Goal: Task Accomplishment & Management: Manage account settings

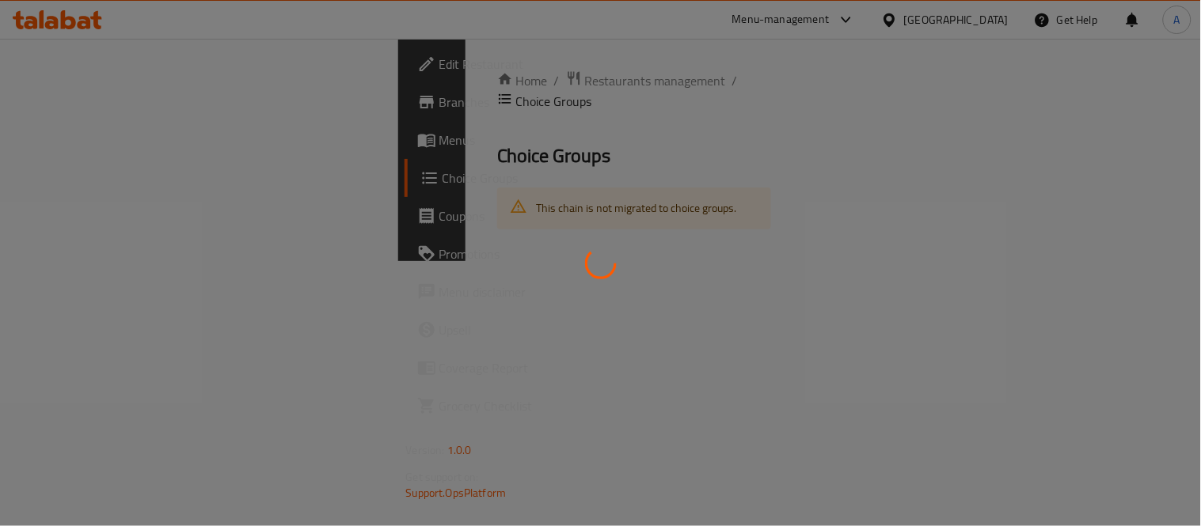
click at [1033, 82] on div at bounding box center [600, 263] width 1201 height 526
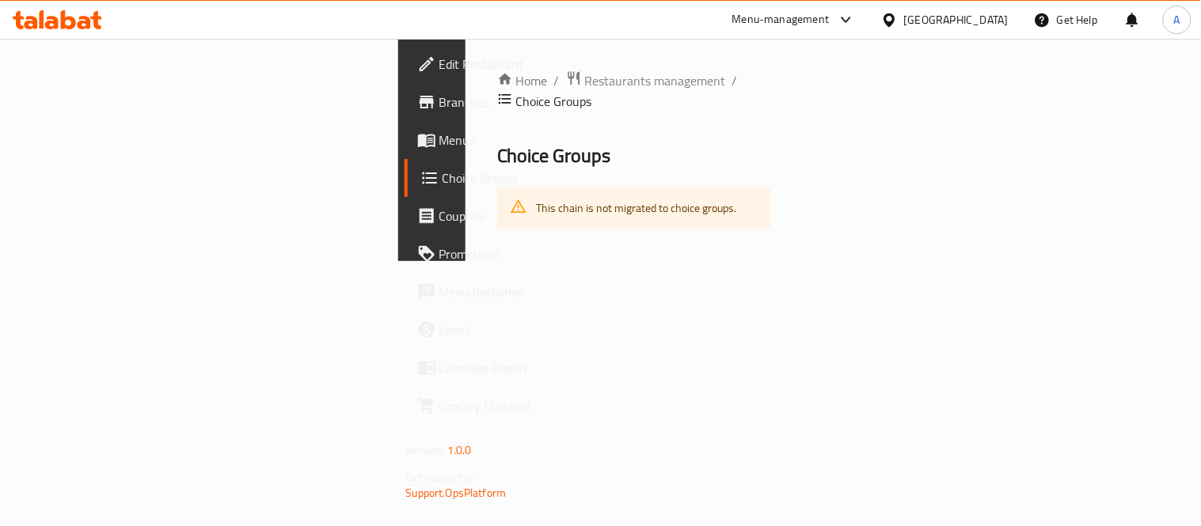
click at [994, 21] on div "Kuwait" at bounding box center [956, 19] width 104 height 17
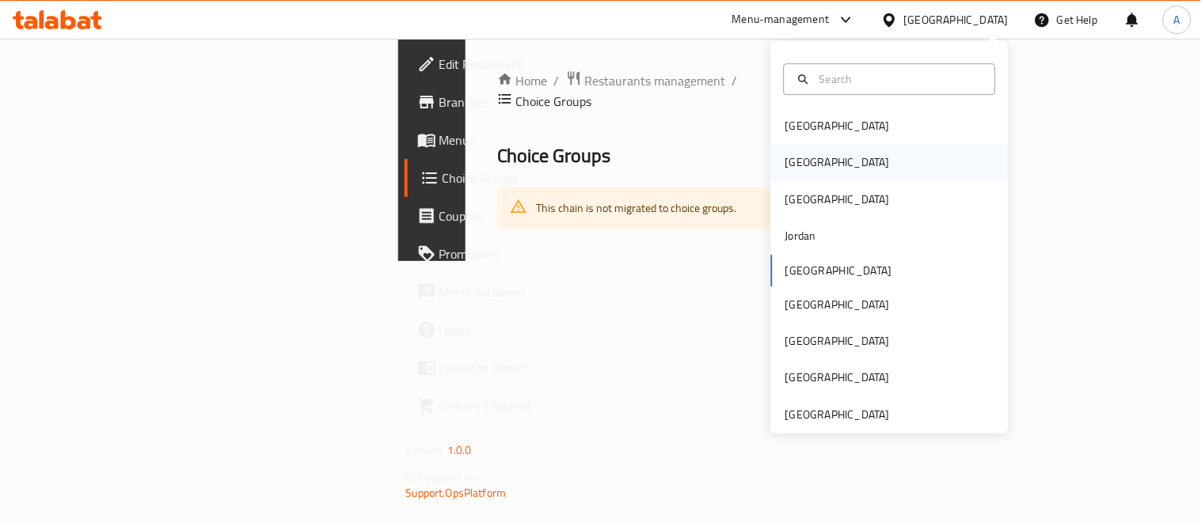
click at [829, 160] on div "[GEOGRAPHIC_DATA]" at bounding box center [889, 163] width 237 height 36
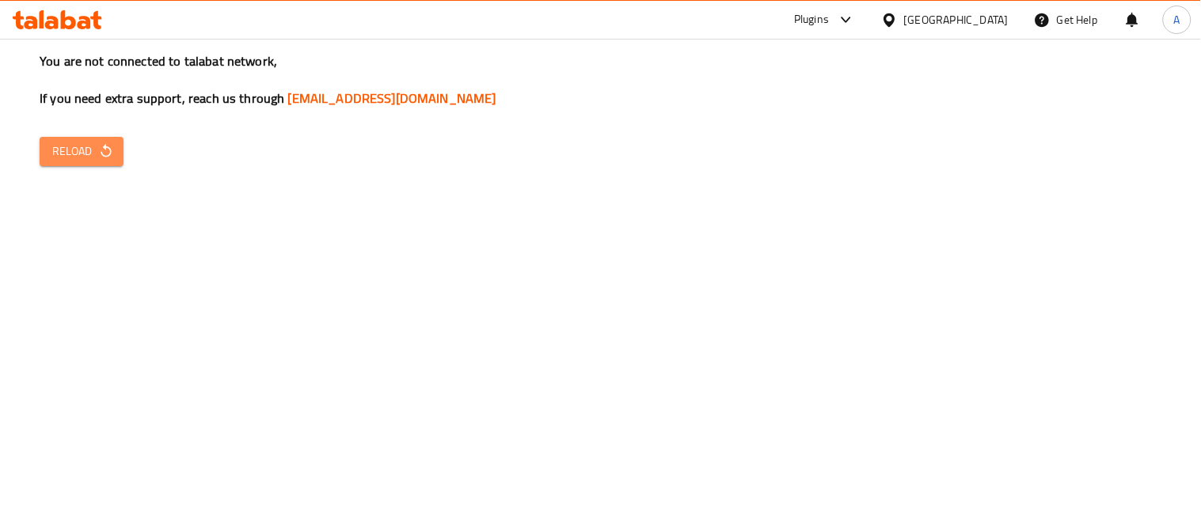
click at [91, 148] on span "Reload" at bounding box center [81, 152] width 59 height 20
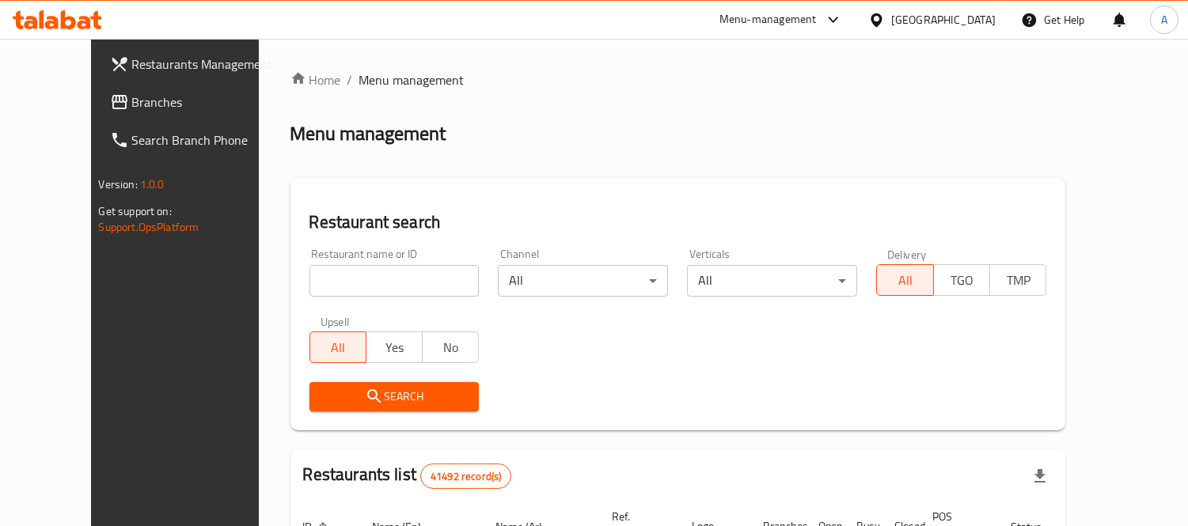
click at [132, 97] on span "Branches" at bounding box center [204, 102] width 145 height 19
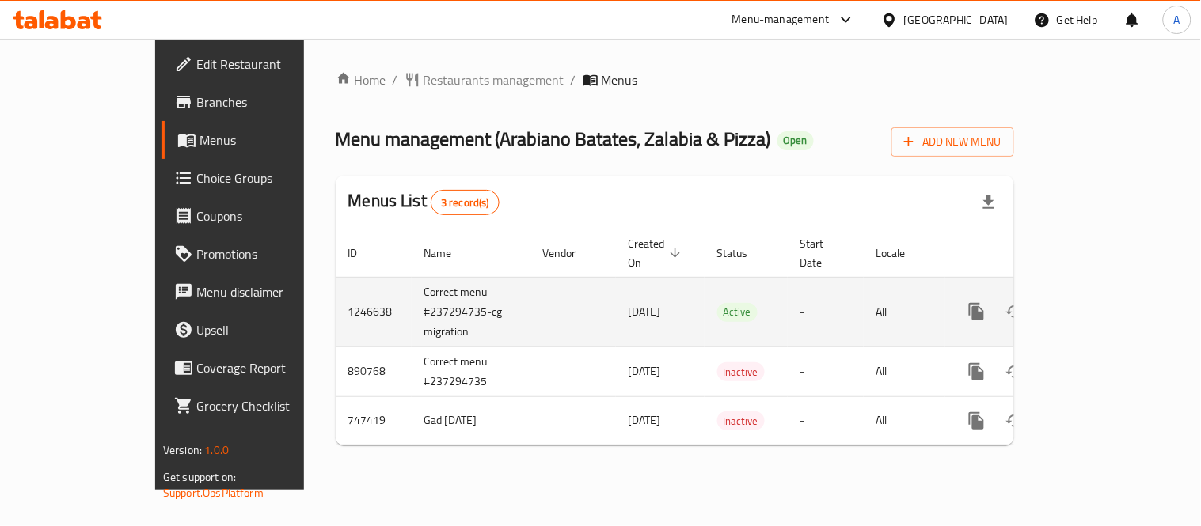
click at [1100, 302] on icon "enhanced table" at bounding box center [1090, 311] width 19 height 19
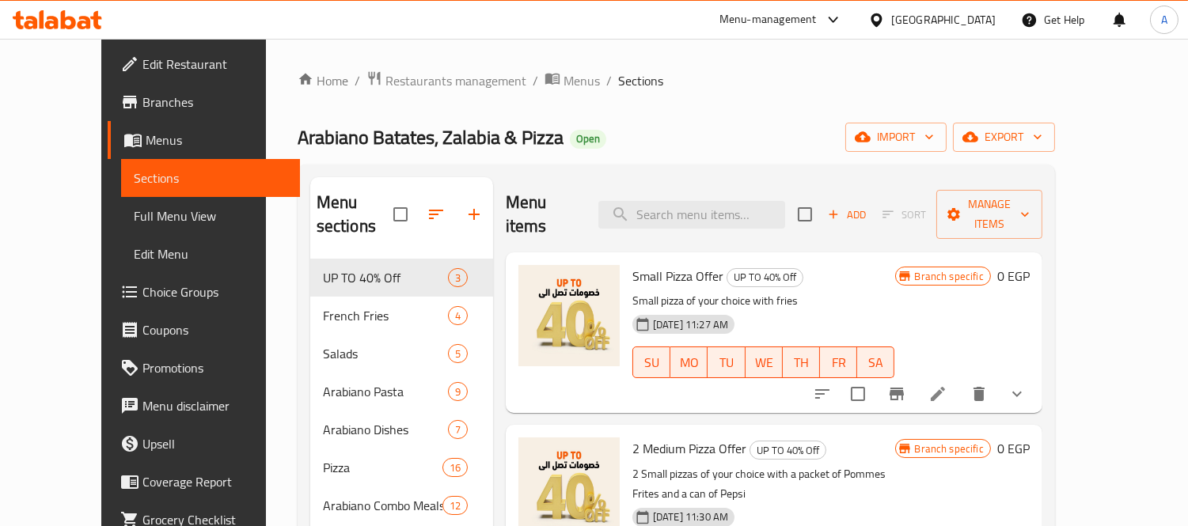
drag, startPoint x: 350, startPoint y: 4, endPoint x: 590, endPoint y: 98, distance: 258.4
click at [142, 97] on span "Branches" at bounding box center [214, 102] width 145 height 19
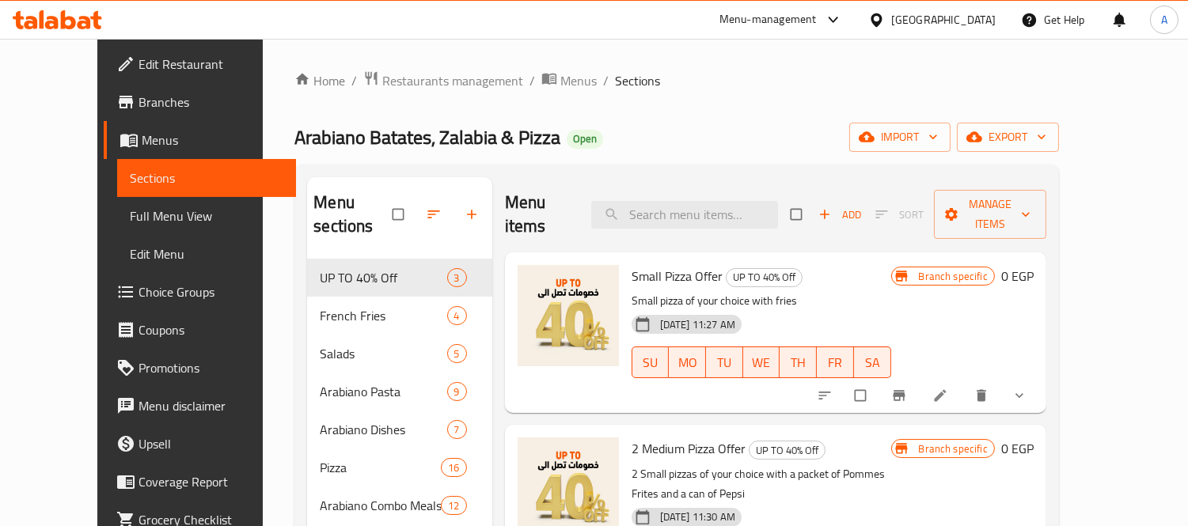
click at [62, 21] on icon at bounding box center [68, 19] width 15 height 19
click at [560, 71] on span "Menus" at bounding box center [578, 80] width 36 height 19
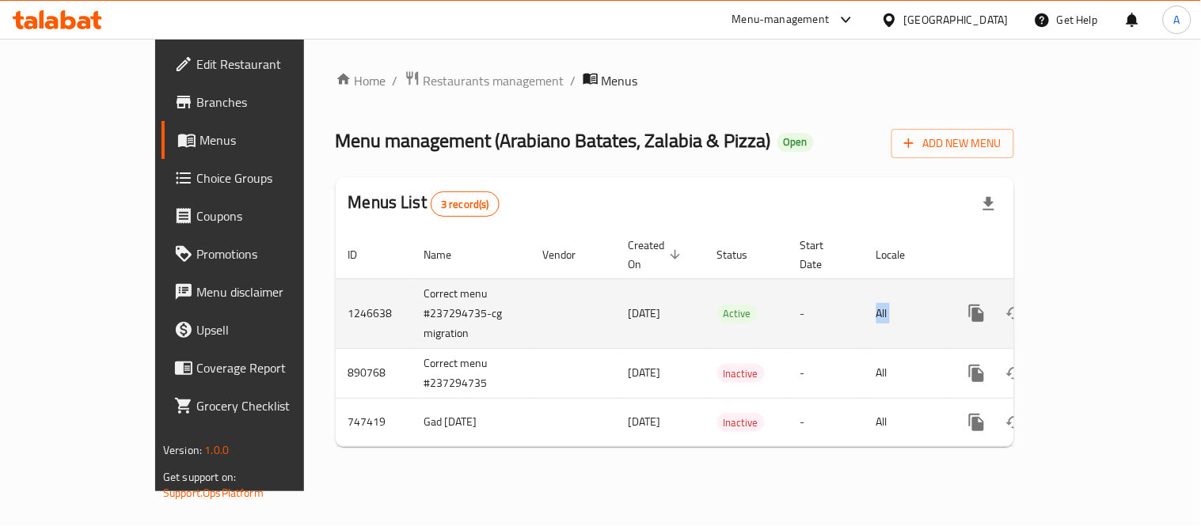
drag, startPoint x: 808, startPoint y: 312, endPoint x: 1096, endPoint y: 317, distance: 288.1
click at [1092, 317] on tr "1246638 Correct menu #237294735-cg migration 29/08/2024 Active - All" at bounding box center [729, 314] width 787 height 70
click at [1100, 304] on icon "enhanced table" at bounding box center [1090, 313] width 19 height 19
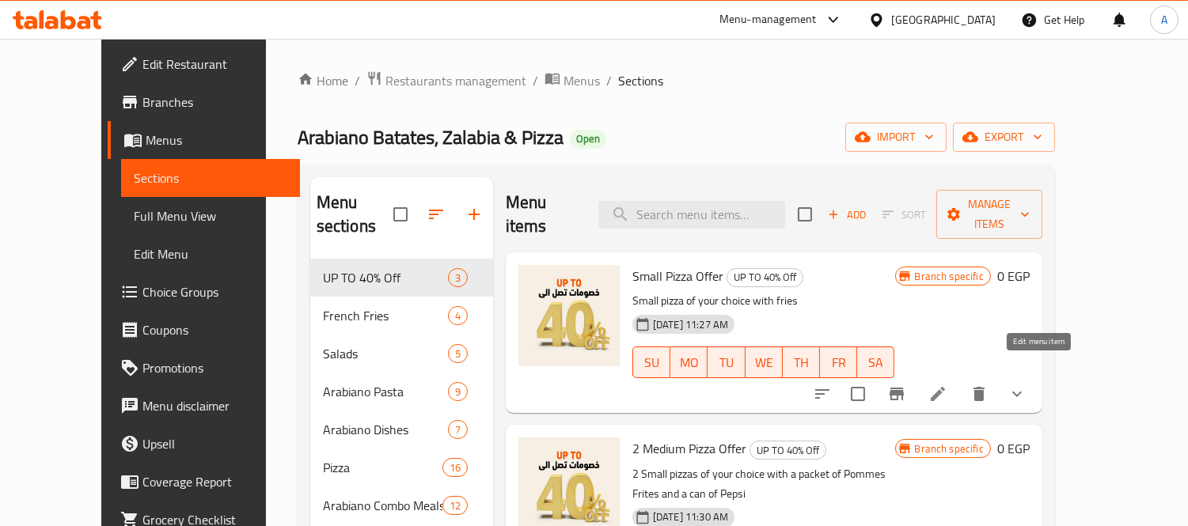
click at [945, 387] on icon at bounding box center [938, 394] width 14 height 14
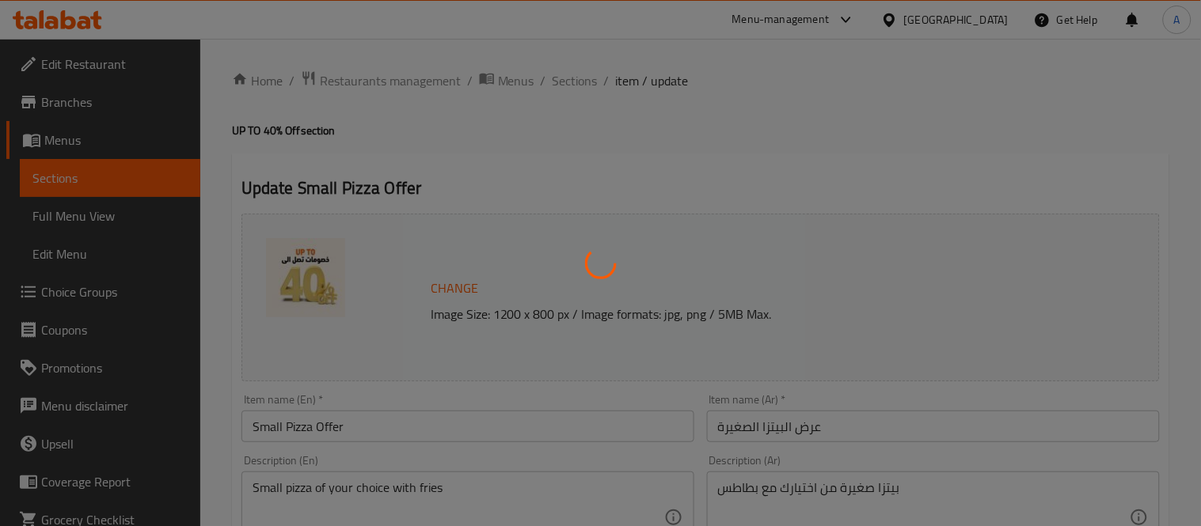
type input "لختيارك من نوع البيتزا الصغيرة"
type input "1"
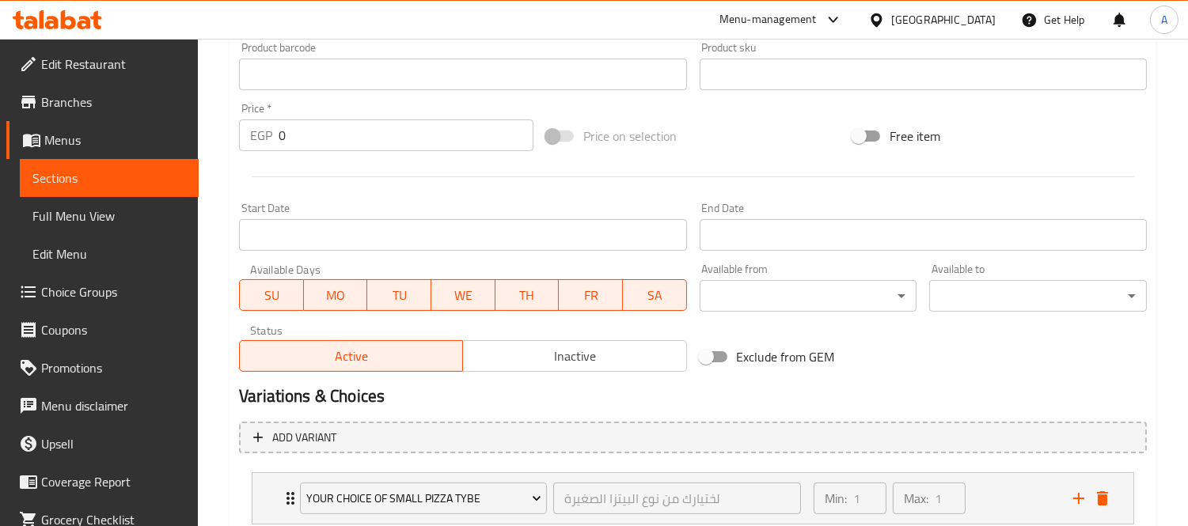
scroll to position [639, 0]
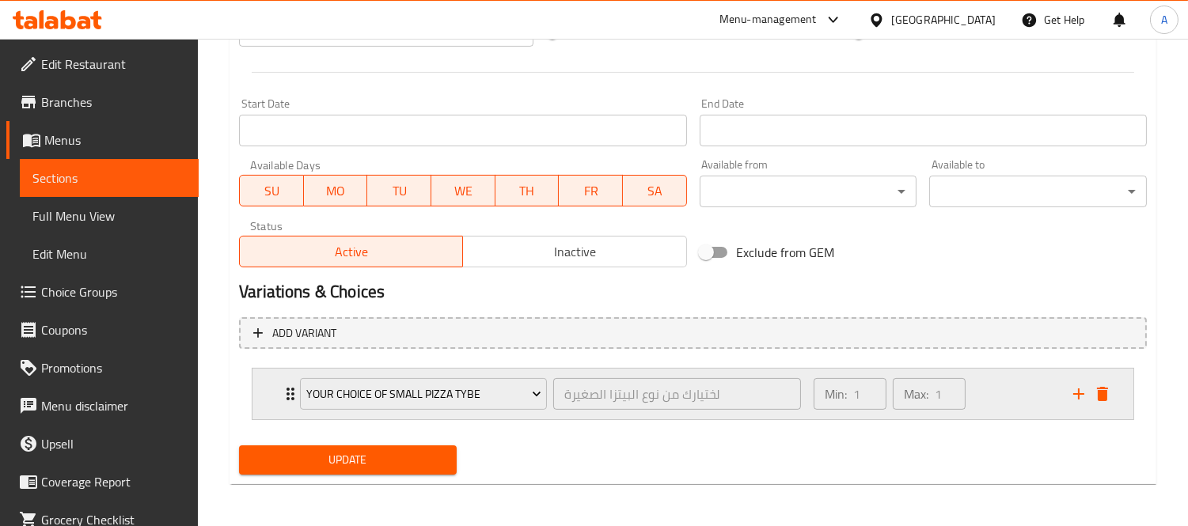
click at [1029, 393] on div "Min: 1 ​ Max: 1 ​" at bounding box center [934, 394] width 260 height 51
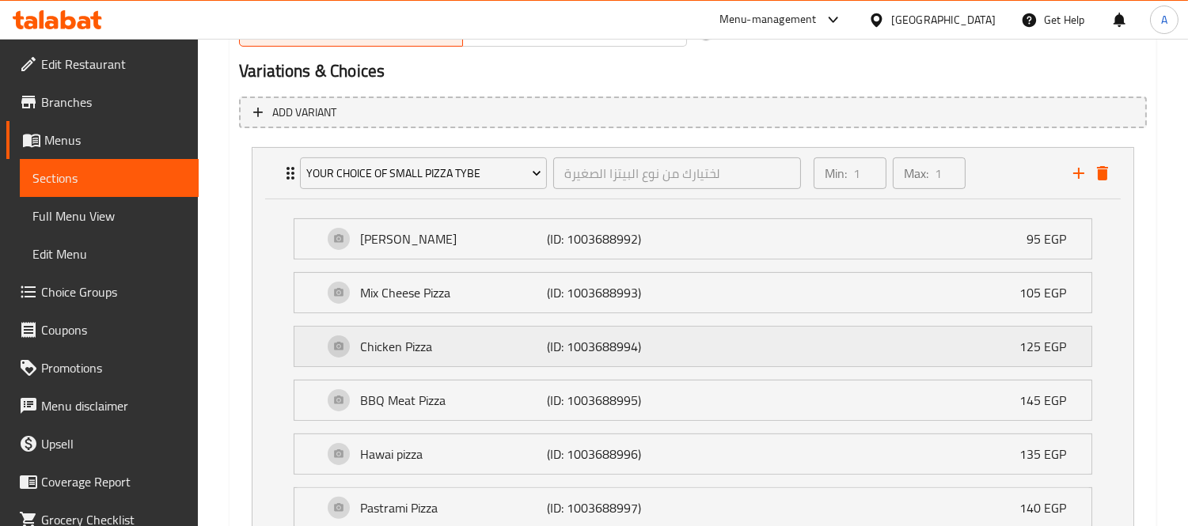
scroll to position [871, 0]
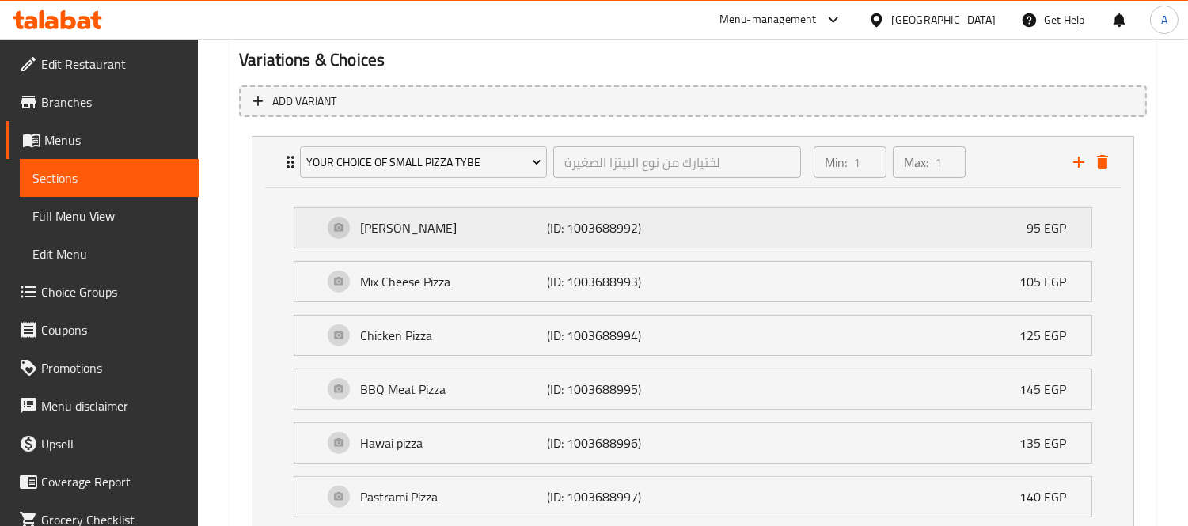
click at [832, 245] on div "Margherita Pizza (ID: 1003688992) 95 EGP" at bounding box center [697, 228] width 749 height 40
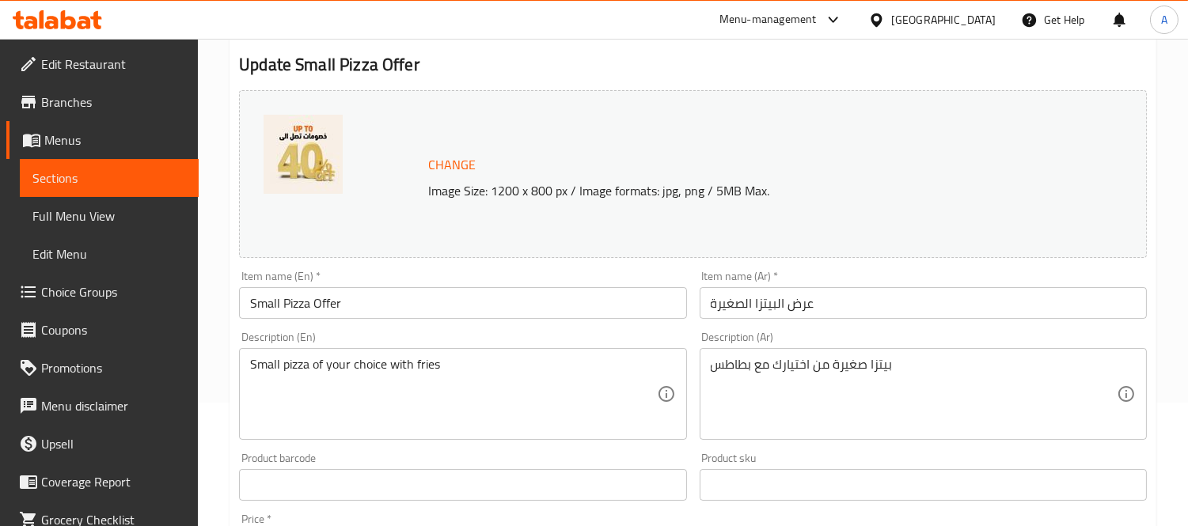
scroll to position [0, 0]
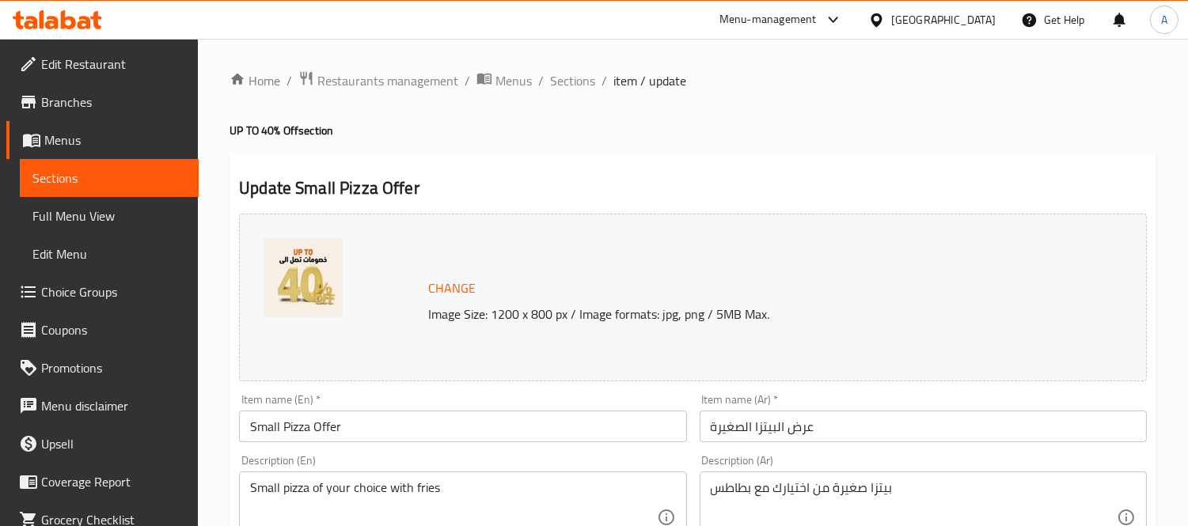
click at [54, 283] on span "Choice Groups" at bounding box center [113, 292] width 145 height 19
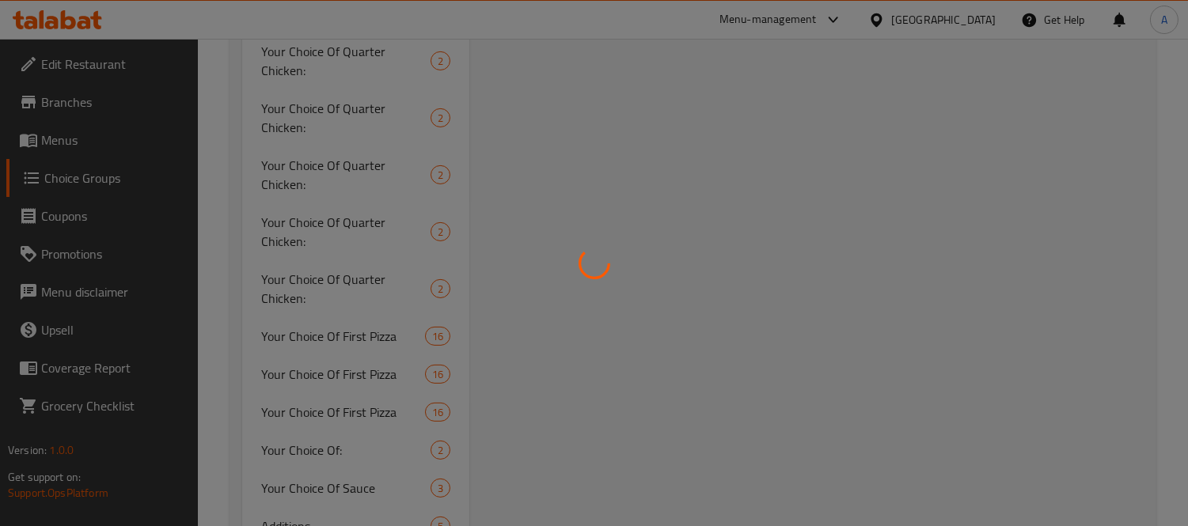
scroll to position [879, 0]
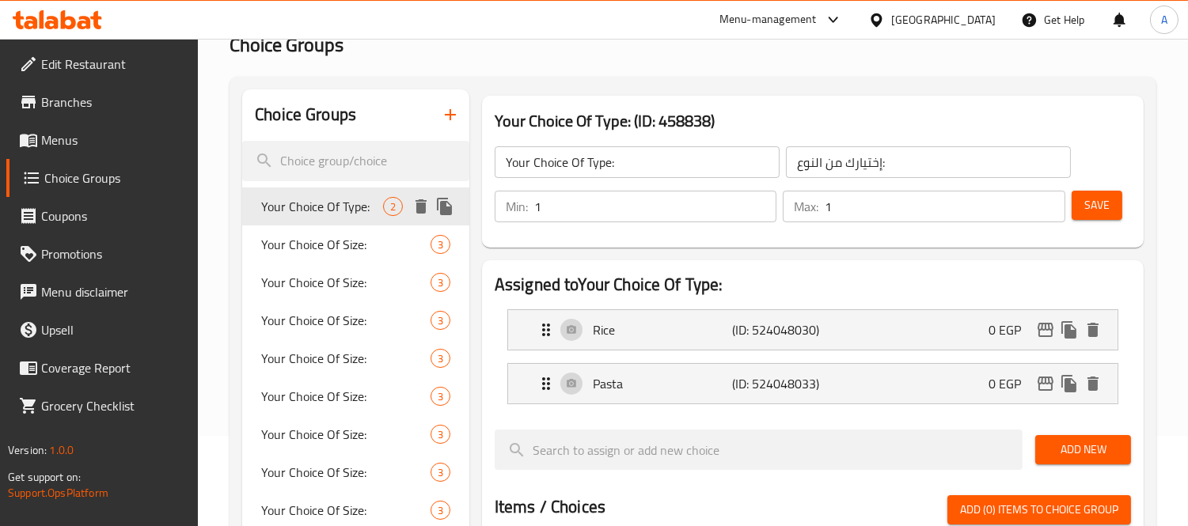
scroll to position [176, 0]
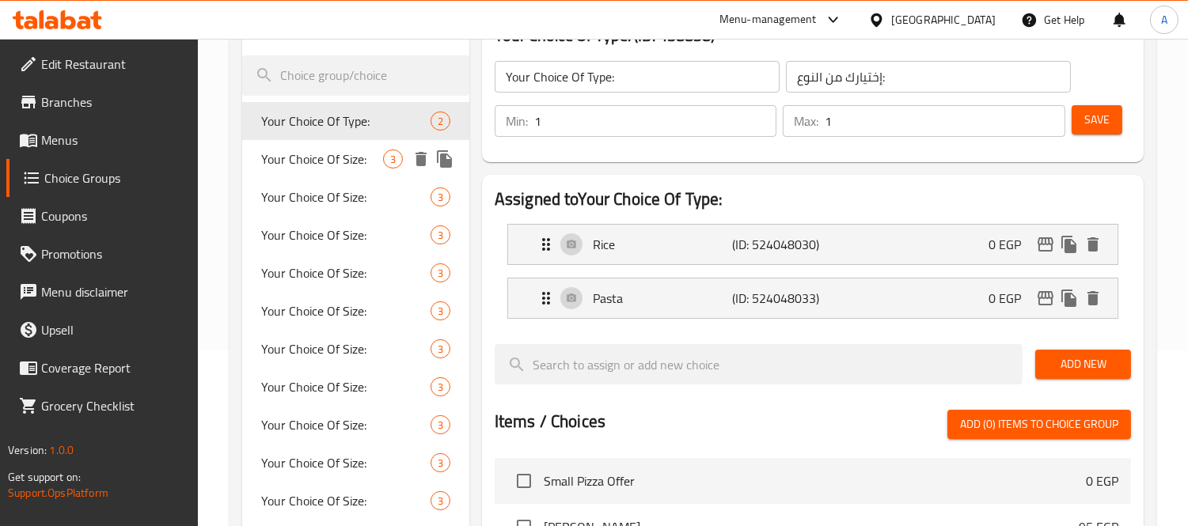
drag, startPoint x: 343, startPoint y: 159, endPoint x: 370, endPoint y: 208, distance: 55.6
click at [343, 159] on span "Your Choice Of Size:" at bounding box center [322, 159] width 122 height 19
type input "Your Choice Of Size:"
type input "إختيارك من الحجم:"
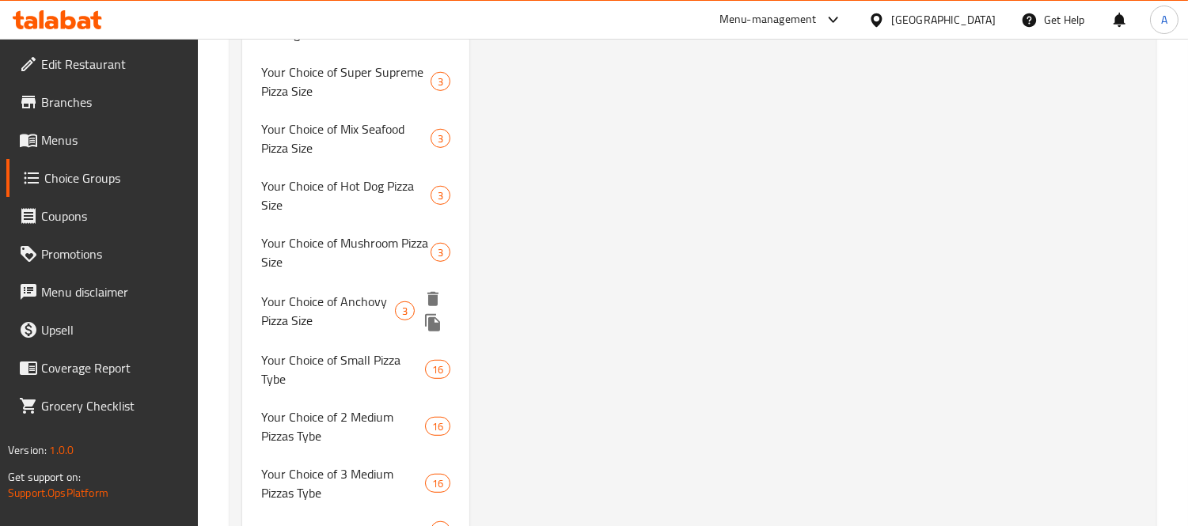
scroll to position [2104, 0]
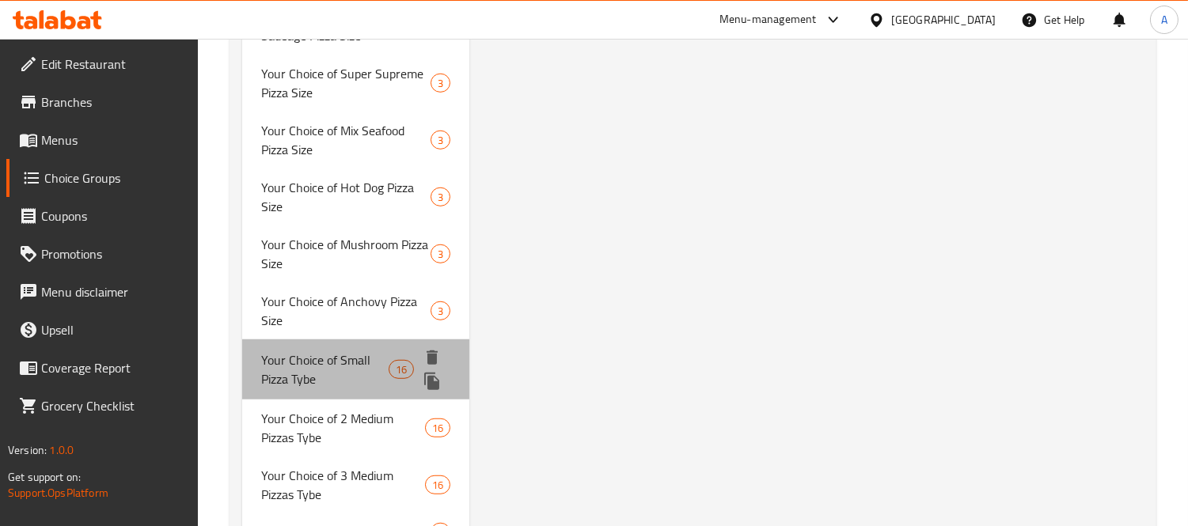
click at [288, 340] on div "Your Choice of Small Pizza Tybe 16" at bounding box center [355, 370] width 227 height 60
type input "Your Choice of Small Pizza Tybe"
type input "لختيارك من نوع البيتزا الصغيرة"
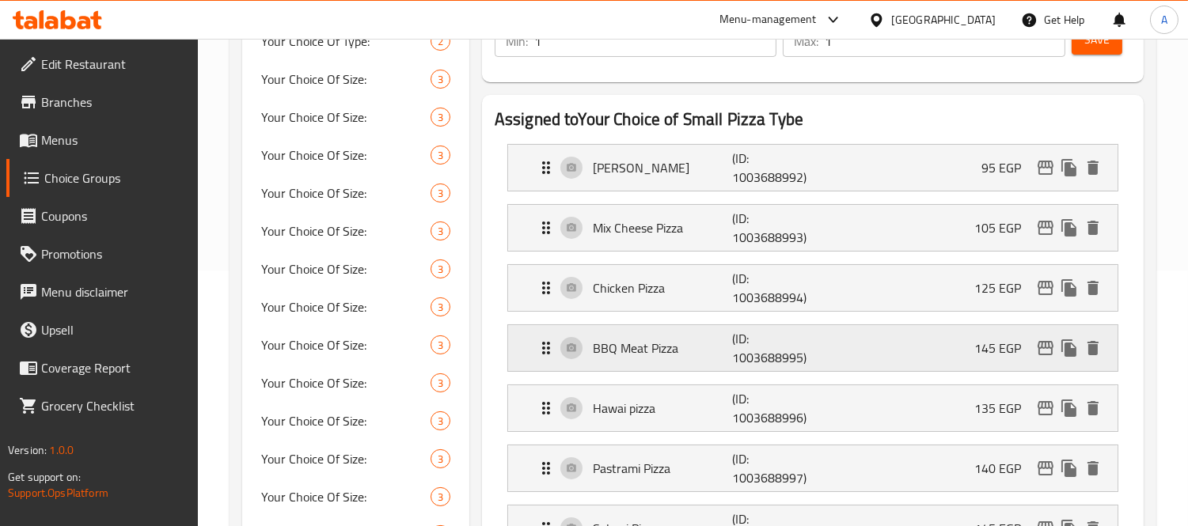
scroll to position [0, 0]
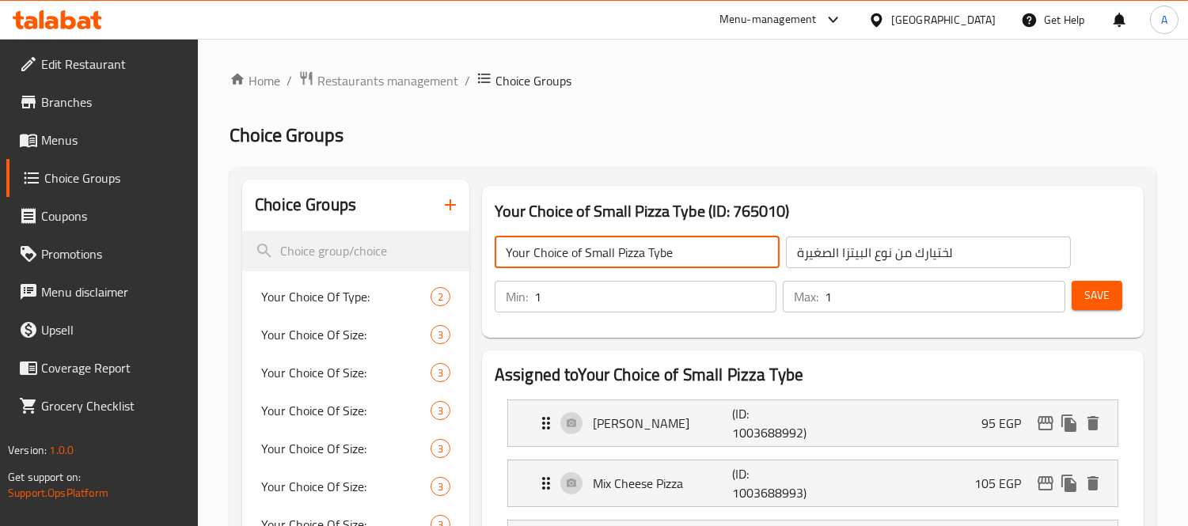
click at [659, 252] on input "Your Choice of Small Pizza Tybe" at bounding box center [637, 253] width 285 height 32
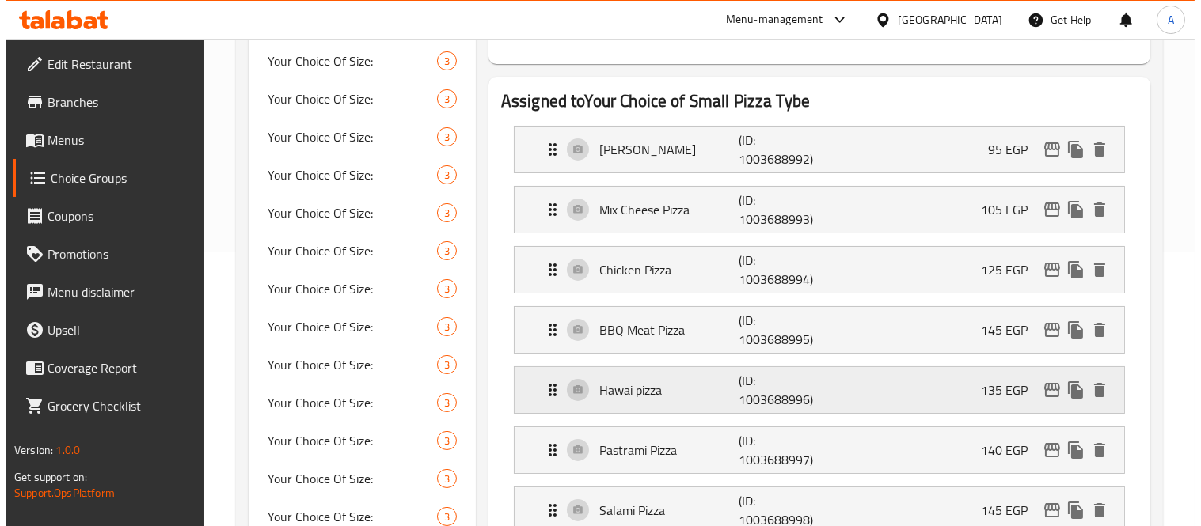
scroll to position [264, 0]
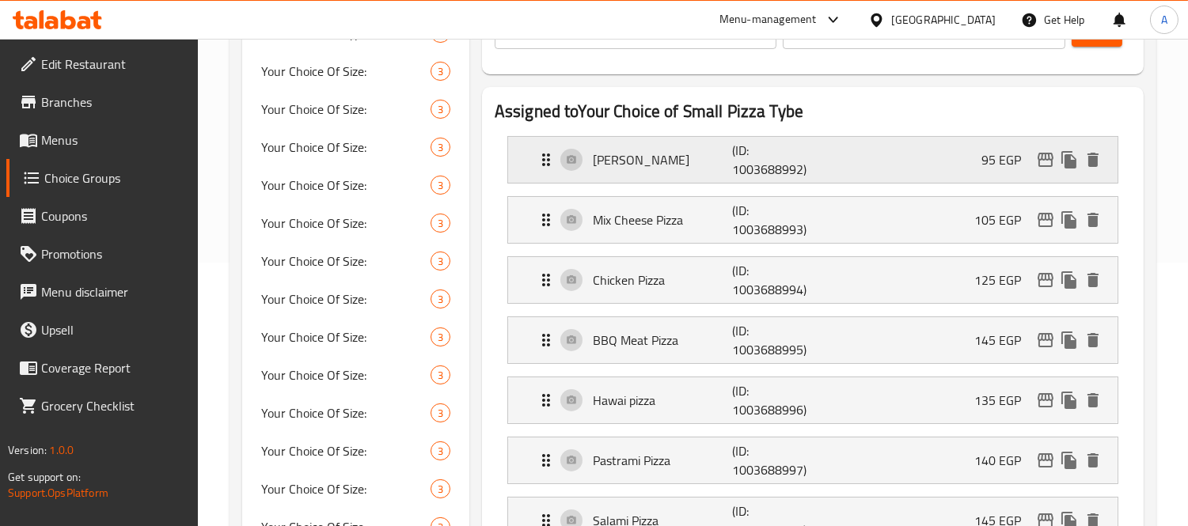
click at [1050, 163] on icon "edit" at bounding box center [1045, 159] width 19 height 19
type input "Your Choice of Small Pizza Type"
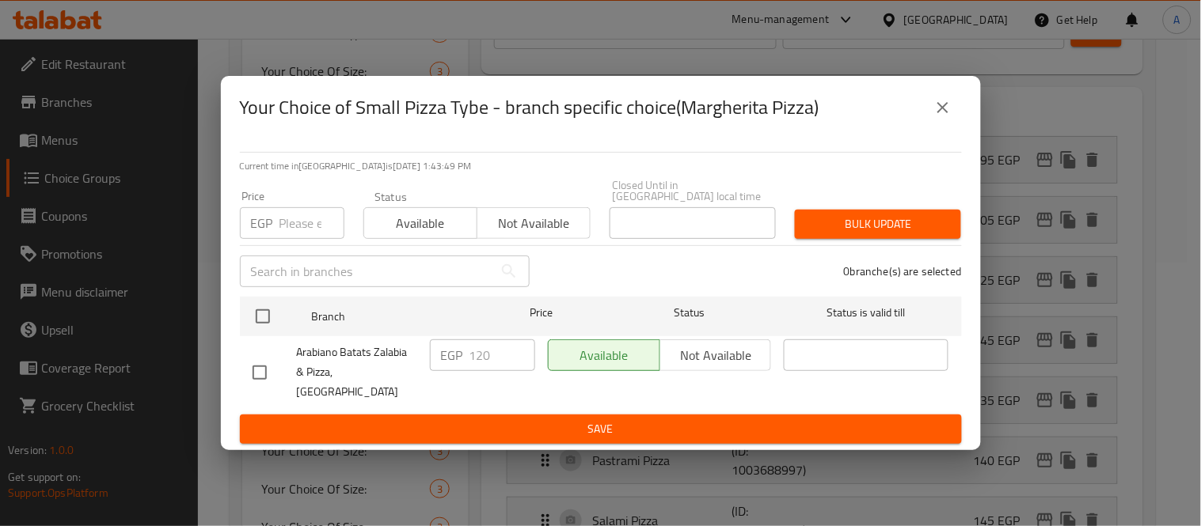
click at [948, 117] on icon "close" at bounding box center [942, 107] width 19 height 19
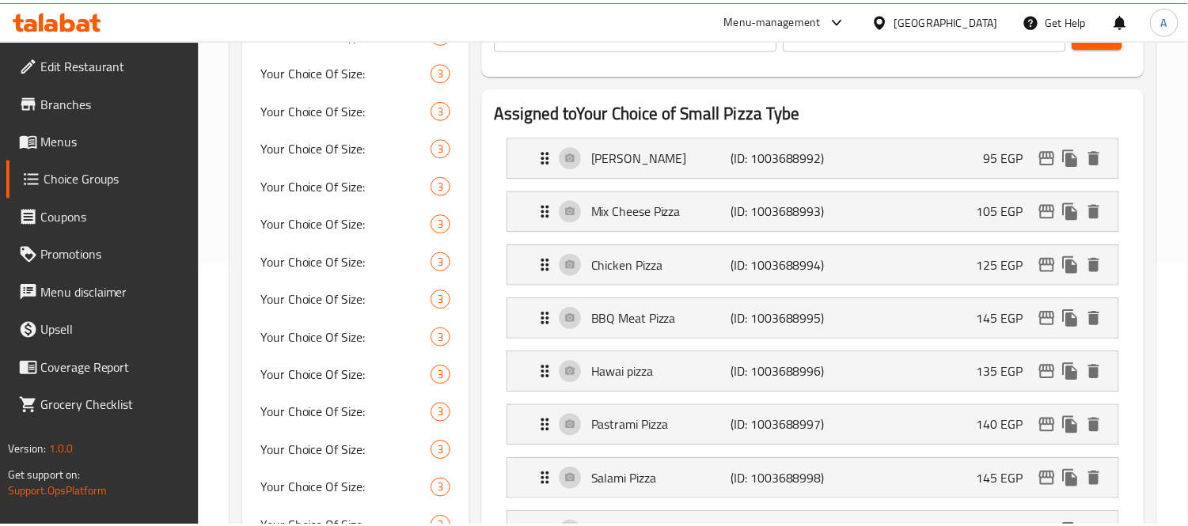
scroll to position [236, 0]
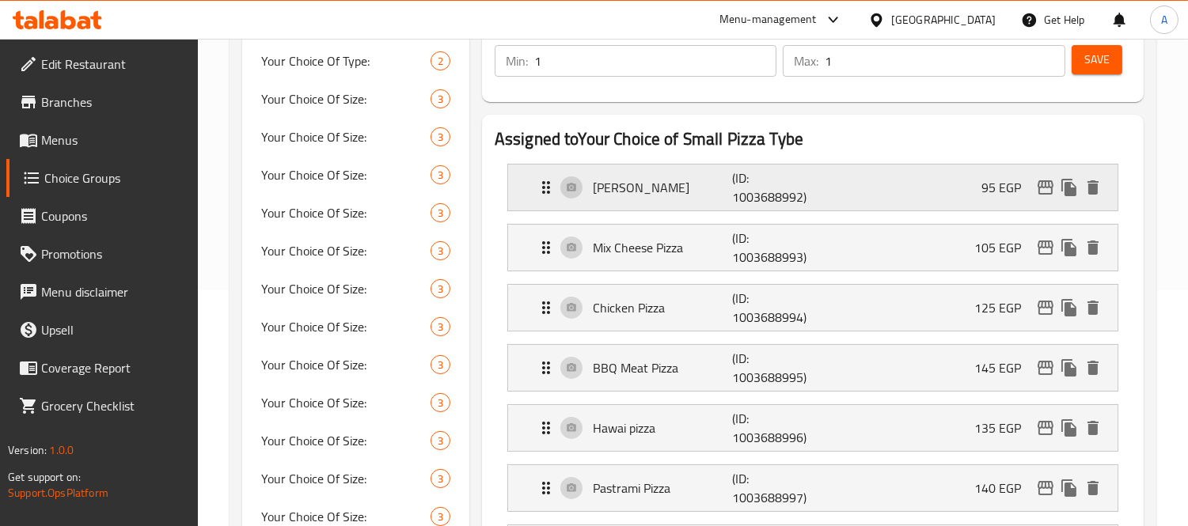
click at [1045, 180] on icon "edit" at bounding box center [1046, 187] width 16 height 14
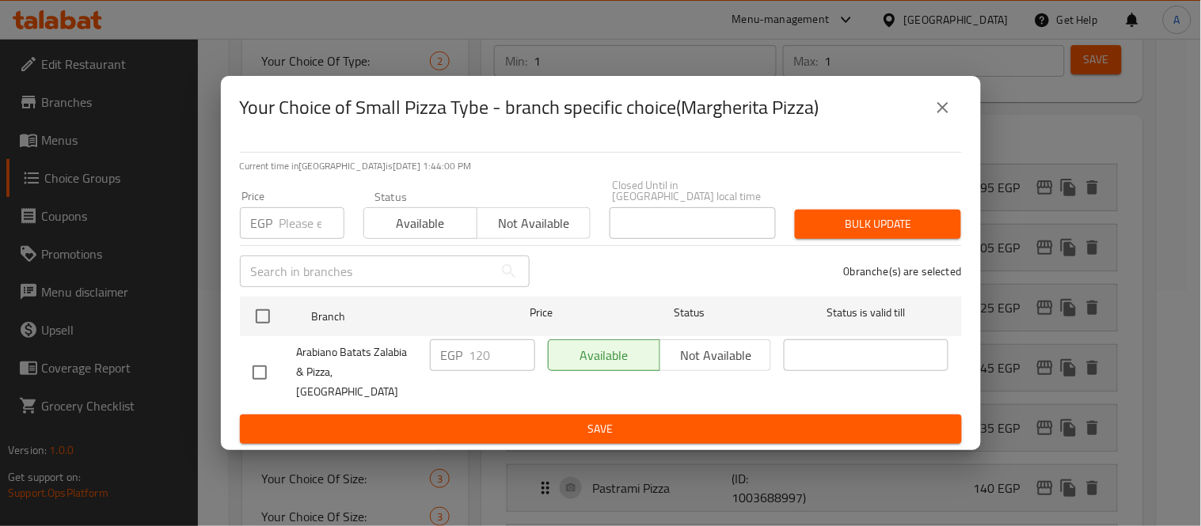
drag, startPoint x: 264, startPoint y: 318, endPoint x: 476, endPoint y: 357, distance: 215.6
click at [274, 318] on input "checkbox" at bounding box center [262, 316] width 33 height 33
checkbox input "true"
drag, startPoint x: 512, startPoint y: 365, endPoint x: 501, endPoint y: 359, distance: 12.8
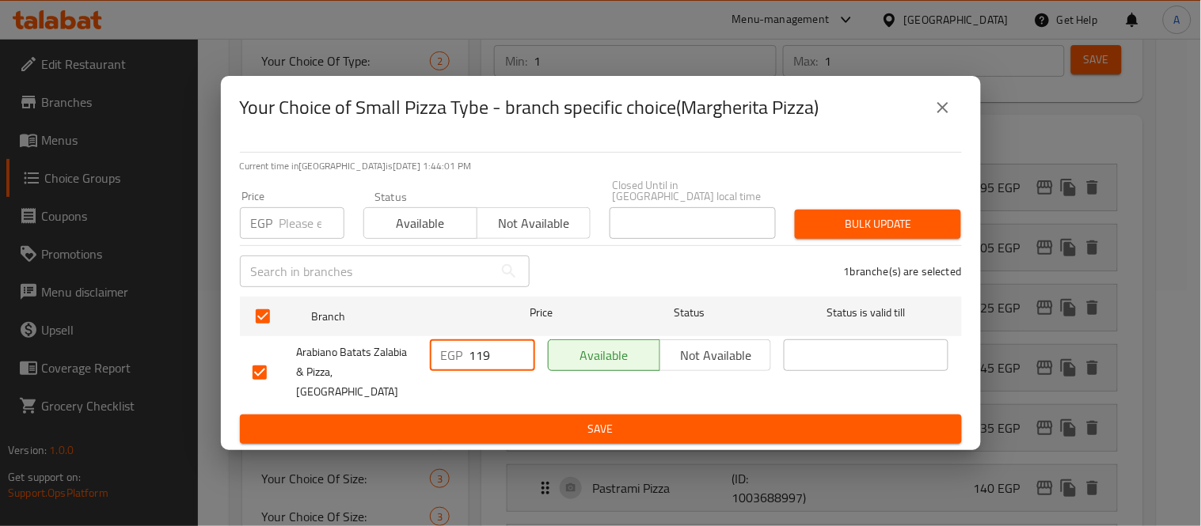
click at [502, 361] on input "119" at bounding box center [502, 356] width 66 height 32
drag, startPoint x: 499, startPoint y: 357, endPoint x: 470, endPoint y: 357, distance: 29.3
click at [470, 357] on input "119" at bounding box center [502, 356] width 66 height 32
type input "95"
click at [503, 419] on span "Save" at bounding box center [600, 429] width 696 height 20
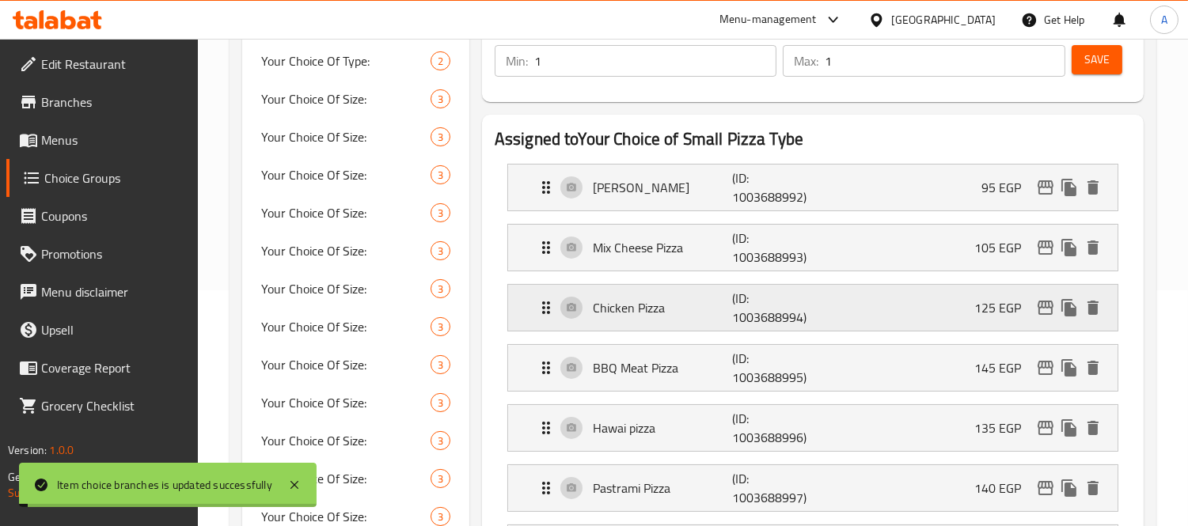
type input "Your Choice of Small Pizza Tybe"
click at [1046, 244] on icon "edit" at bounding box center [1045, 247] width 19 height 19
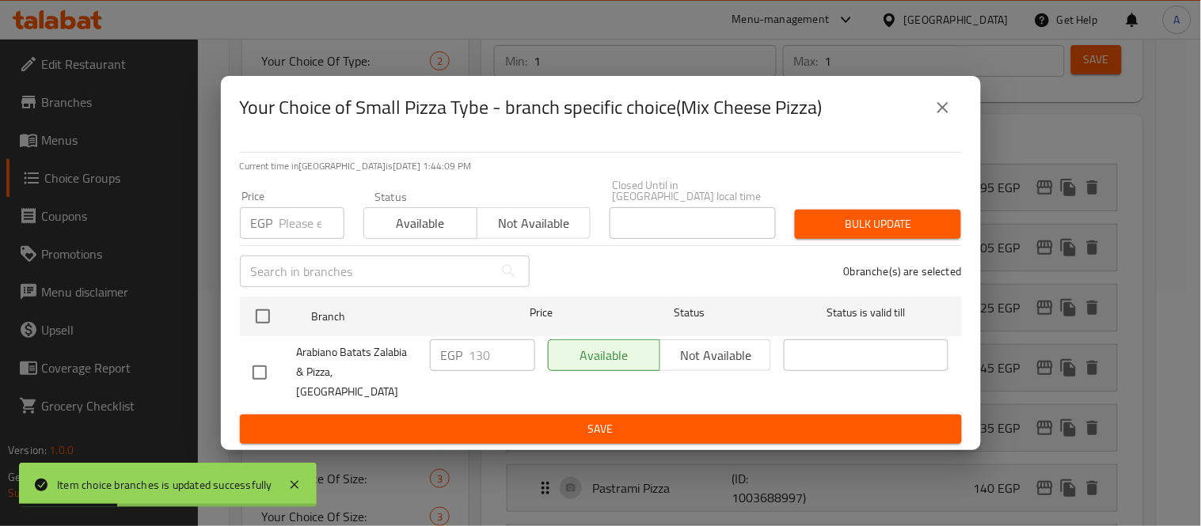
click at [944, 127] on button "close" at bounding box center [943, 108] width 38 height 38
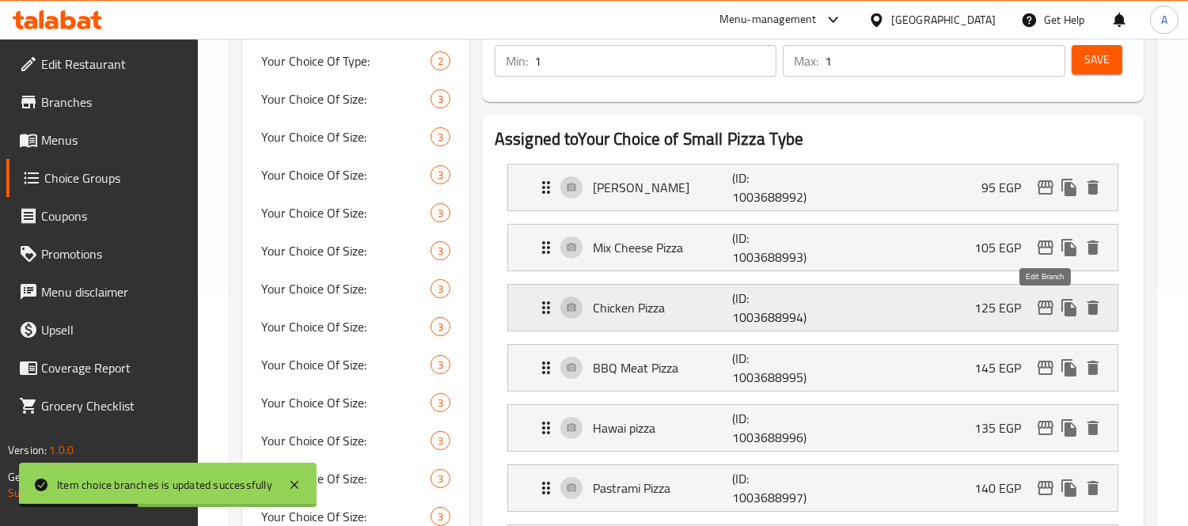
click at [1045, 302] on icon "edit" at bounding box center [1046, 308] width 16 height 14
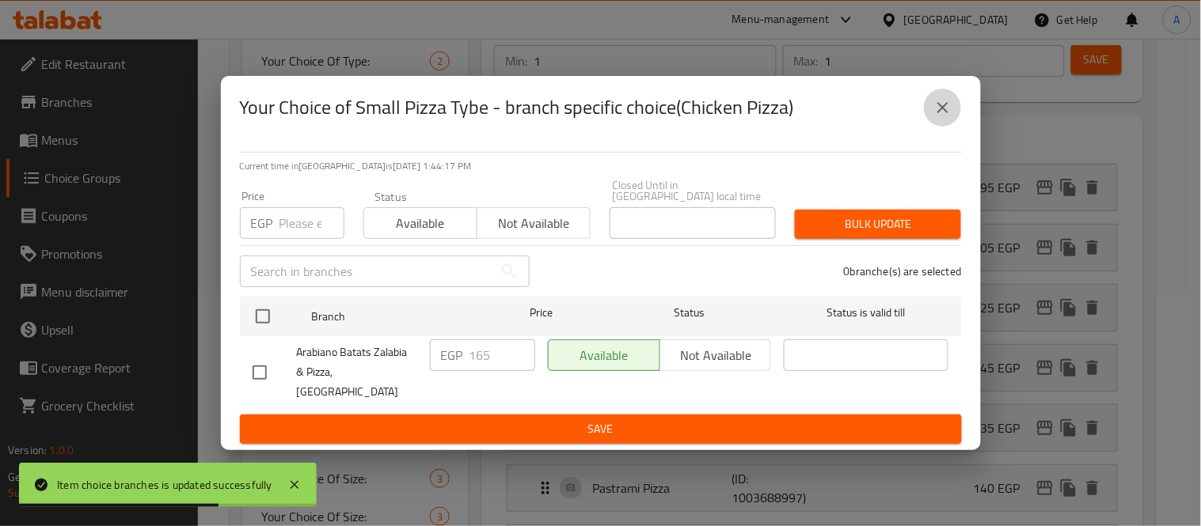
drag, startPoint x: 944, startPoint y: 117, endPoint x: 958, endPoint y: 275, distance: 158.1
click at [943, 117] on icon "close" at bounding box center [942, 107] width 19 height 19
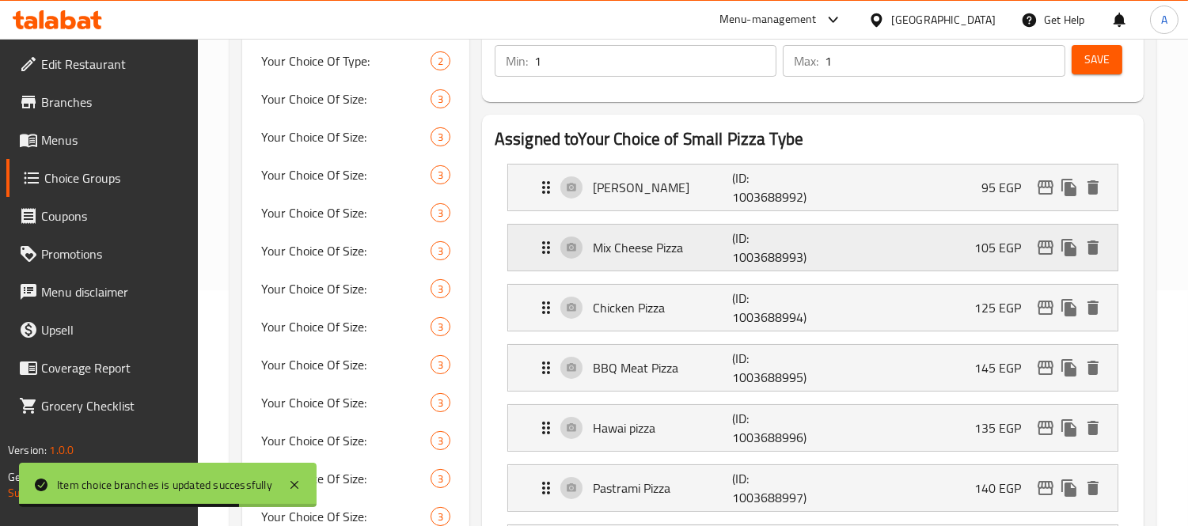
click at [990, 248] on p "105 EGP" at bounding box center [1003, 247] width 59 height 19
click at [1051, 246] on icon "edit" at bounding box center [1046, 248] width 16 height 14
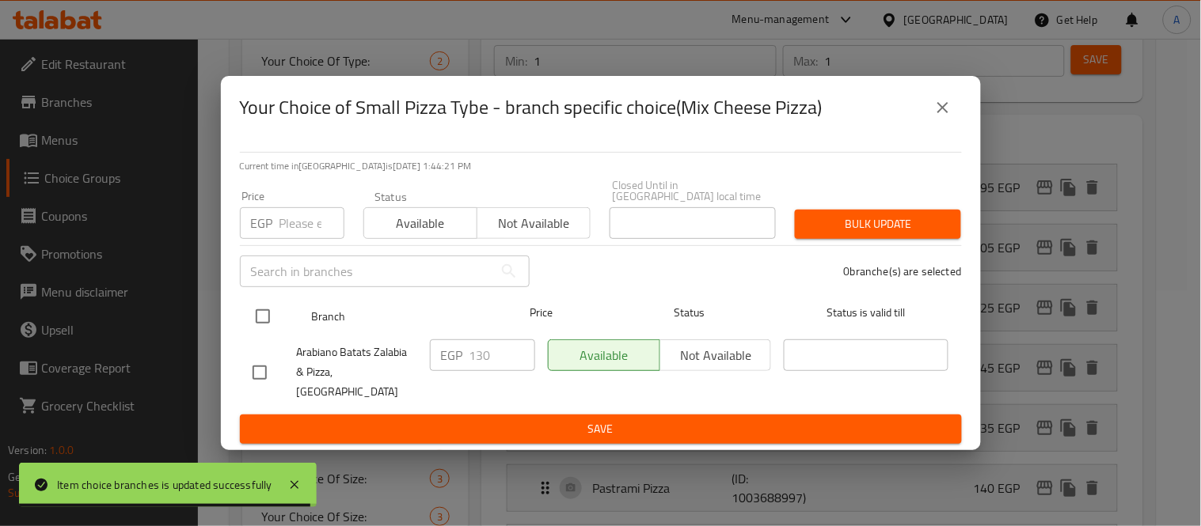
click at [265, 320] on input "checkbox" at bounding box center [262, 316] width 33 height 33
checkbox input "true"
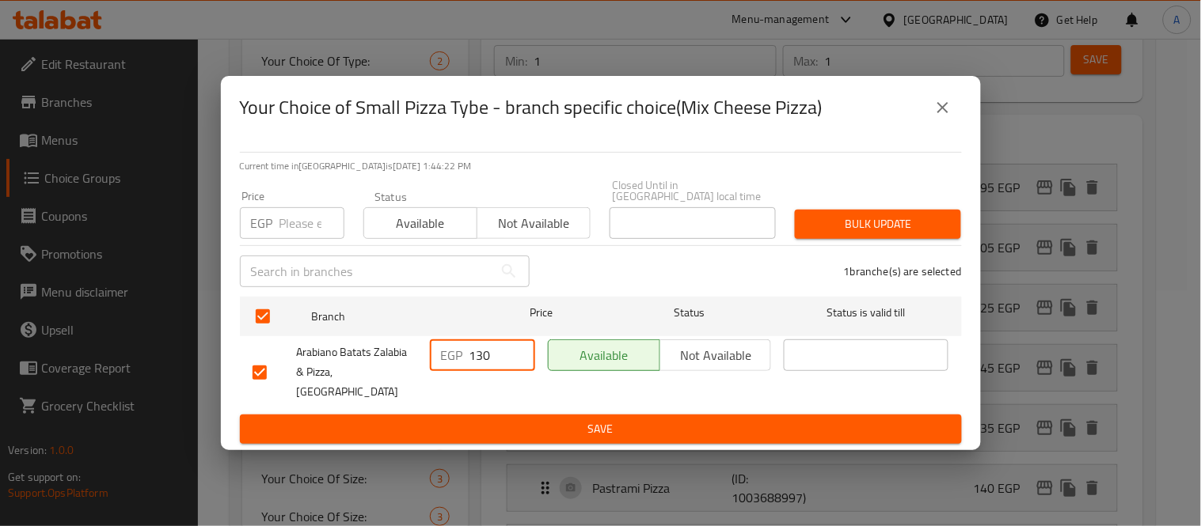
drag, startPoint x: 500, startPoint y: 359, endPoint x: 414, endPoint y: 356, distance: 86.3
click at [414, 356] on div "Arabiano Batats Zalabia & Pizza,El Kothar EGP 130 ​ Available Not available ​" at bounding box center [600, 372] width 709 height 78
type input "105"
click at [713, 419] on span "Save" at bounding box center [600, 429] width 696 height 20
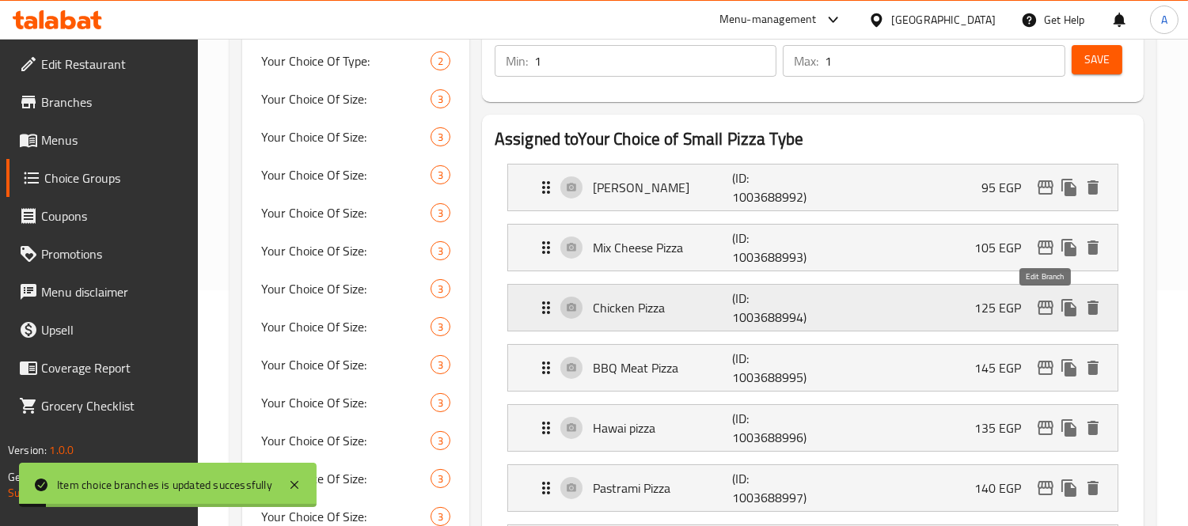
click at [1045, 307] on icon "edit" at bounding box center [1046, 308] width 16 height 14
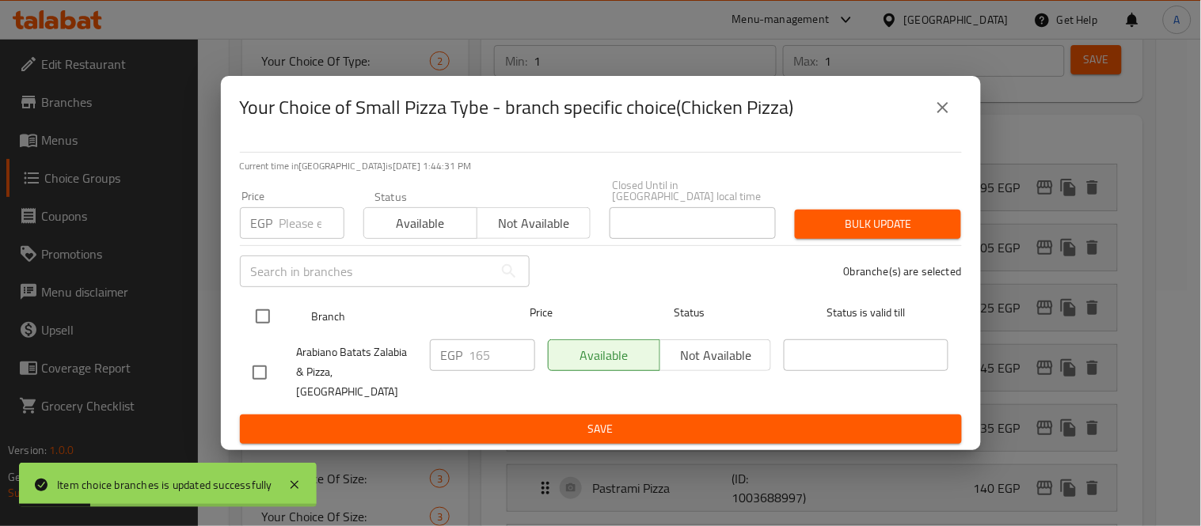
click at [262, 314] on input "checkbox" at bounding box center [262, 316] width 33 height 33
checkbox input "true"
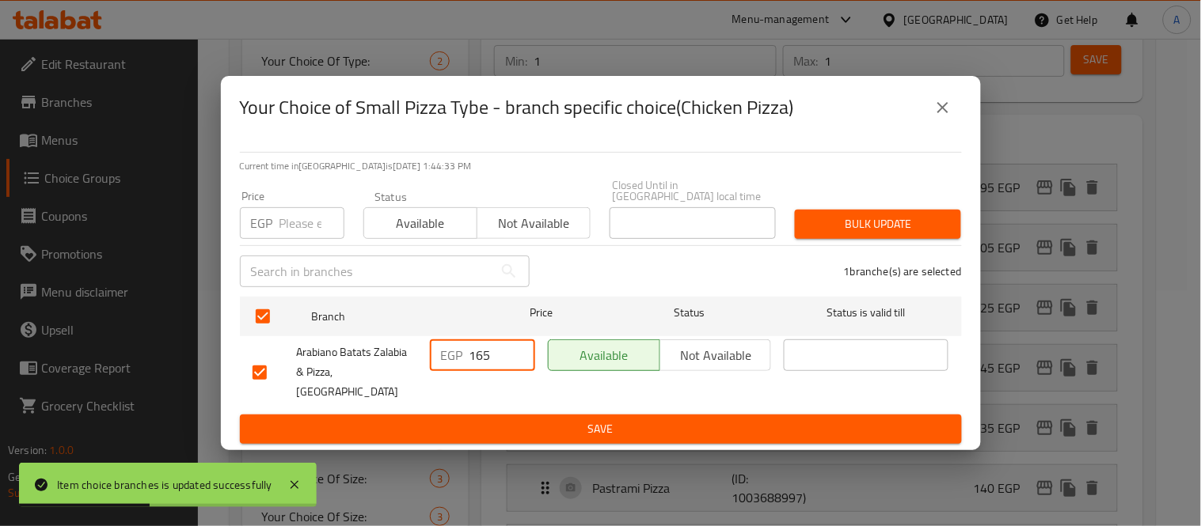
click at [476, 362] on input "165" at bounding box center [502, 356] width 66 height 32
type input "155"
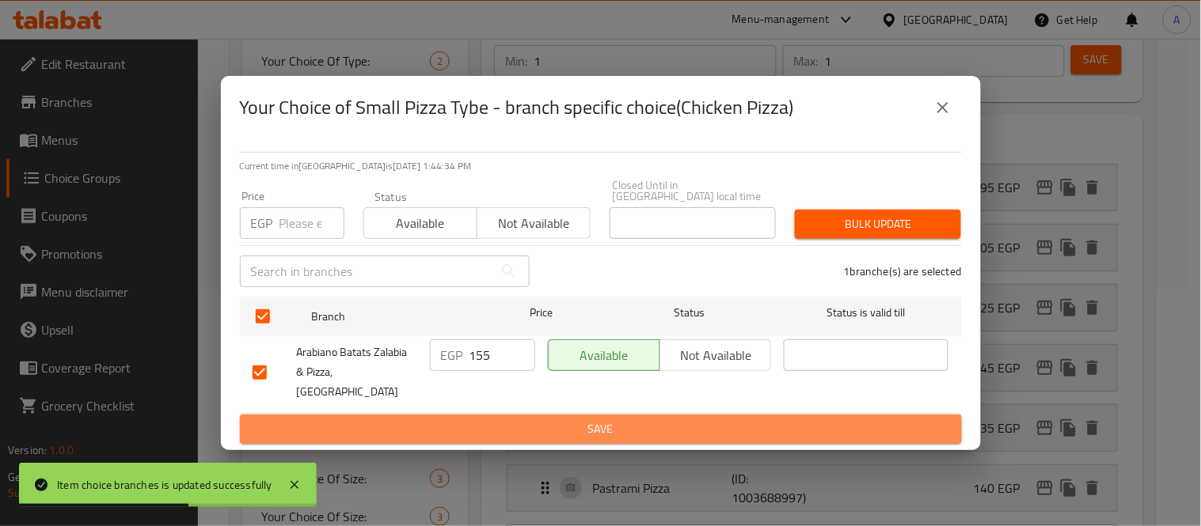
click at [467, 419] on span "Save" at bounding box center [600, 429] width 696 height 20
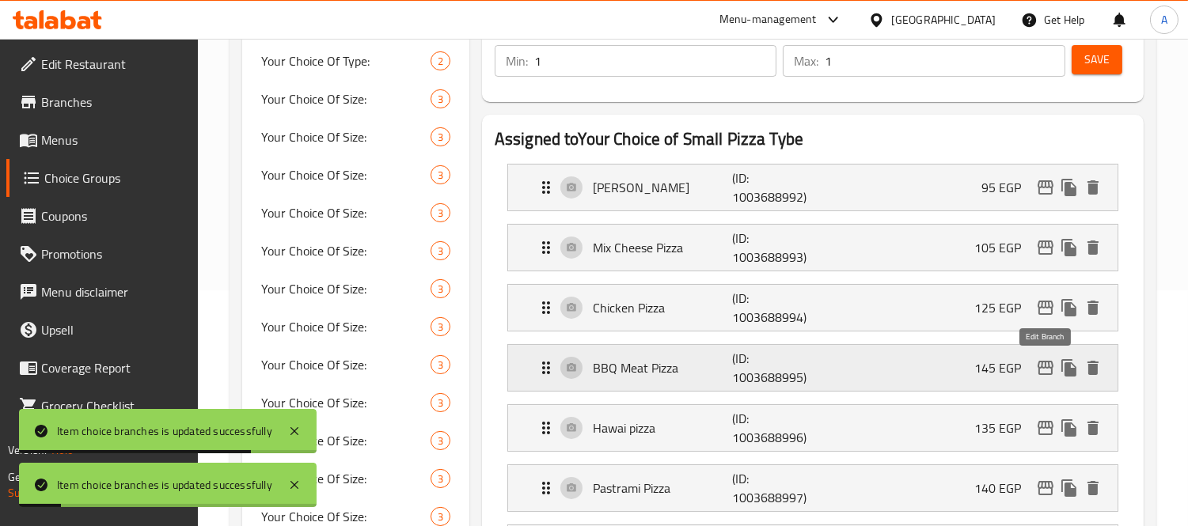
click at [1036, 365] on icon "edit" at bounding box center [1045, 368] width 19 height 19
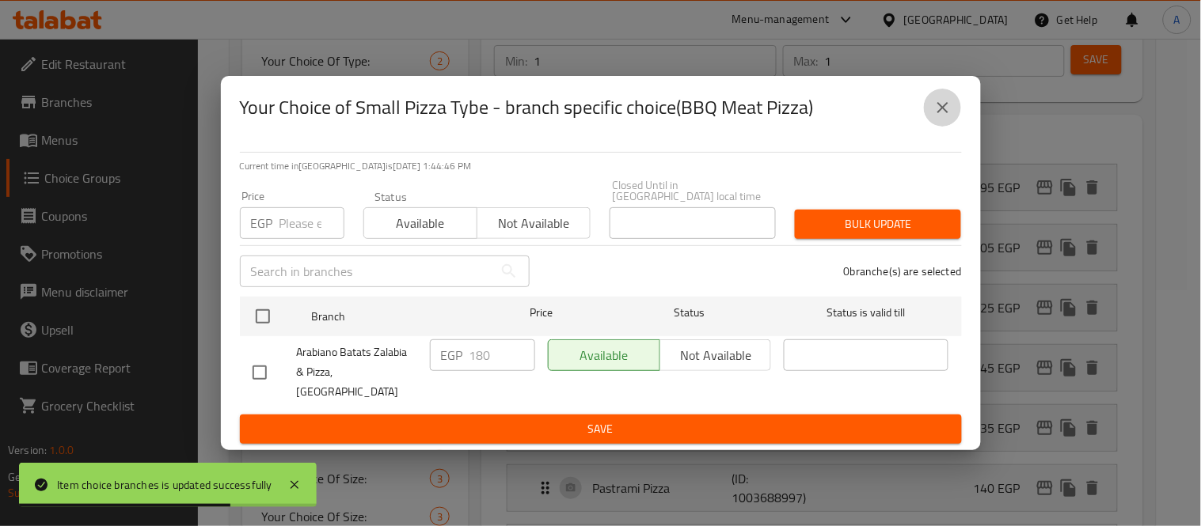
click at [943, 117] on icon "close" at bounding box center [942, 107] width 19 height 19
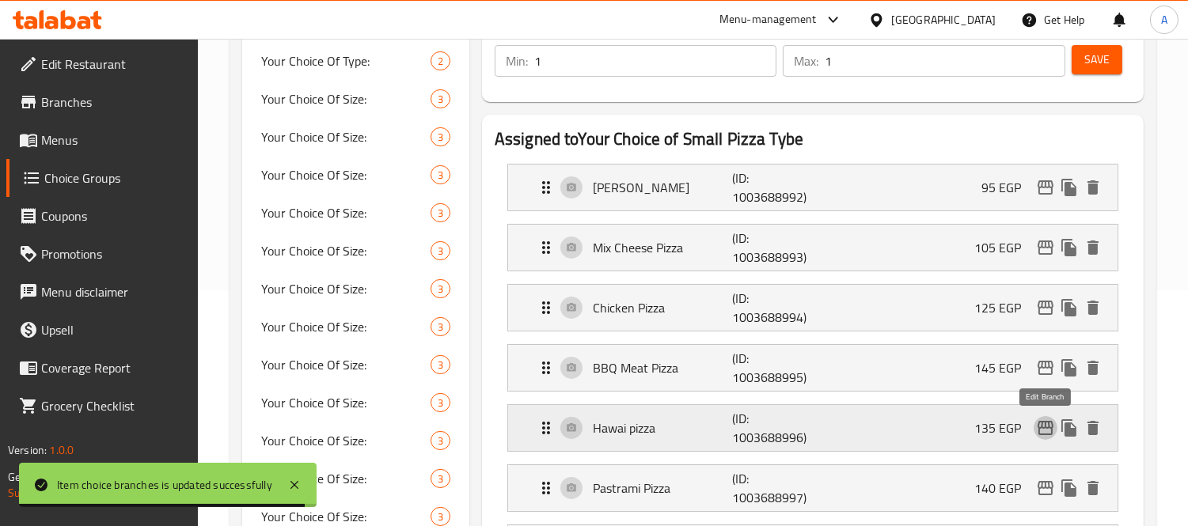
click at [1037, 433] on icon "edit" at bounding box center [1045, 428] width 19 height 19
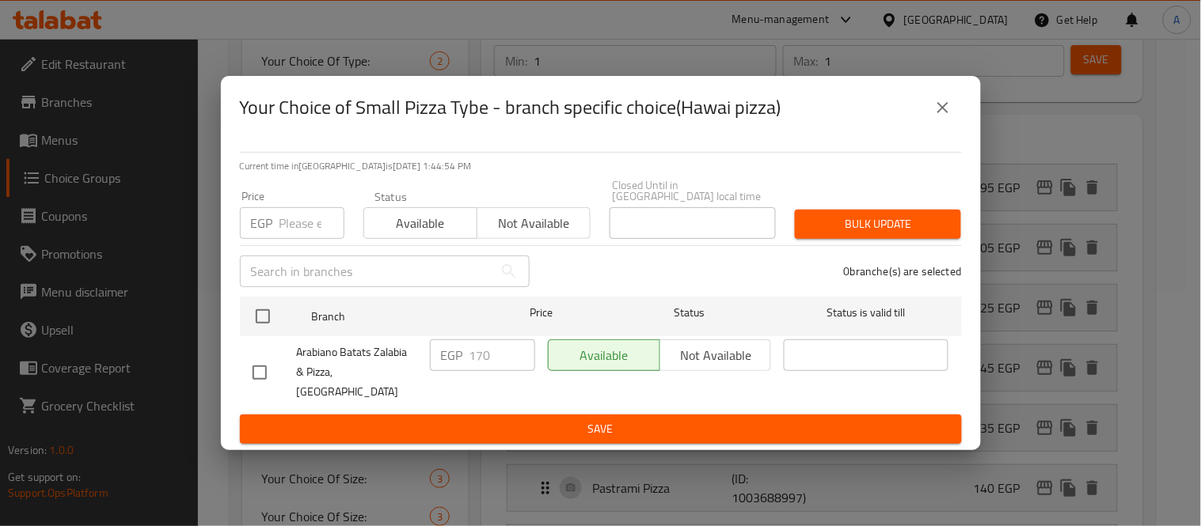
click at [939, 117] on icon "close" at bounding box center [942, 107] width 19 height 19
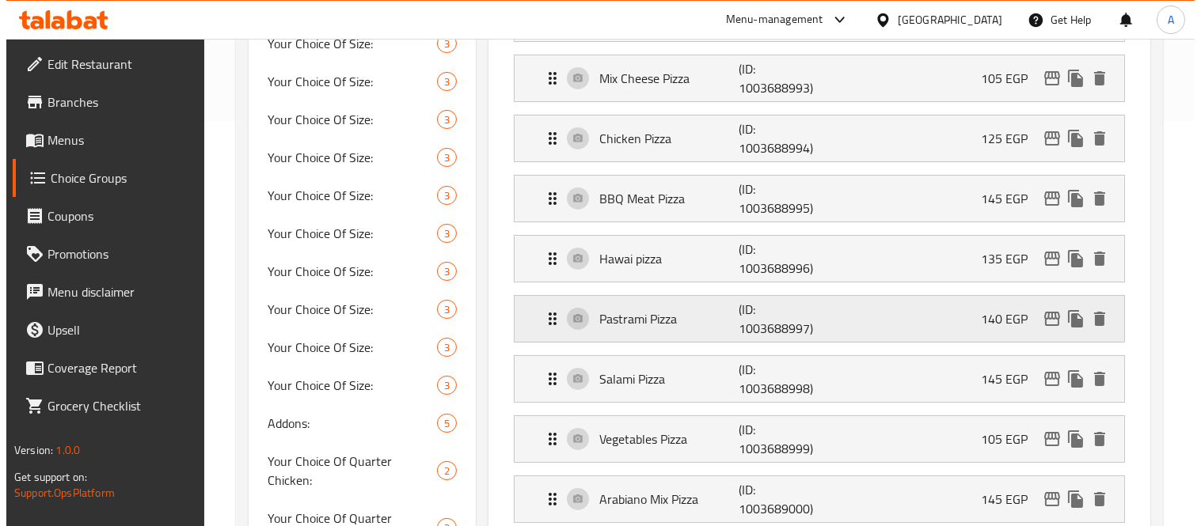
scroll to position [412, 0]
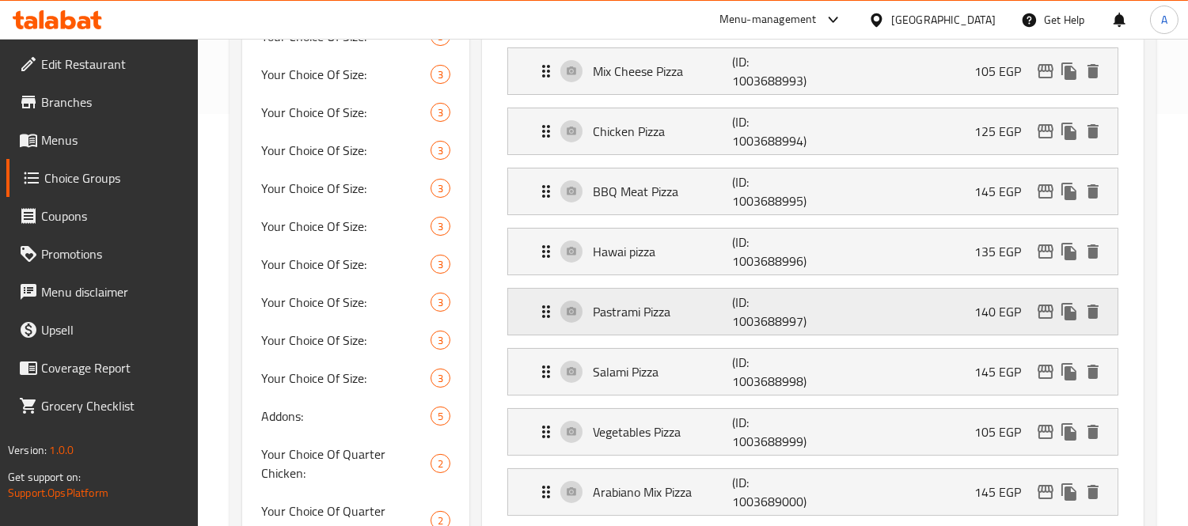
click at [1036, 302] on icon "edit" at bounding box center [1045, 311] width 19 height 19
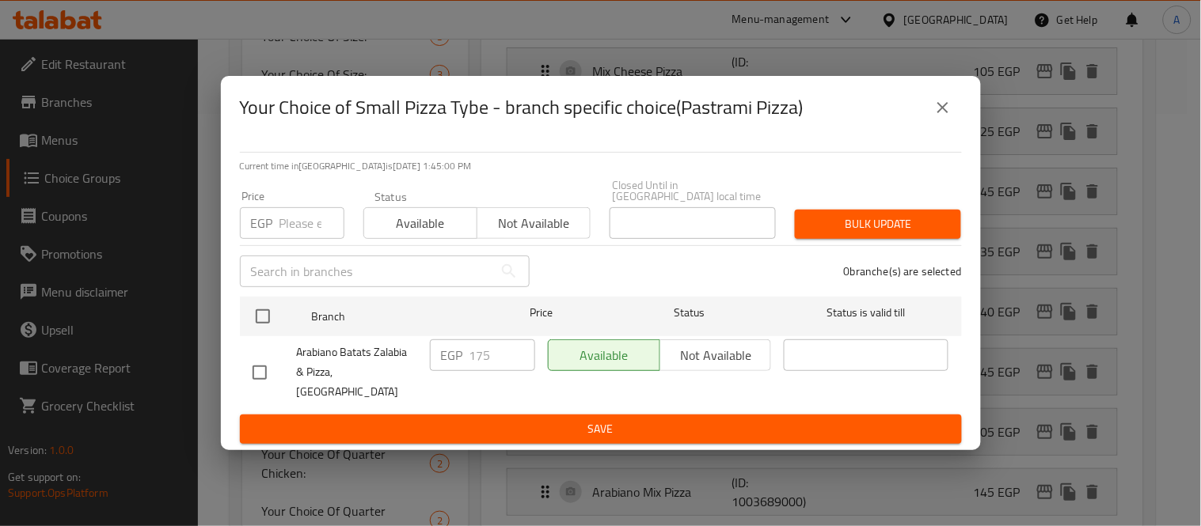
drag, startPoint x: 262, startPoint y: 333, endPoint x: 404, endPoint y: 377, distance: 149.0
click at [271, 331] on input "checkbox" at bounding box center [262, 316] width 33 height 33
checkbox input "true"
drag, startPoint x: 499, startPoint y: 366, endPoint x: 436, endPoint y: 361, distance: 62.7
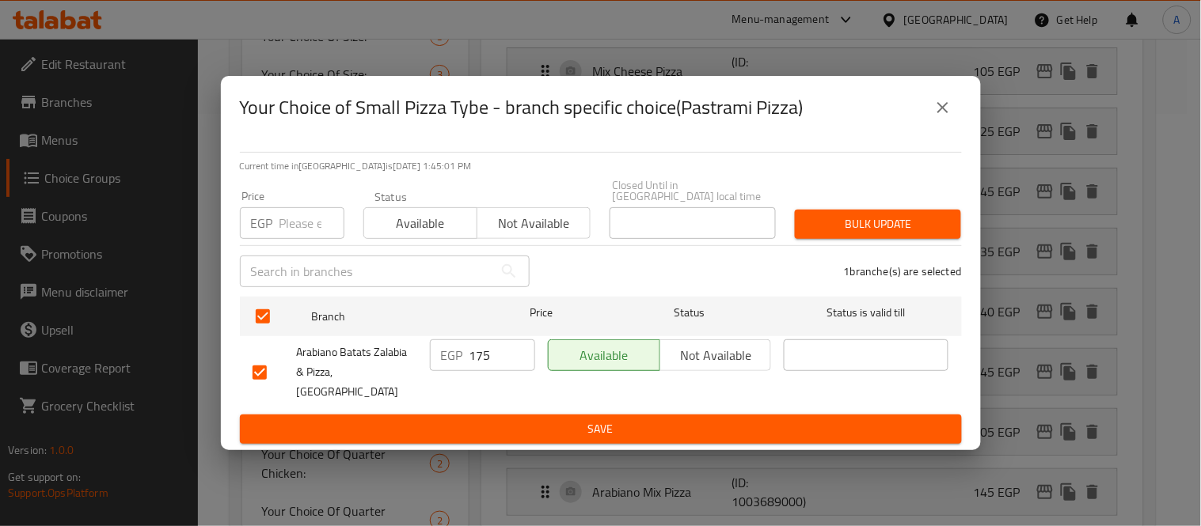
click at [436, 361] on div "EGP 175 ​" at bounding box center [482, 356] width 105 height 32
type input "180"
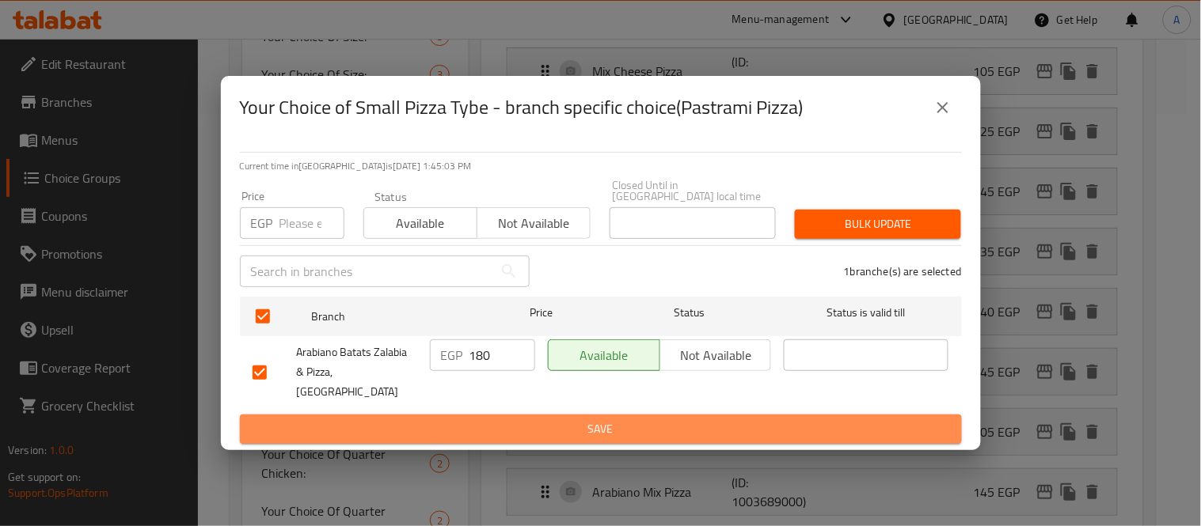
click at [558, 419] on span "Save" at bounding box center [600, 429] width 696 height 20
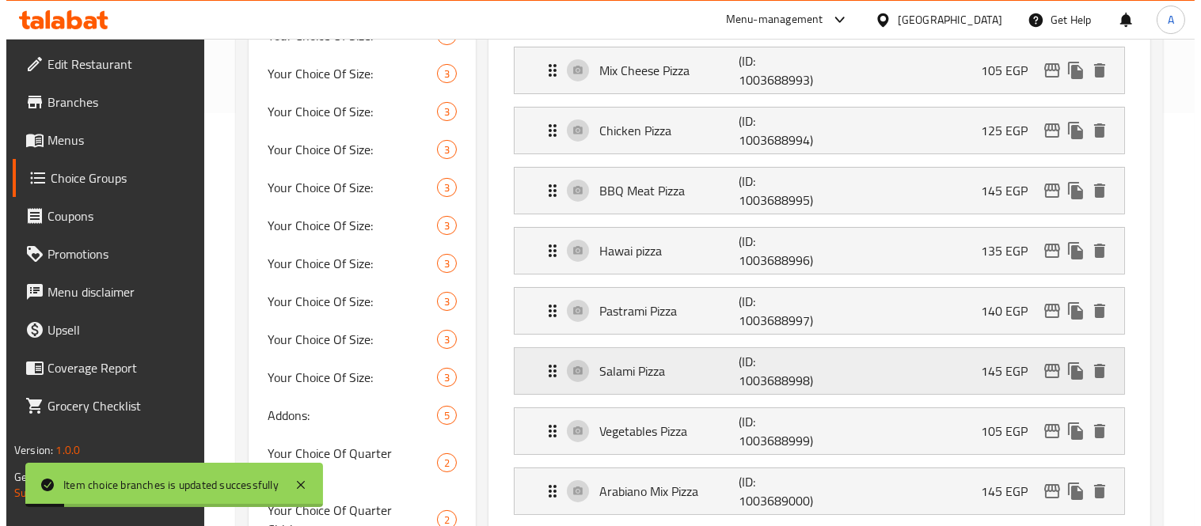
scroll to position [439, 0]
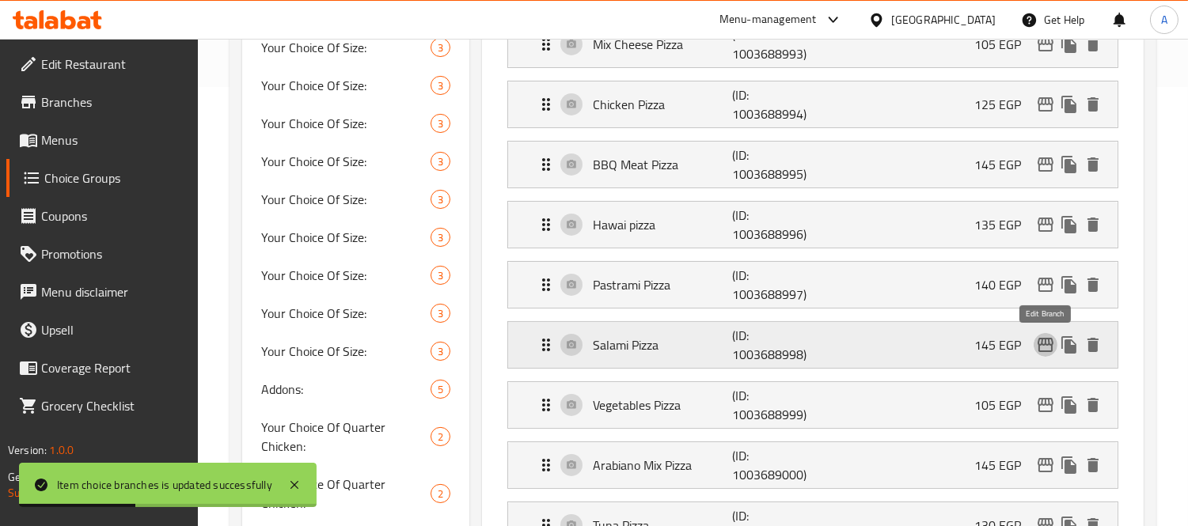
click at [1039, 341] on icon "edit" at bounding box center [1046, 345] width 16 height 14
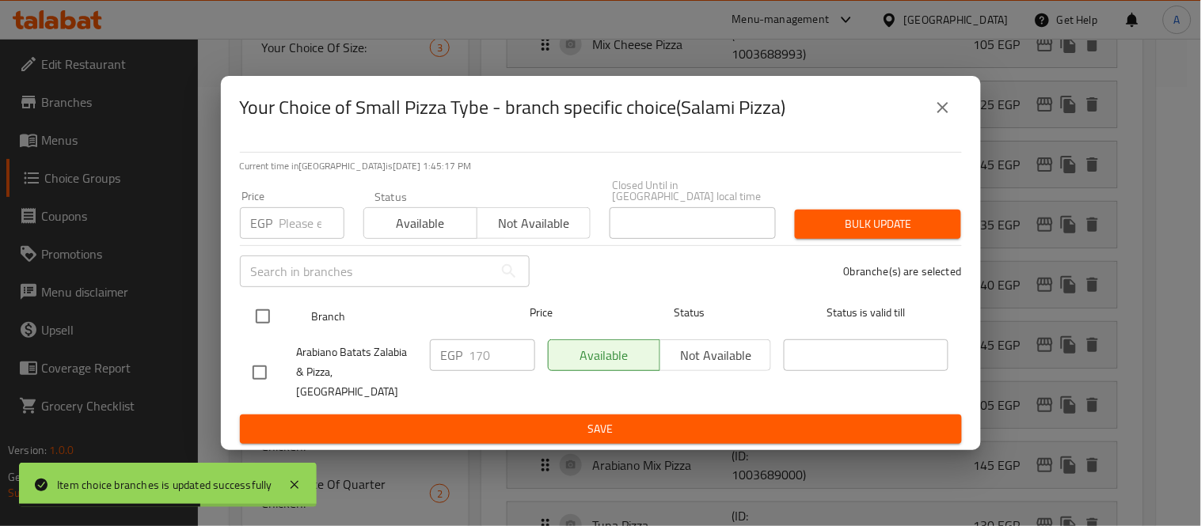
click at [267, 312] on input "checkbox" at bounding box center [262, 316] width 33 height 33
checkbox input "true"
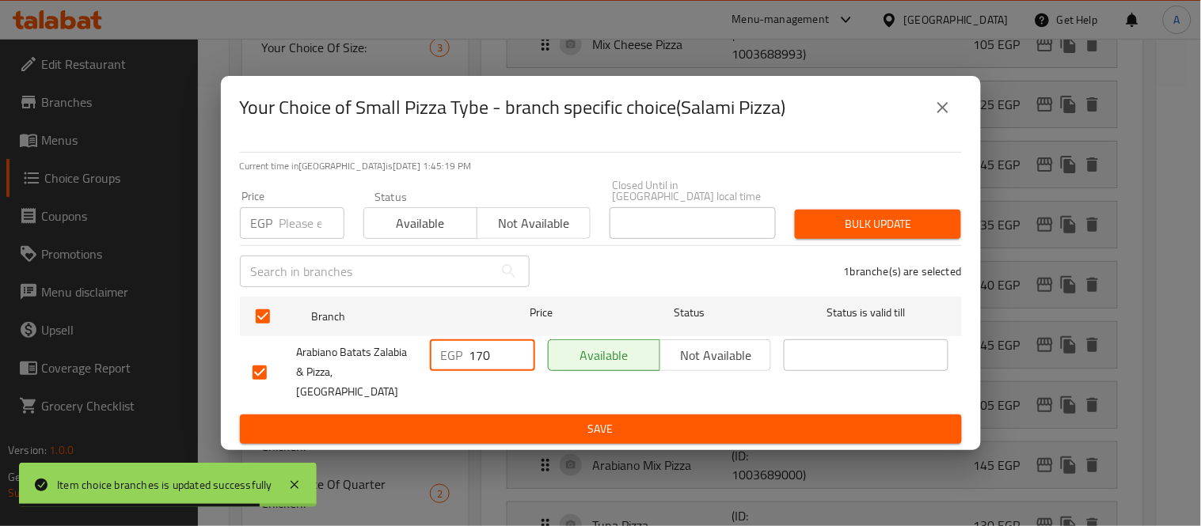
click at [478, 366] on input "170" at bounding box center [502, 356] width 66 height 32
type input "160"
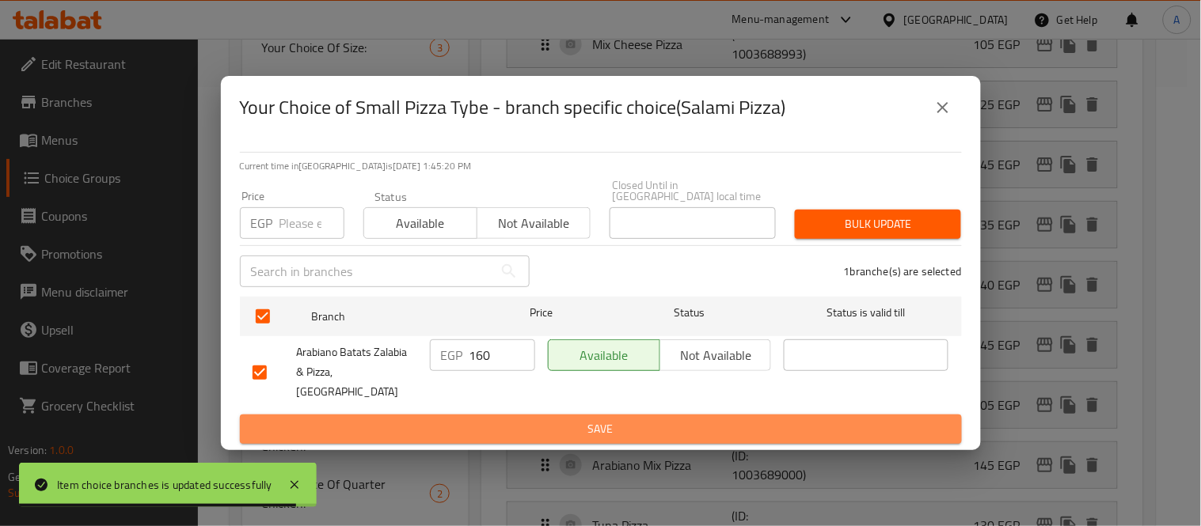
click at [503, 419] on span "Save" at bounding box center [600, 429] width 696 height 20
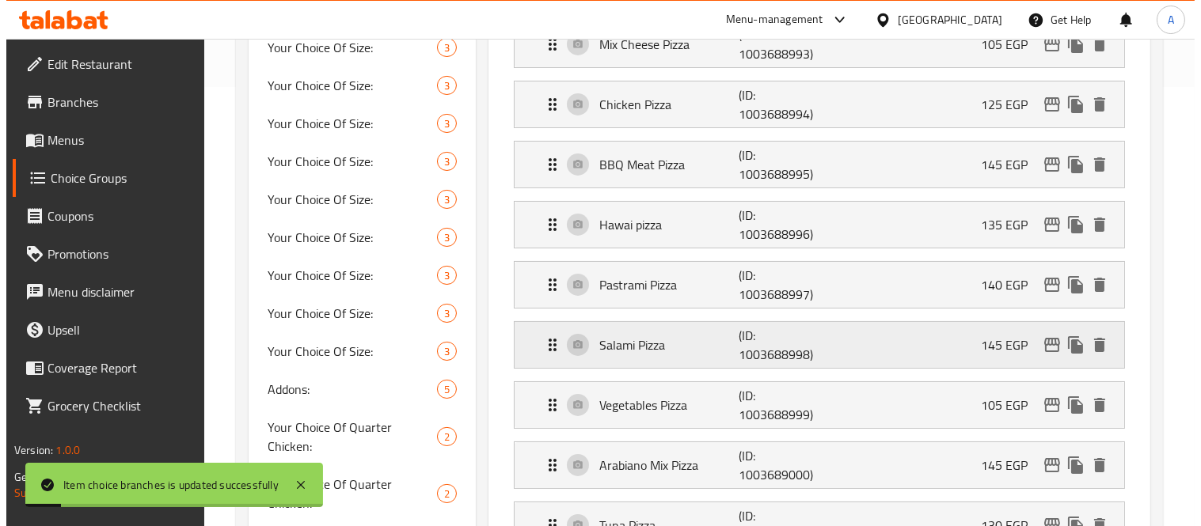
scroll to position [615, 0]
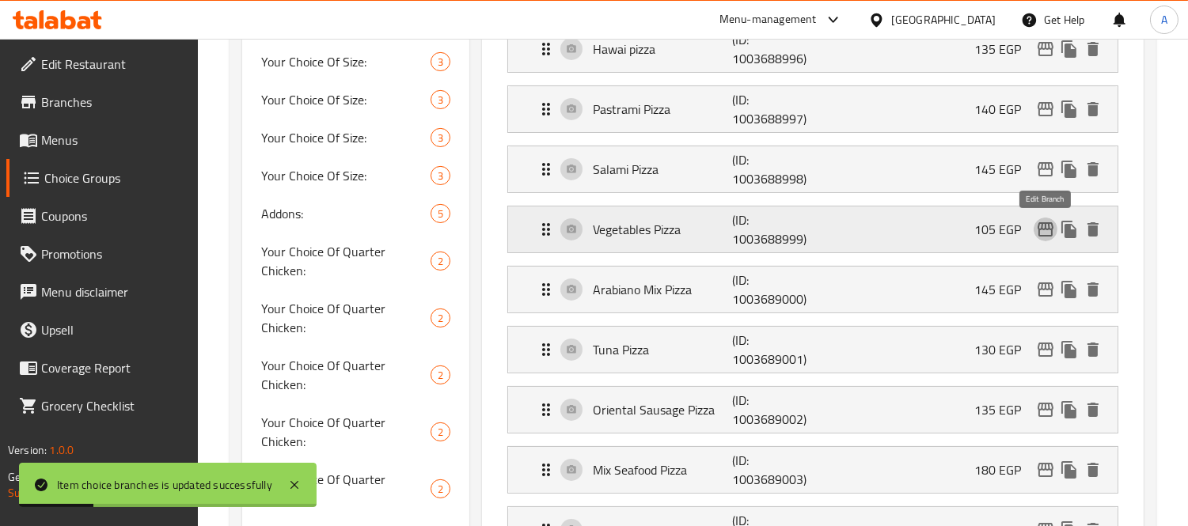
click at [1040, 230] on icon "edit" at bounding box center [1046, 229] width 16 height 14
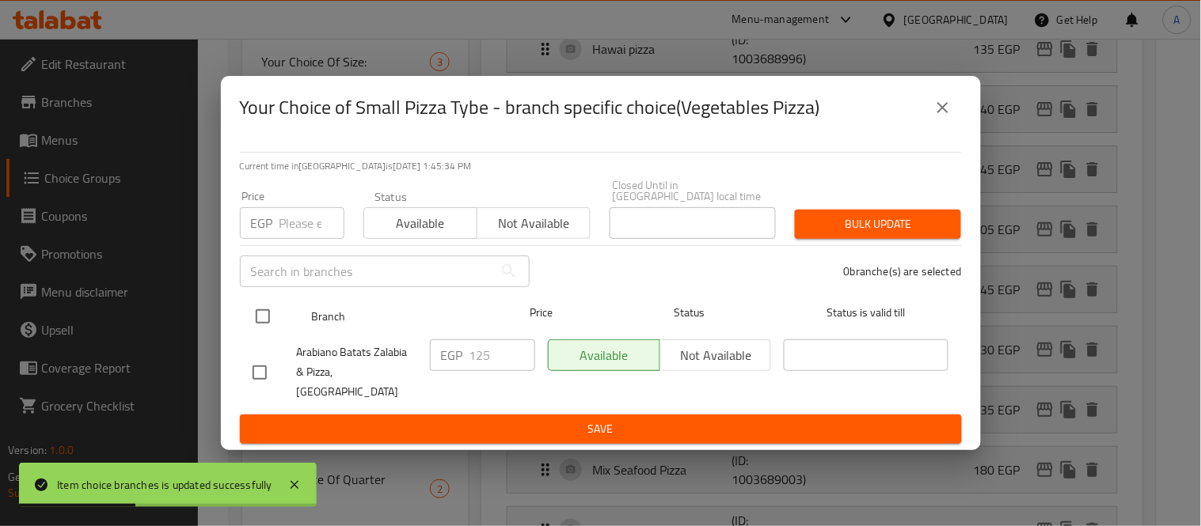
click at [267, 322] on input "checkbox" at bounding box center [262, 316] width 33 height 33
checkbox input "true"
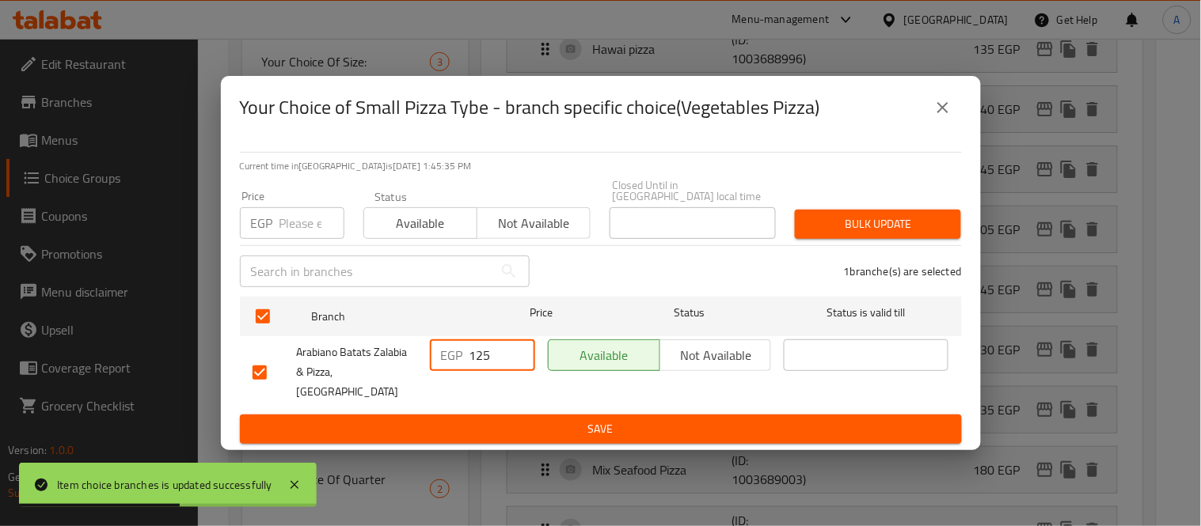
drag, startPoint x: 495, startPoint y: 362, endPoint x: 476, endPoint y: 366, distance: 20.2
click at [476, 366] on input "125" at bounding box center [502, 356] width 66 height 32
type input "100"
click at [667, 415] on button "Save" at bounding box center [601, 429] width 722 height 29
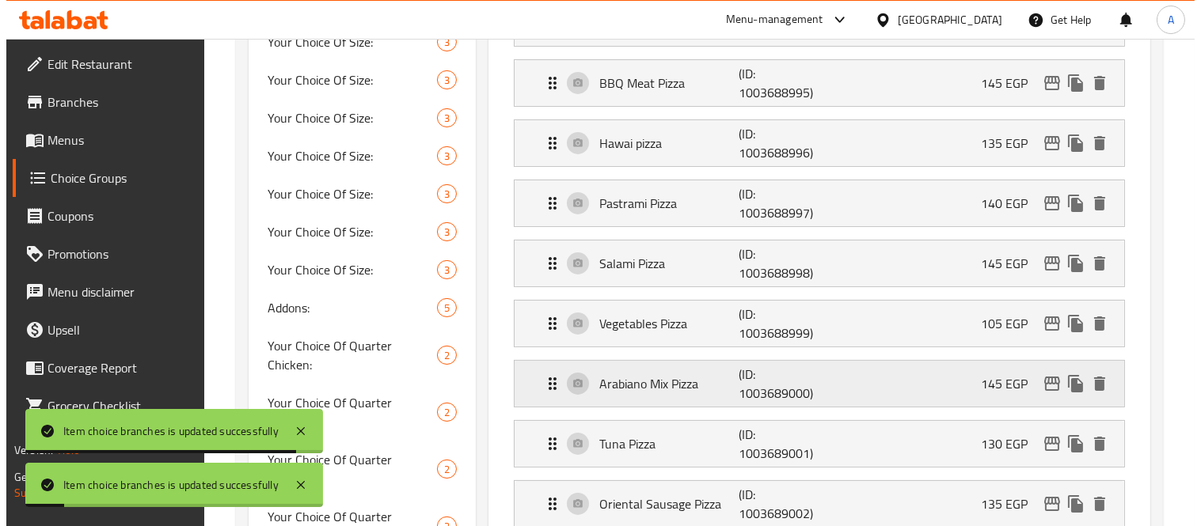
scroll to position [703, 0]
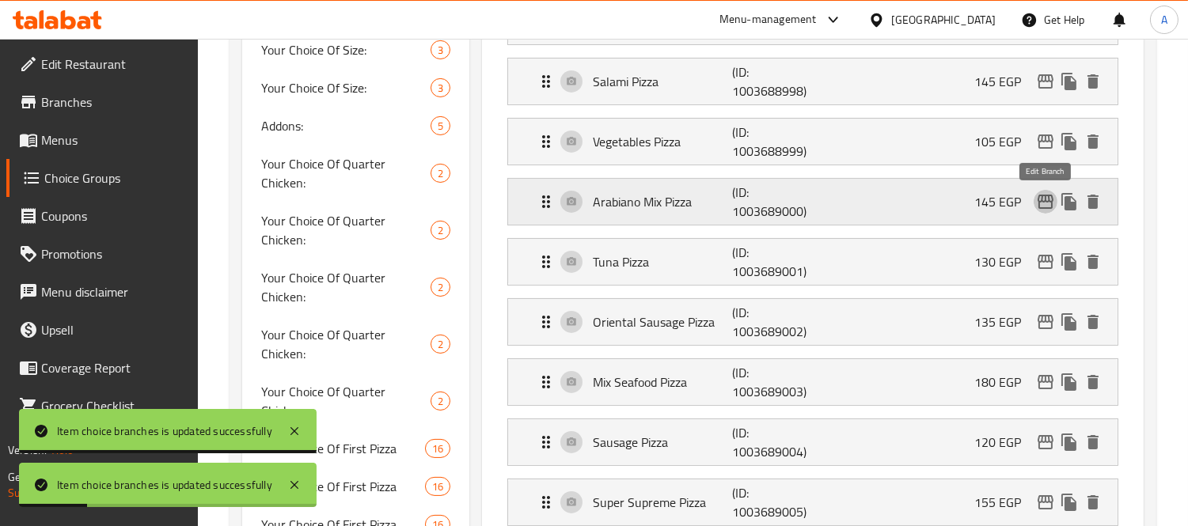
click at [1046, 195] on icon "edit" at bounding box center [1045, 201] width 19 height 19
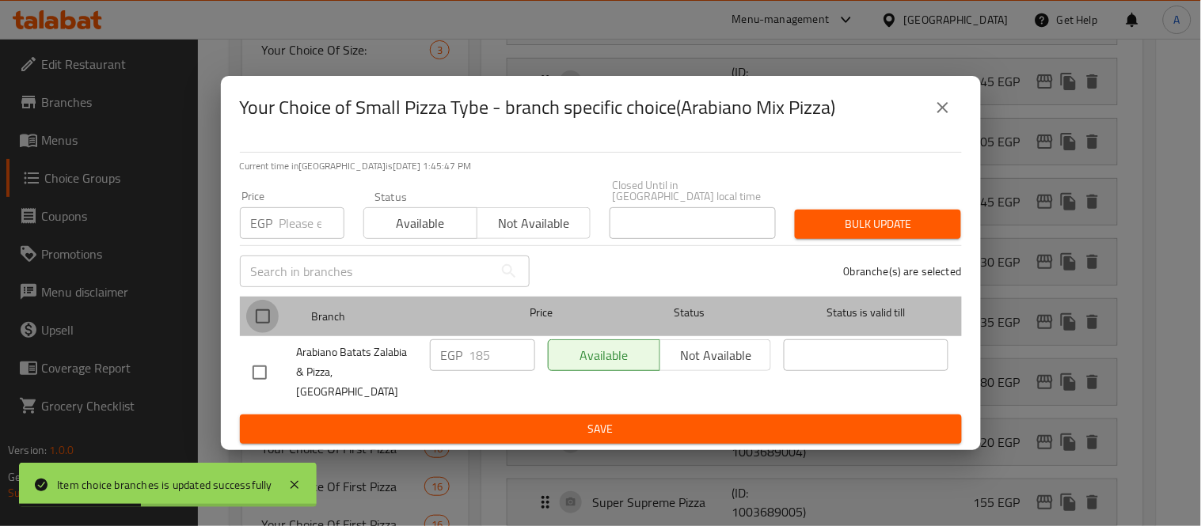
click at [266, 321] on input "checkbox" at bounding box center [262, 316] width 33 height 33
checkbox input "true"
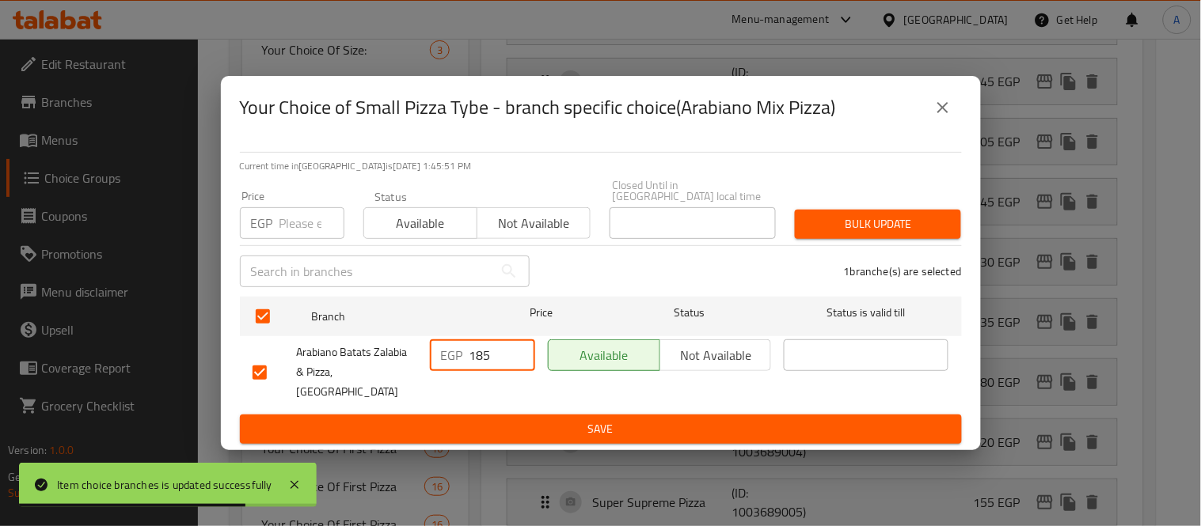
drag, startPoint x: 497, startPoint y: 359, endPoint x: 421, endPoint y: 360, distance: 76.0
click at [421, 360] on div "Arabiano Batats Zalabia & Pizza,El Kothar EGP 185 ​ Available Not available ​" at bounding box center [600, 372] width 709 height 78
type input "170"
click at [501, 419] on span "Save" at bounding box center [600, 429] width 696 height 20
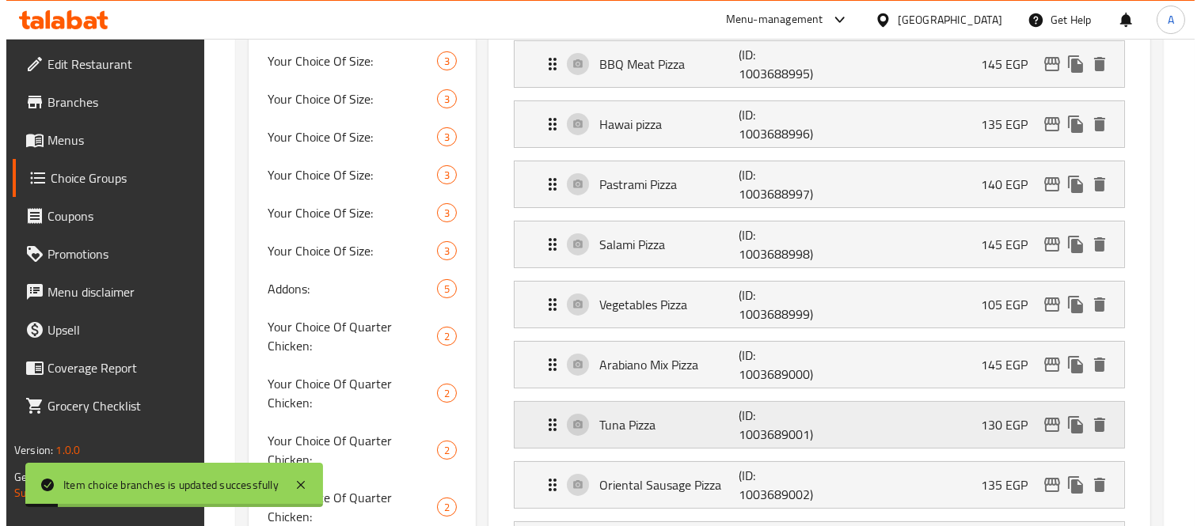
scroll to position [615, 0]
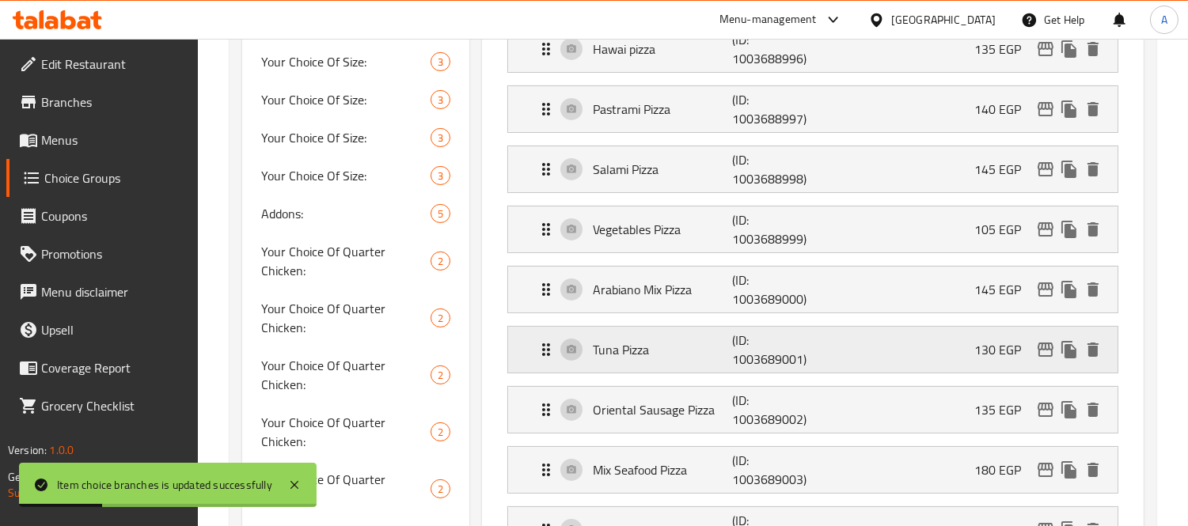
click at [1045, 351] on icon "edit" at bounding box center [1046, 350] width 16 height 14
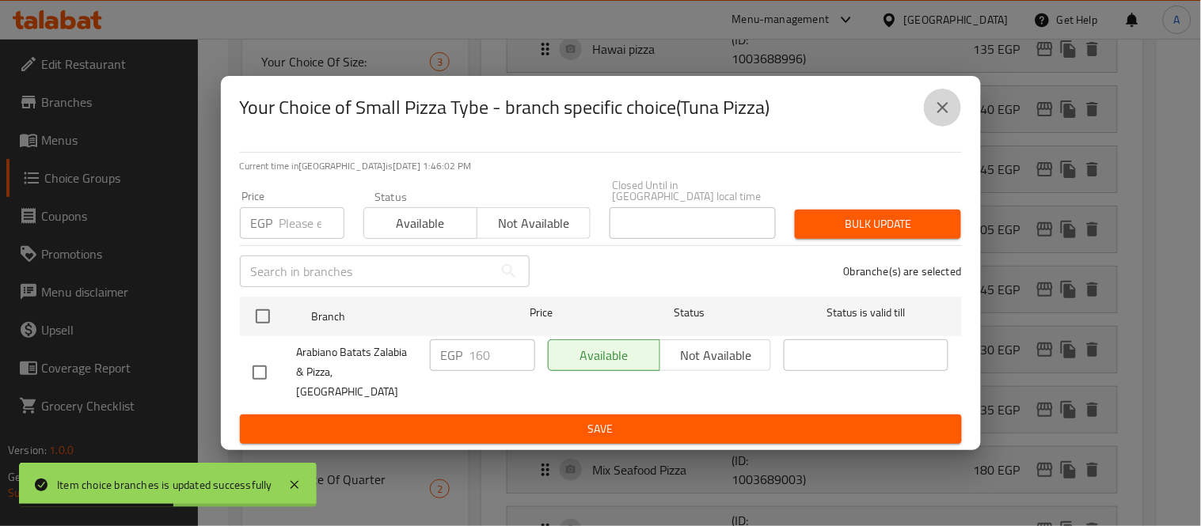
click at [940, 117] on icon "close" at bounding box center [942, 107] width 19 height 19
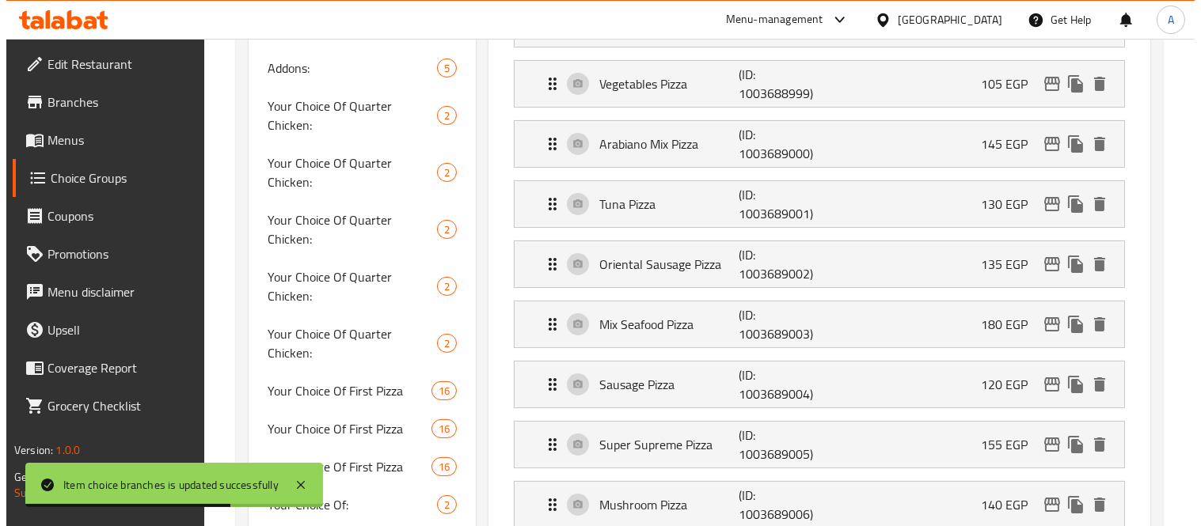
scroll to position [791, 0]
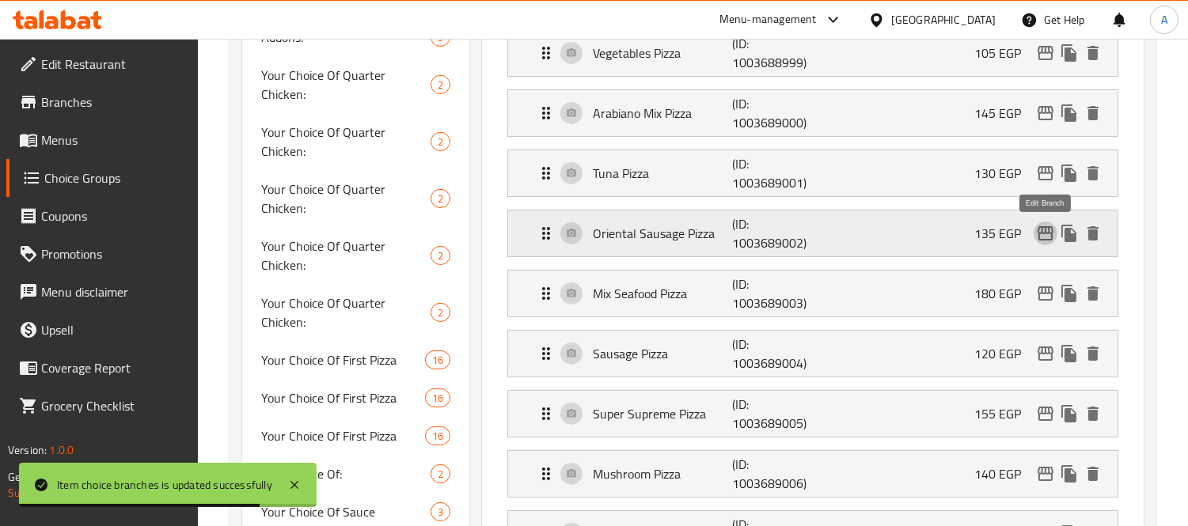
click at [1046, 238] on icon "edit" at bounding box center [1045, 233] width 19 height 19
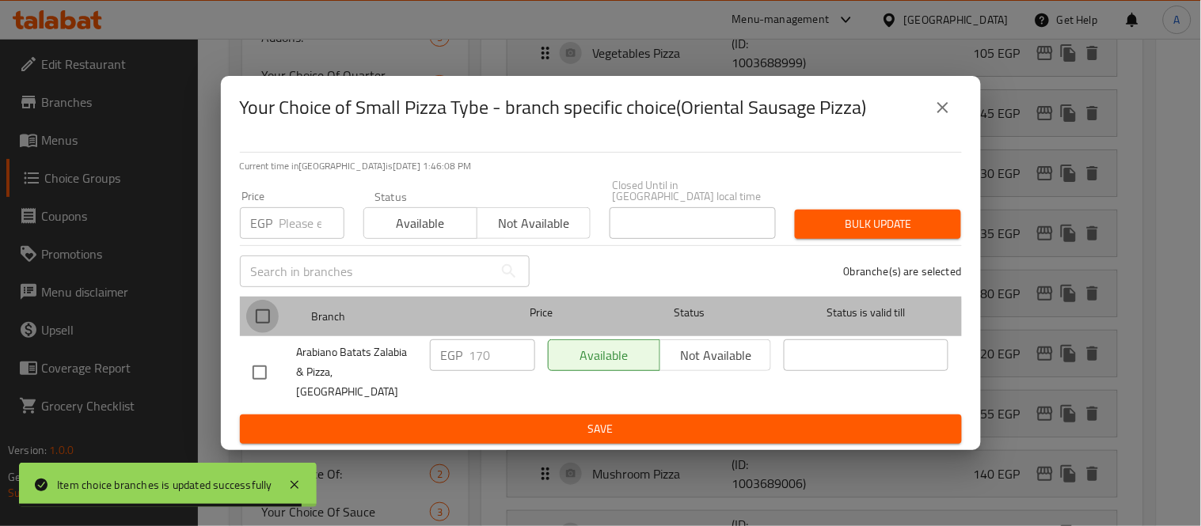
click at [267, 328] on input "checkbox" at bounding box center [262, 316] width 33 height 33
checkbox input "true"
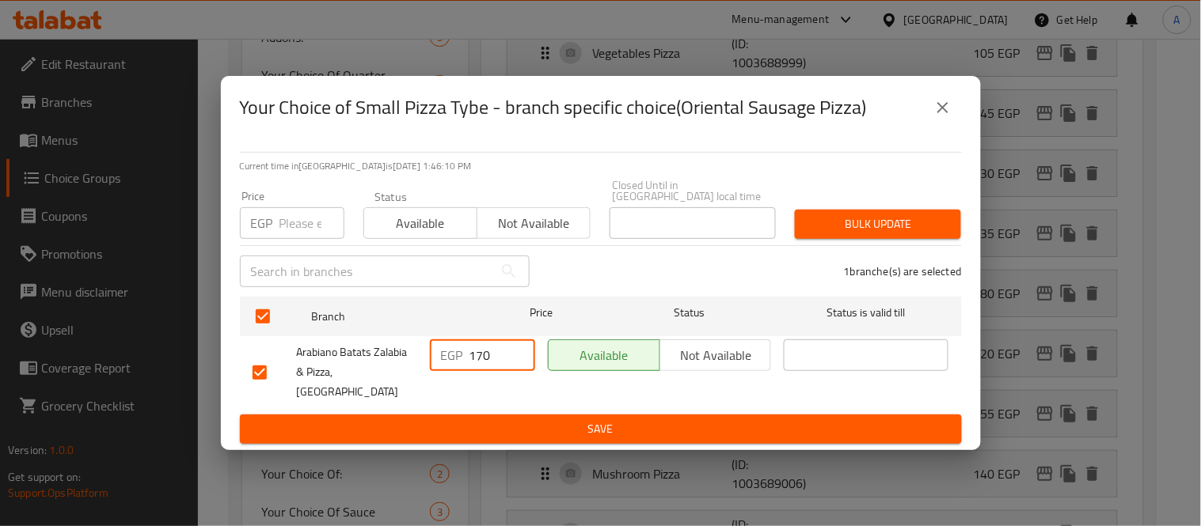
click at [476, 365] on input "170" at bounding box center [502, 356] width 66 height 32
type input "150"
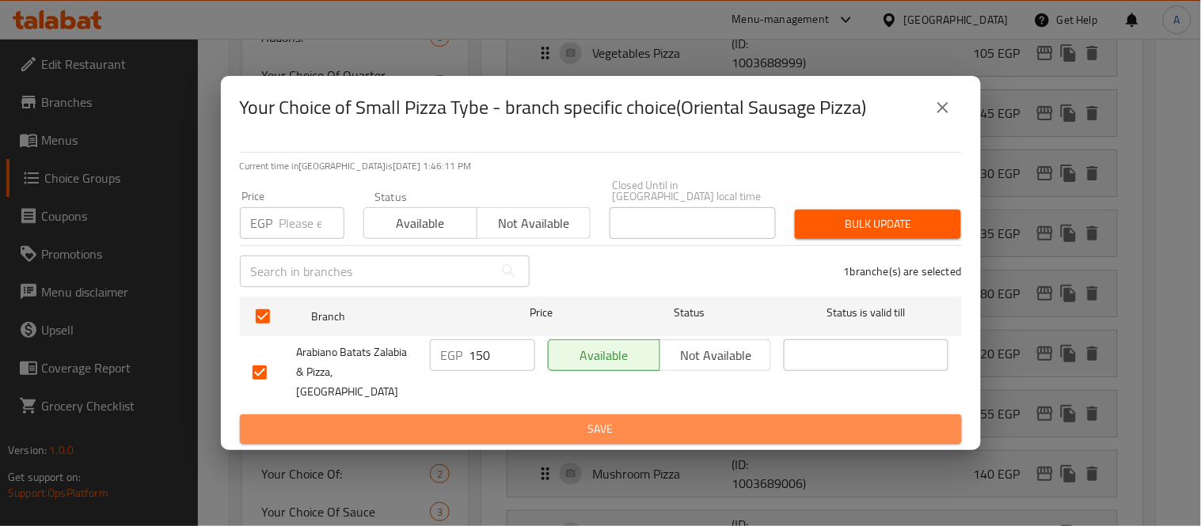
click at [462, 419] on span "Save" at bounding box center [600, 429] width 696 height 20
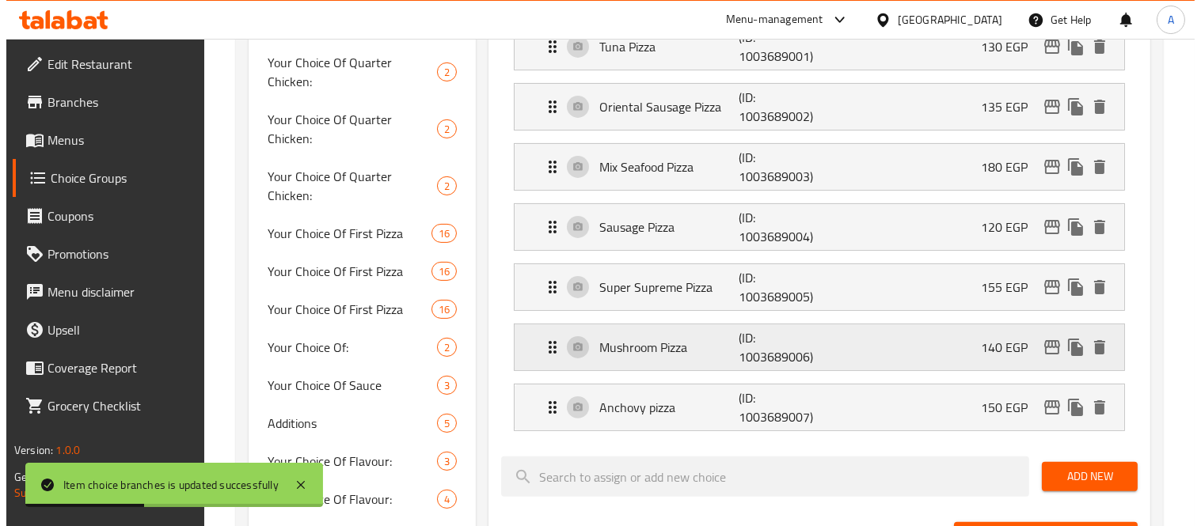
scroll to position [879, 0]
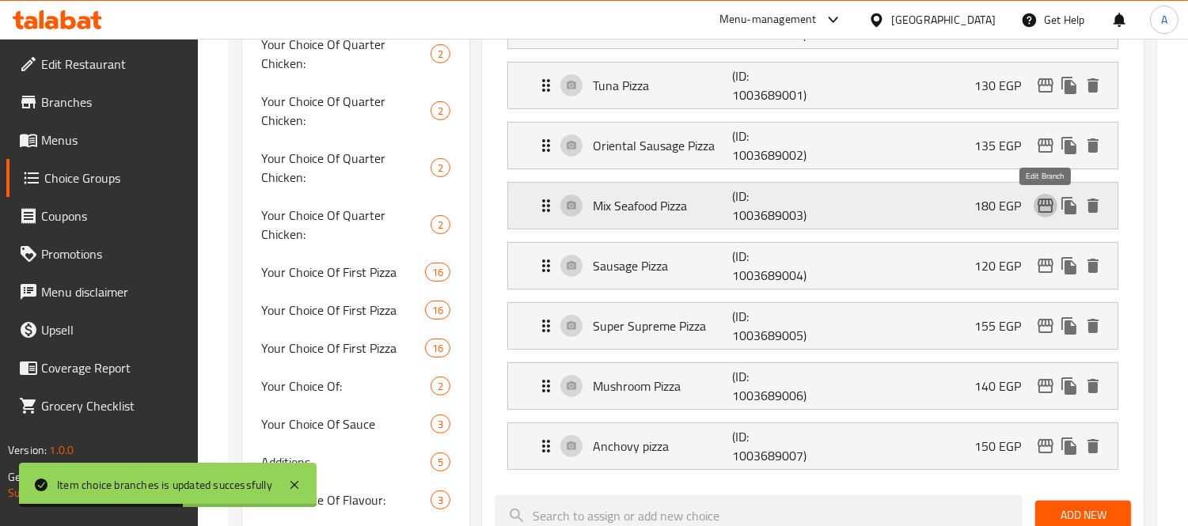
click at [1041, 209] on icon "edit" at bounding box center [1045, 205] width 19 height 19
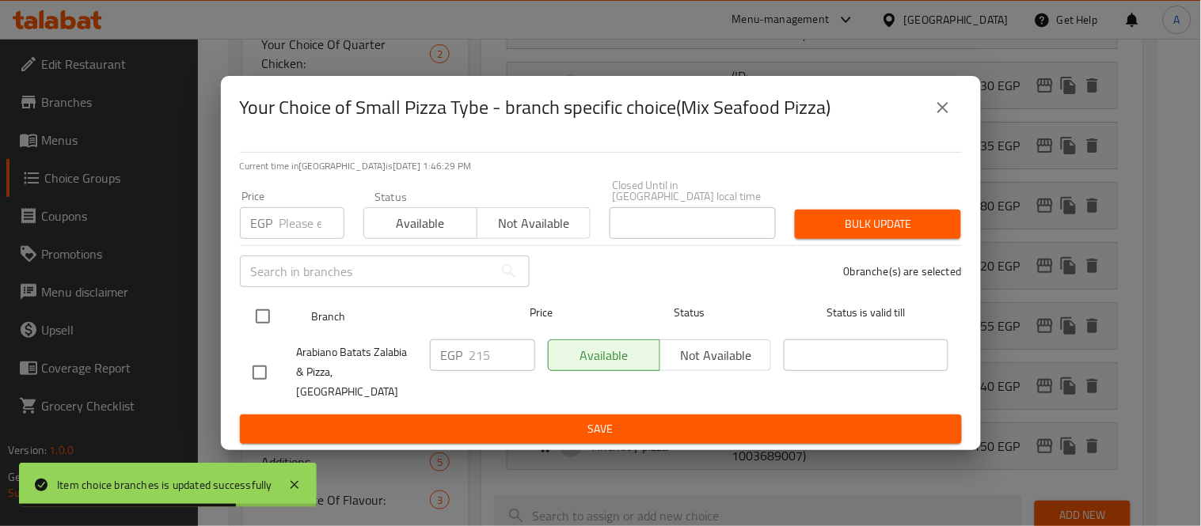
click at [255, 328] on input "checkbox" at bounding box center [262, 316] width 33 height 33
checkbox input "true"
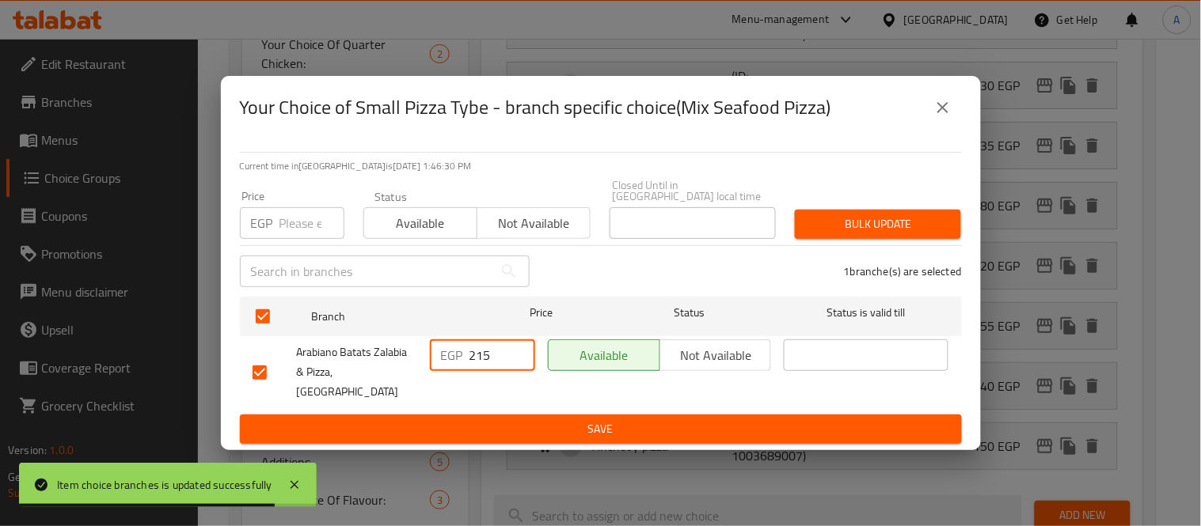
drag, startPoint x: 485, startPoint y: 359, endPoint x: 418, endPoint y: 359, distance: 67.3
click at [418, 359] on div "Arabiano Batats Zalabia & Pizza,El Kothar EGP 215 ​ Available Not available ​" at bounding box center [600, 372] width 709 height 78
click at [497, 359] on input "215" at bounding box center [502, 356] width 66 height 32
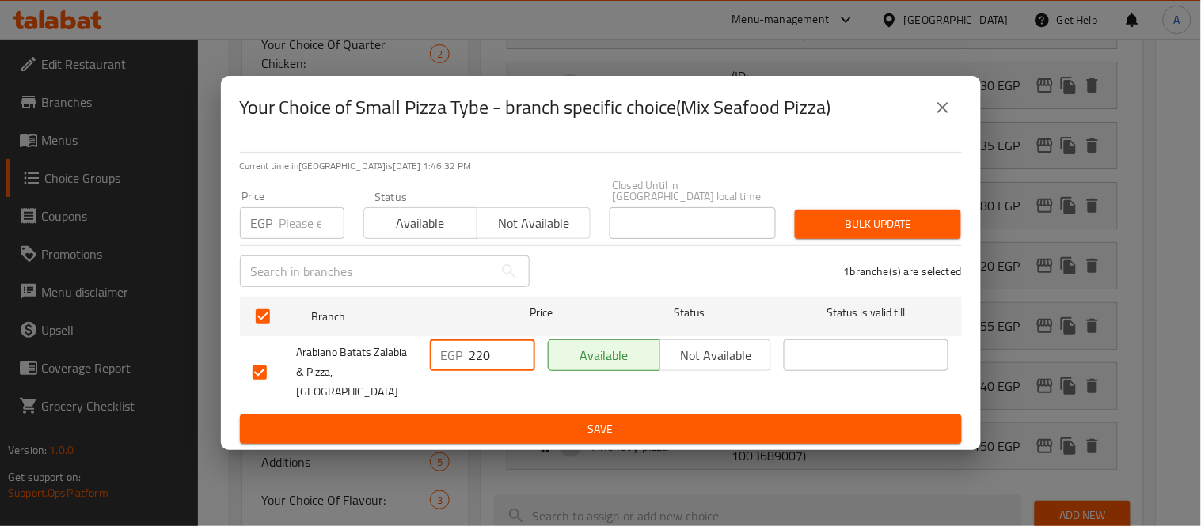
type input "220"
click at [495, 420] on span "Save" at bounding box center [600, 429] width 696 height 20
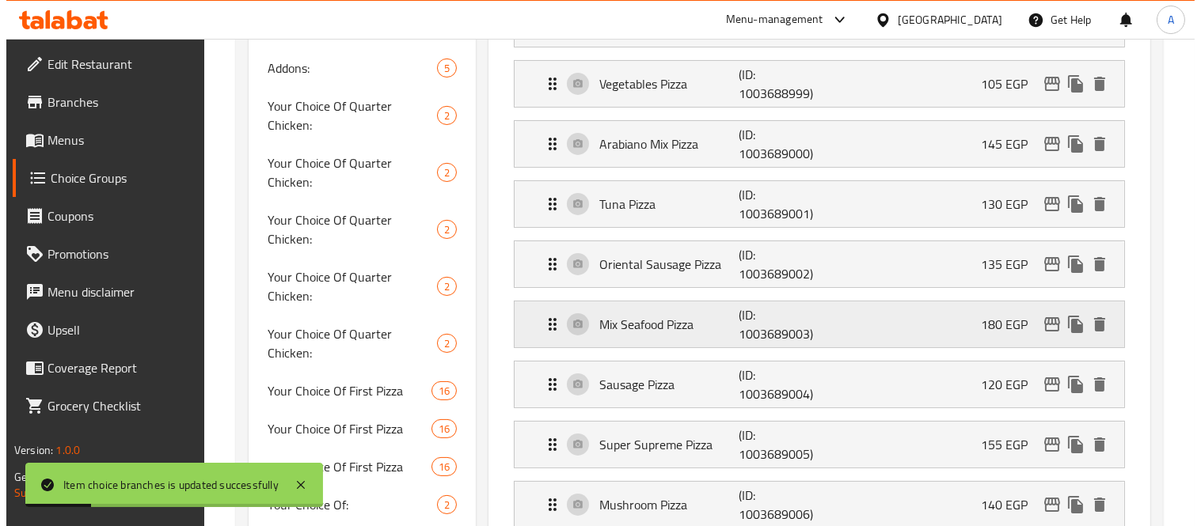
scroll to position [791, 0]
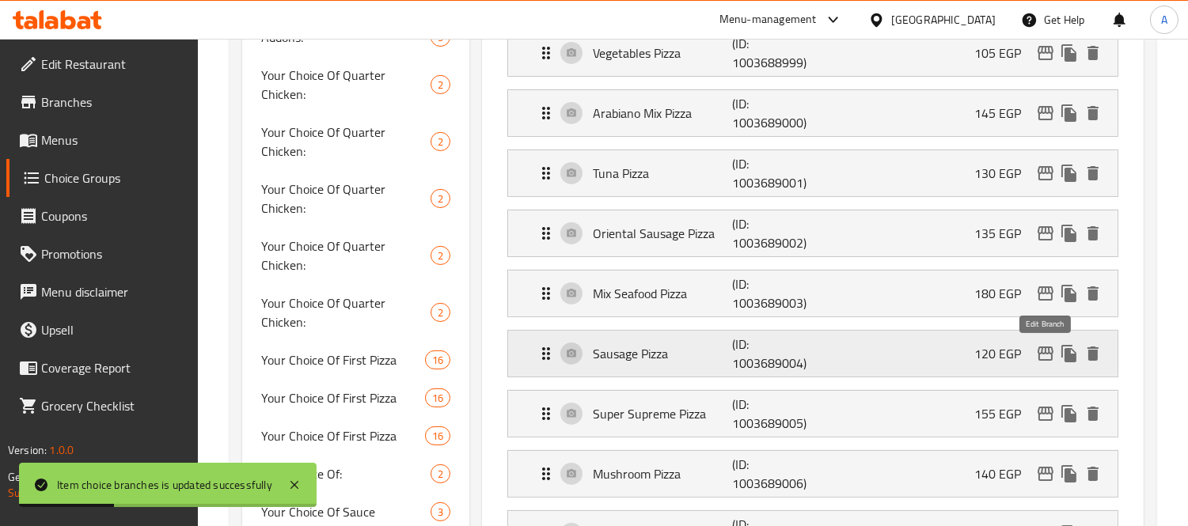
click at [1046, 358] on icon "edit" at bounding box center [1045, 353] width 19 height 19
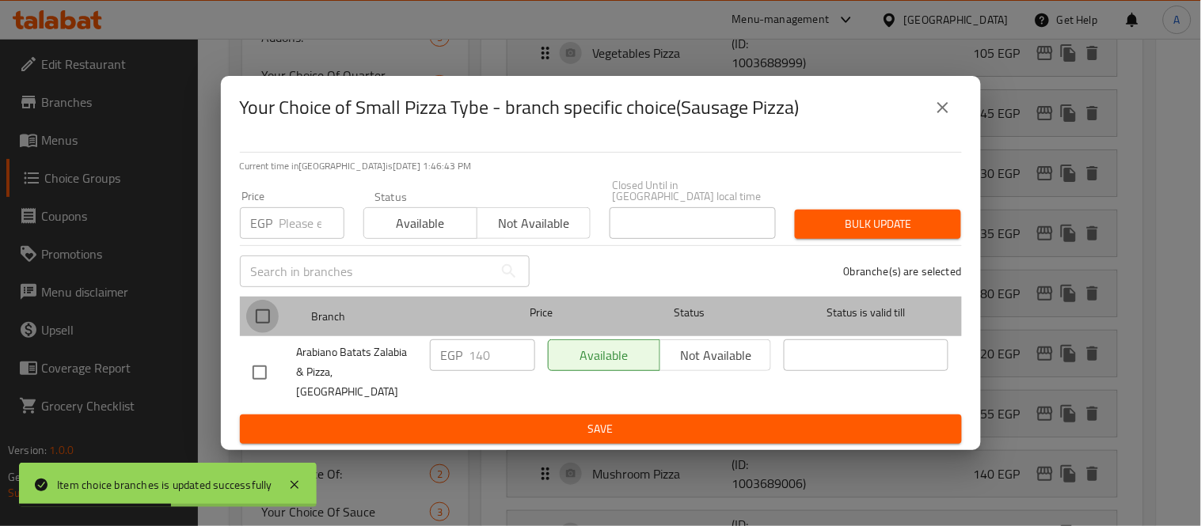
click at [267, 320] on input "checkbox" at bounding box center [262, 316] width 33 height 33
checkbox input "true"
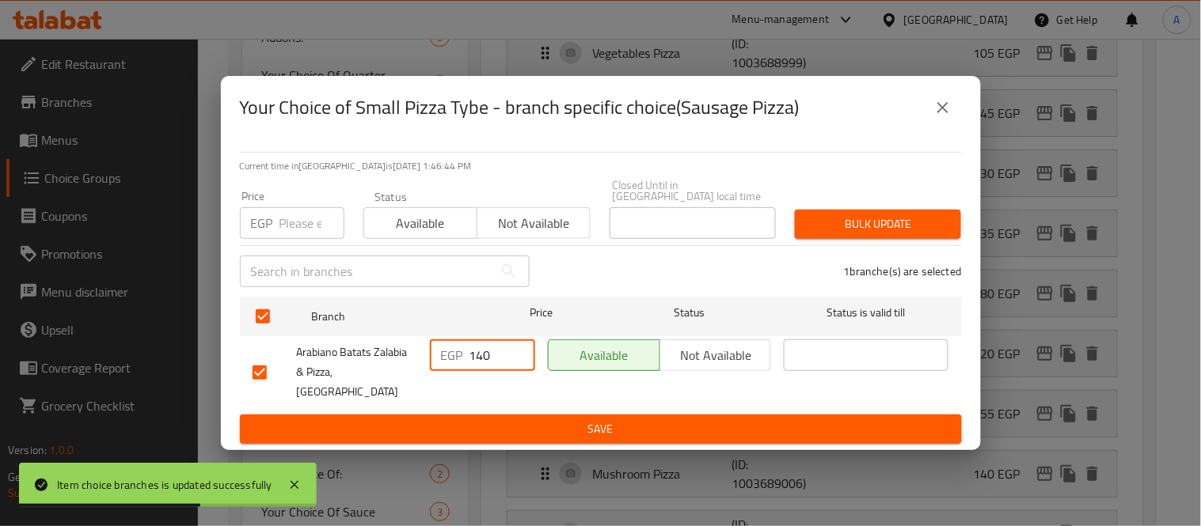
click at [483, 369] on input "140" at bounding box center [502, 356] width 66 height 32
type input "145"
click at [567, 419] on span "Save" at bounding box center [600, 429] width 696 height 20
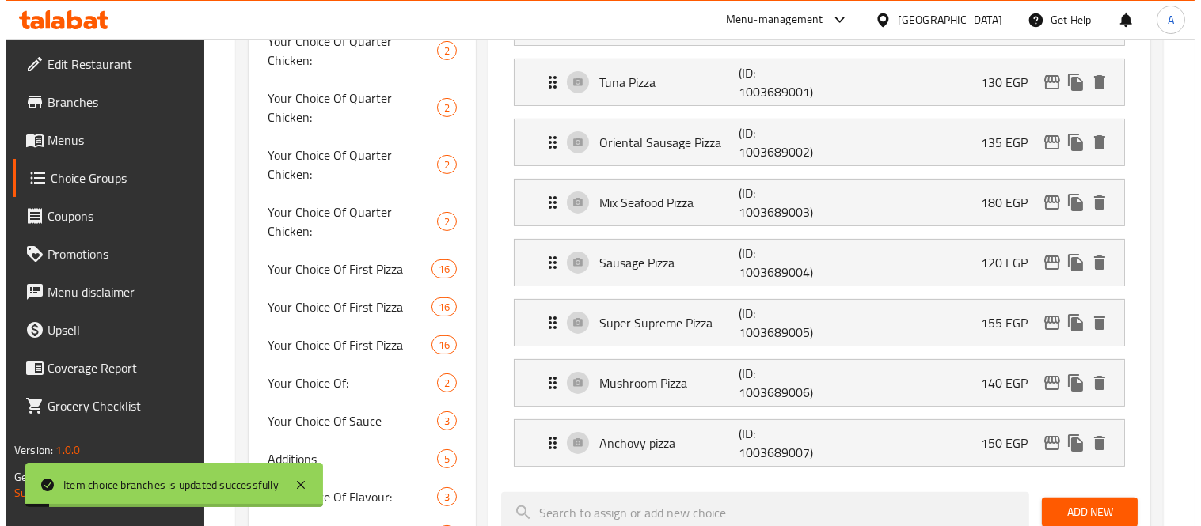
scroll to position [967, 0]
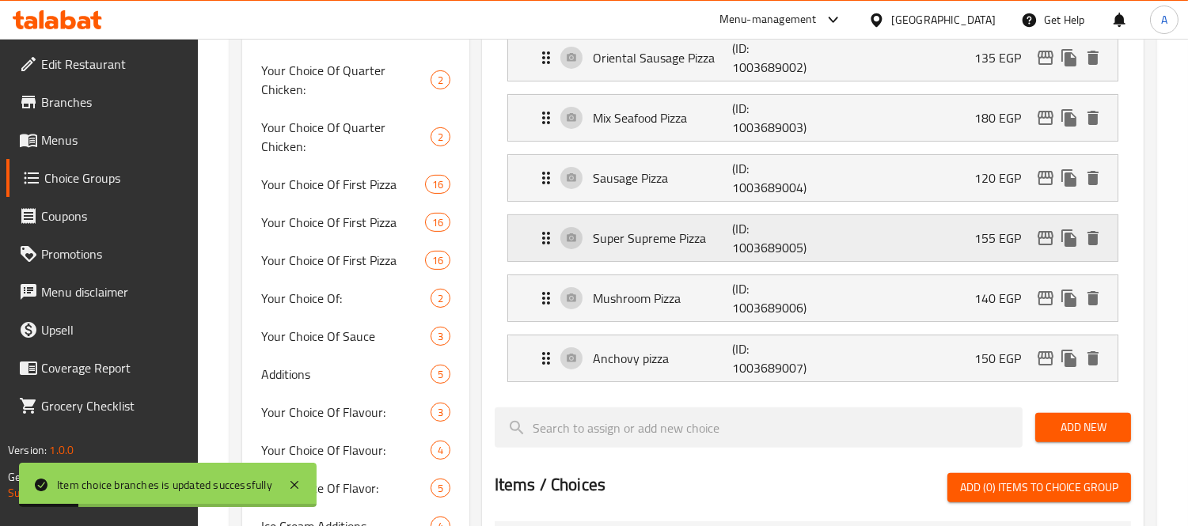
click at [1046, 245] on icon "edit" at bounding box center [1046, 238] width 16 height 14
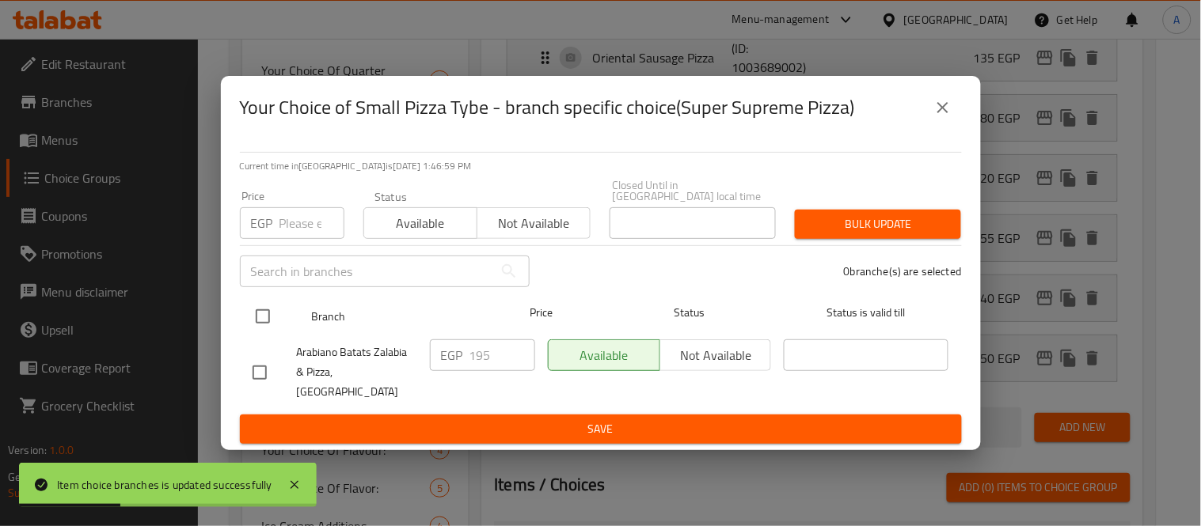
click at [252, 321] on input "checkbox" at bounding box center [262, 316] width 33 height 33
checkbox input "true"
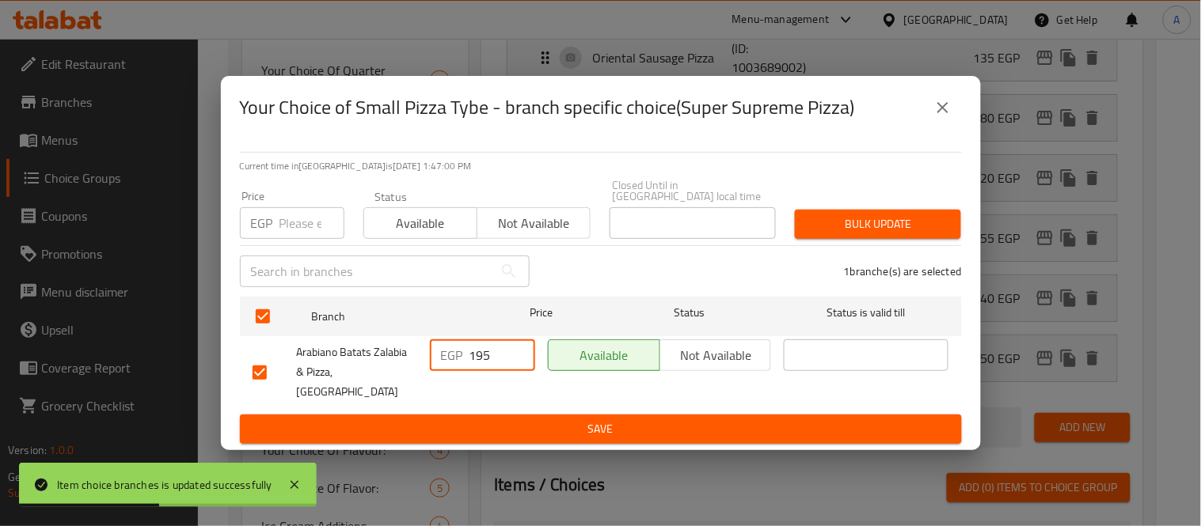
drag, startPoint x: 494, startPoint y: 357, endPoint x: 484, endPoint y: 360, distance: 10.8
click at [484, 360] on input "195" at bounding box center [502, 356] width 66 height 32
type input "190"
click at [484, 415] on button "Save" at bounding box center [601, 429] width 722 height 29
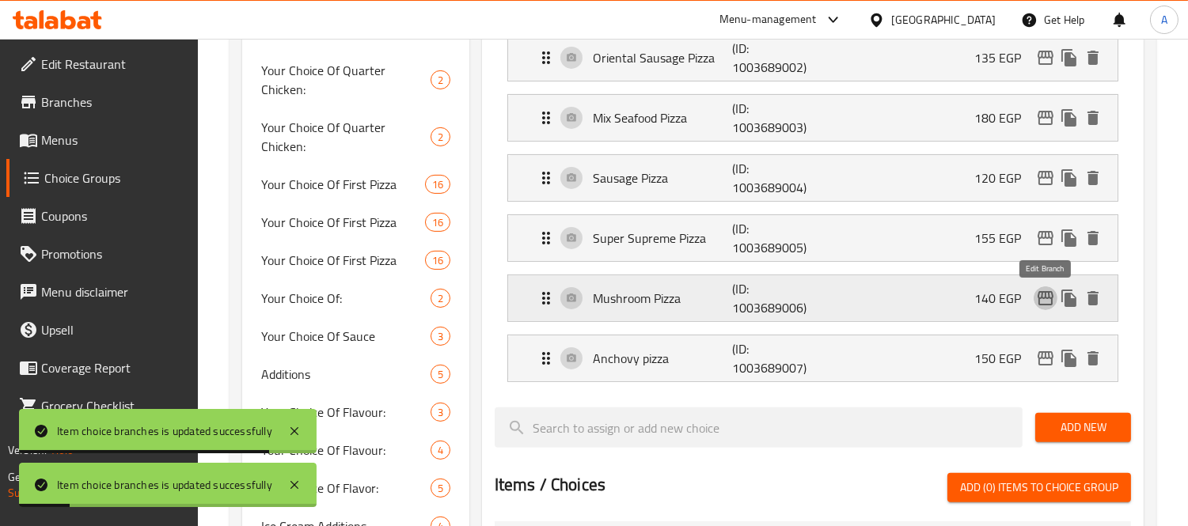
click at [1041, 298] on icon "edit" at bounding box center [1045, 298] width 19 height 19
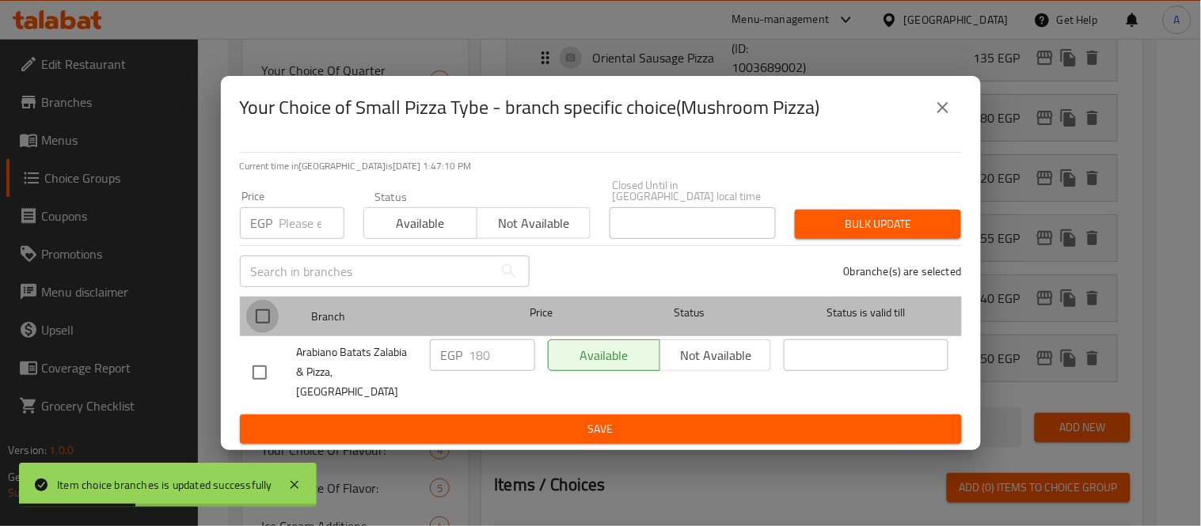
drag, startPoint x: 260, startPoint y: 317, endPoint x: 691, endPoint y: 443, distance: 449.5
click at [261, 317] on input "checkbox" at bounding box center [262, 316] width 33 height 33
checkbox input "true"
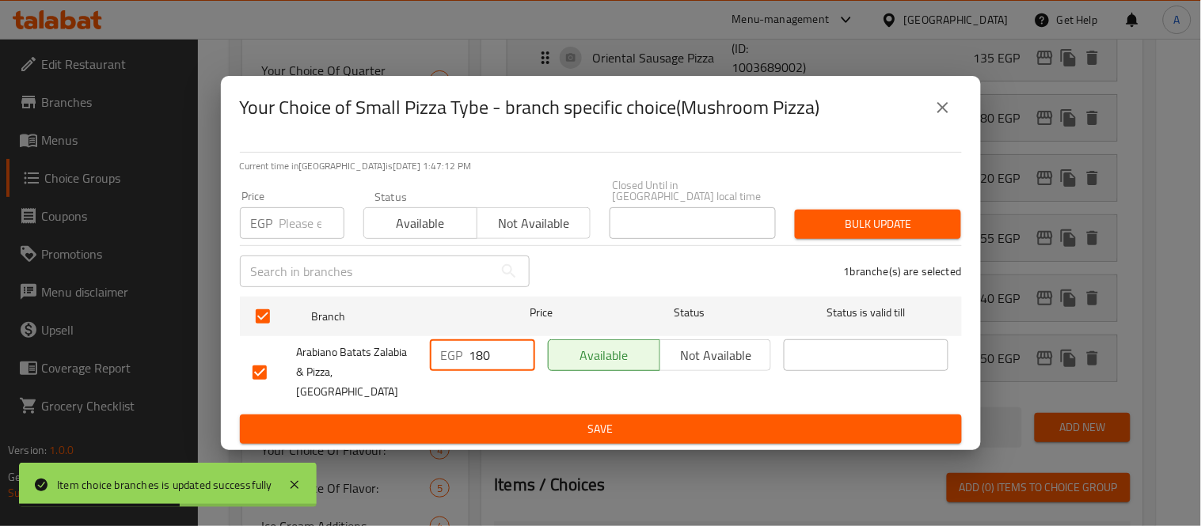
drag, startPoint x: 484, startPoint y: 366, endPoint x: 476, endPoint y: 370, distance: 9.6
click at [476, 370] on input "180" at bounding box center [502, 356] width 66 height 32
type input "170"
click at [511, 438] on div "Your Choice of Small Pizza Tybe - branch specific choice(Mushroom Pizza) Curren…" at bounding box center [600, 263] width 1201 height 526
click at [547, 419] on span "Save" at bounding box center [600, 429] width 696 height 20
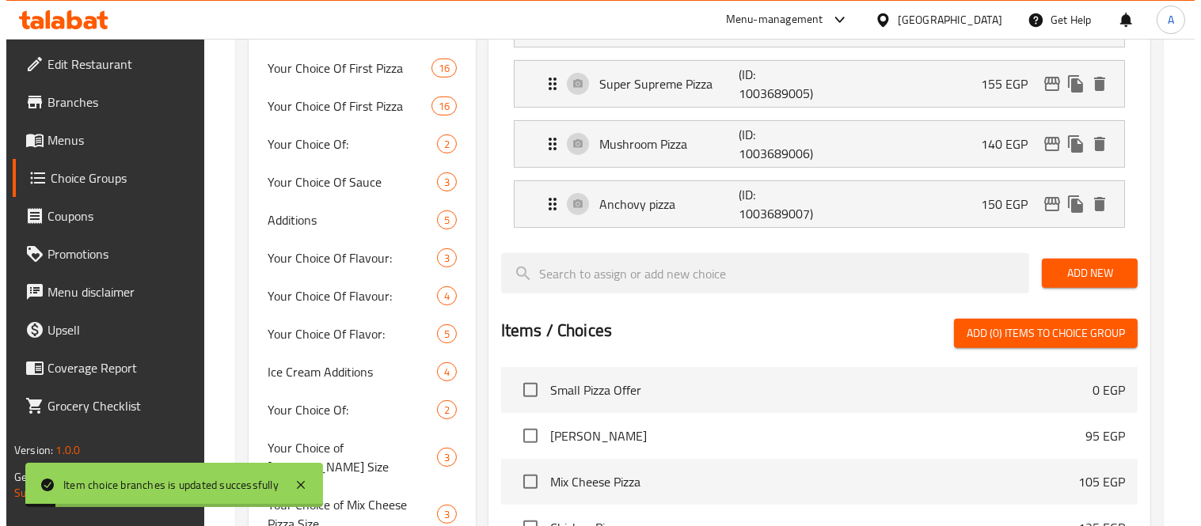
scroll to position [1143, 0]
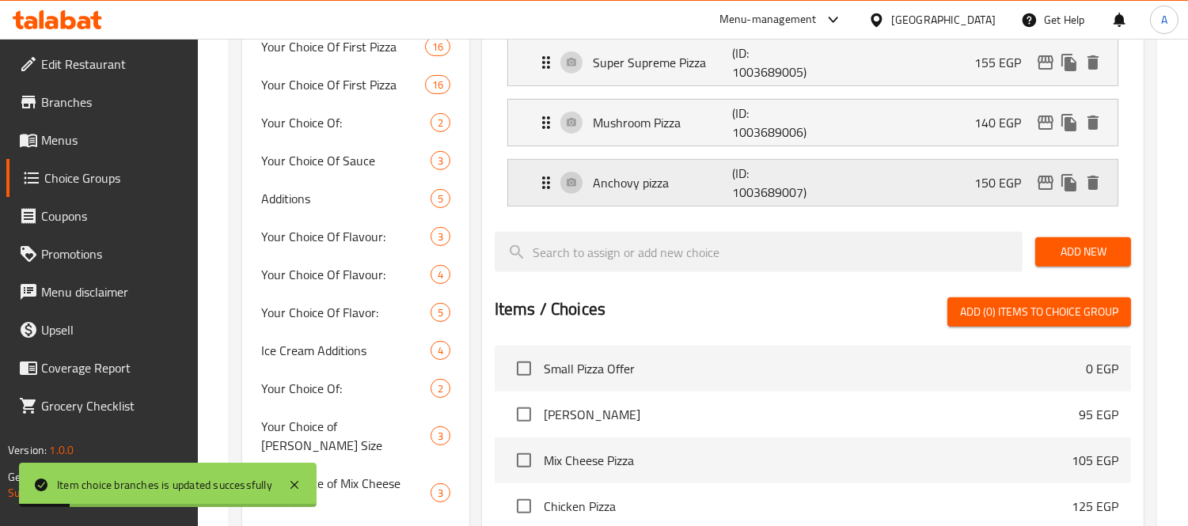
click at [1049, 188] on icon "edit" at bounding box center [1045, 182] width 19 height 19
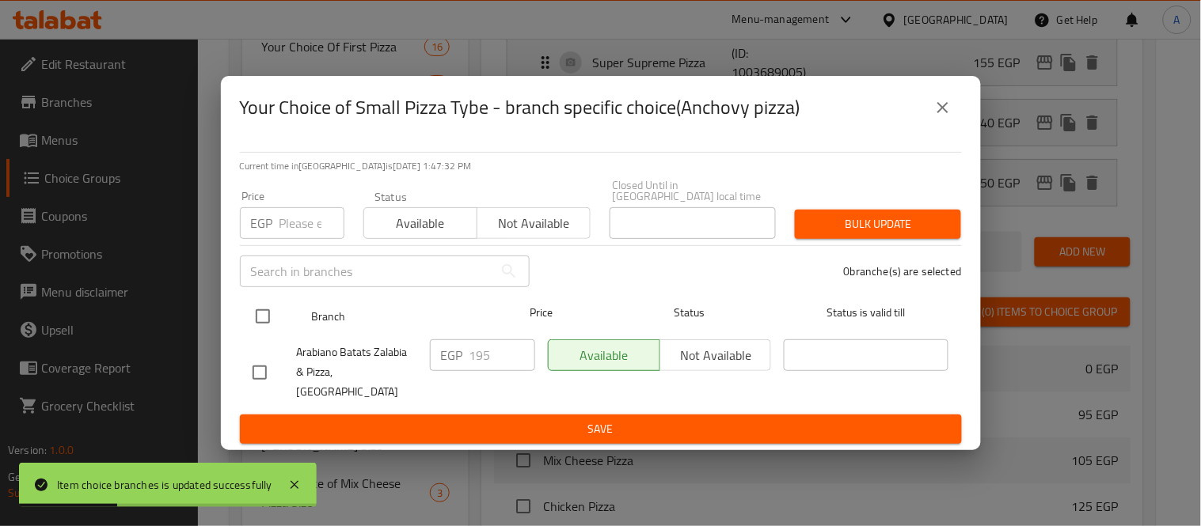
click at [259, 313] on input "checkbox" at bounding box center [262, 316] width 33 height 33
checkbox input "true"
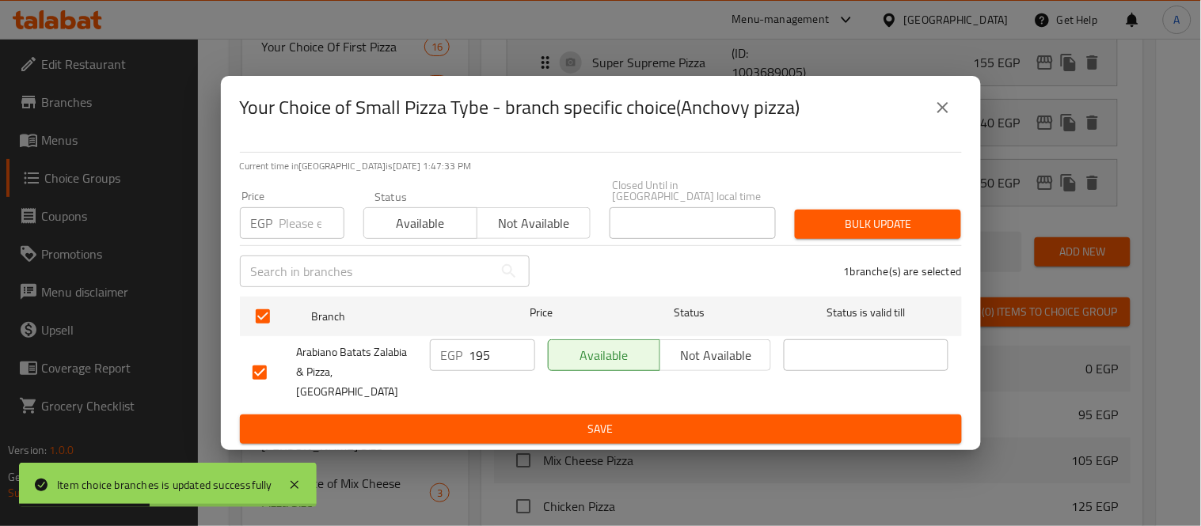
click at [476, 343] on div "EGP 195 ​" at bounding box center [482, 372] width 118 height 78
drag, startPoint x: 485, startPoint y: 351, endPoint x: 478, endPoint y: 362, distance: 13.2
click at [478, 362] on input "195" at bounding box center [502, 356] width 66 height 32
drag, startPoint x: 500, startPoint y: 352, endPoint x: 481, endPoint y: 356, distance: 19.4
click at [483, 351] on input "185" at bounding box center [502, 356] width 66 height 32
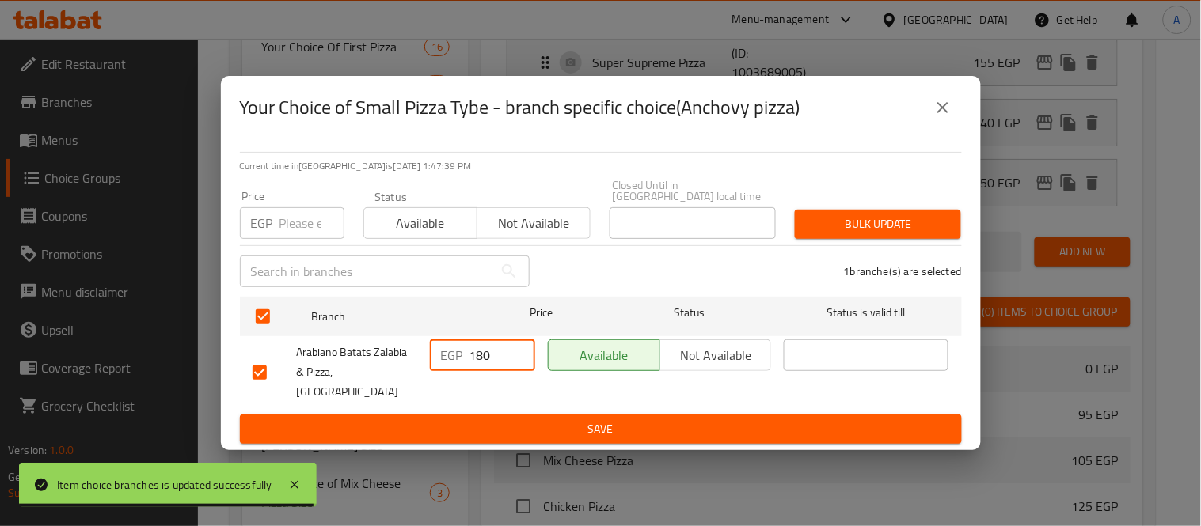
type input "180"
click at [518, 419] on span "Save" at bounding box center [600, 429] width 696 height 20
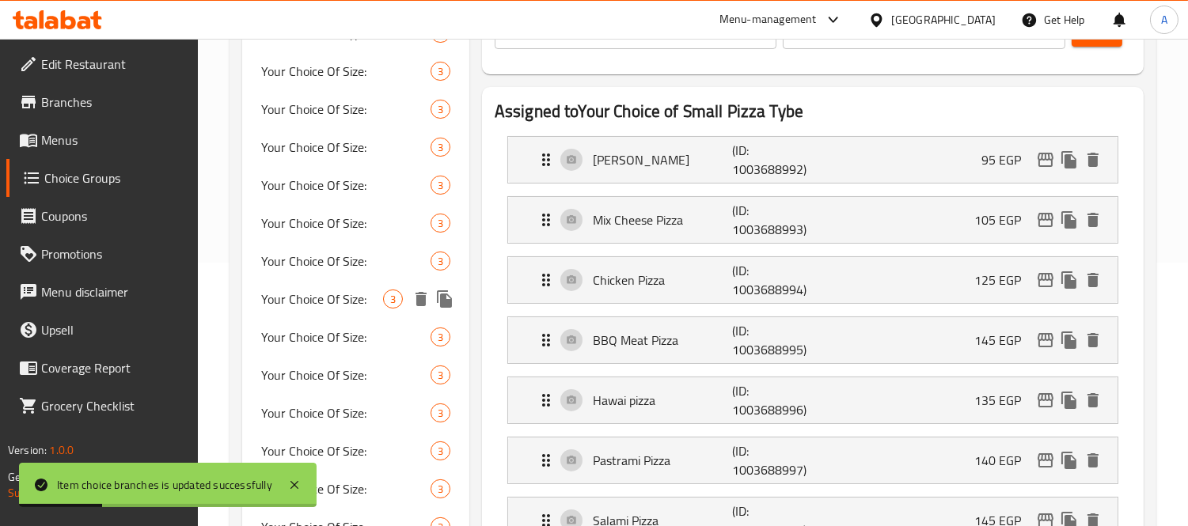
scroll to position [0, 0]
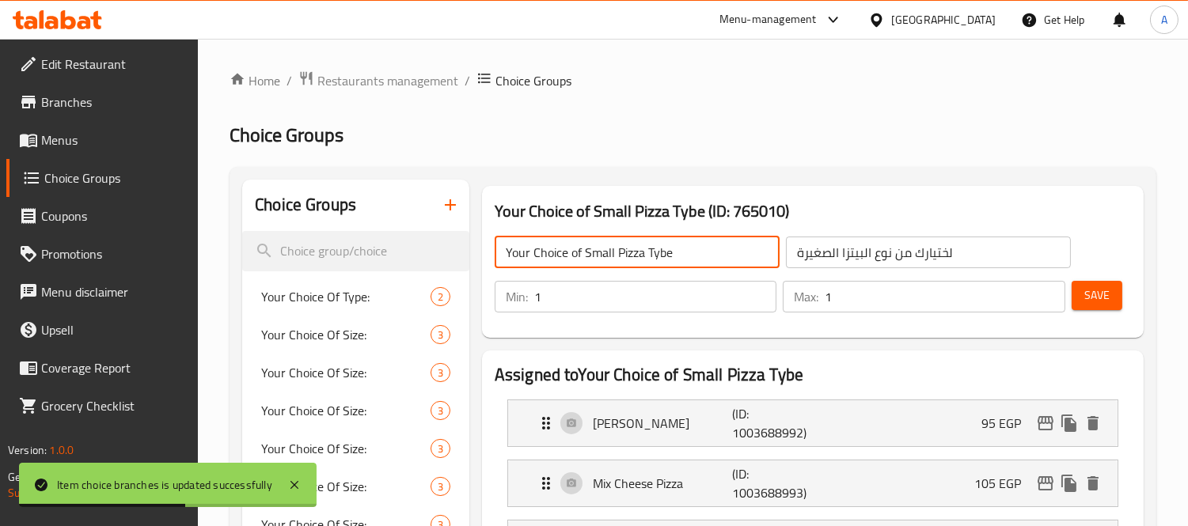
drag, startPoint x: 666, startPoint y: 255, endPoint x: 658, endPoint y: 256, distance: 8.0
click at [658, 256] on input "Your Choice of Small Pizza Tybe" at bounding box center [637, 253] width 285 height 32
type input "Your Choice of Small Pizza Type"
click at [1097, 290] on span "Save" at bounding box center [1096, 296] width 25 height 20
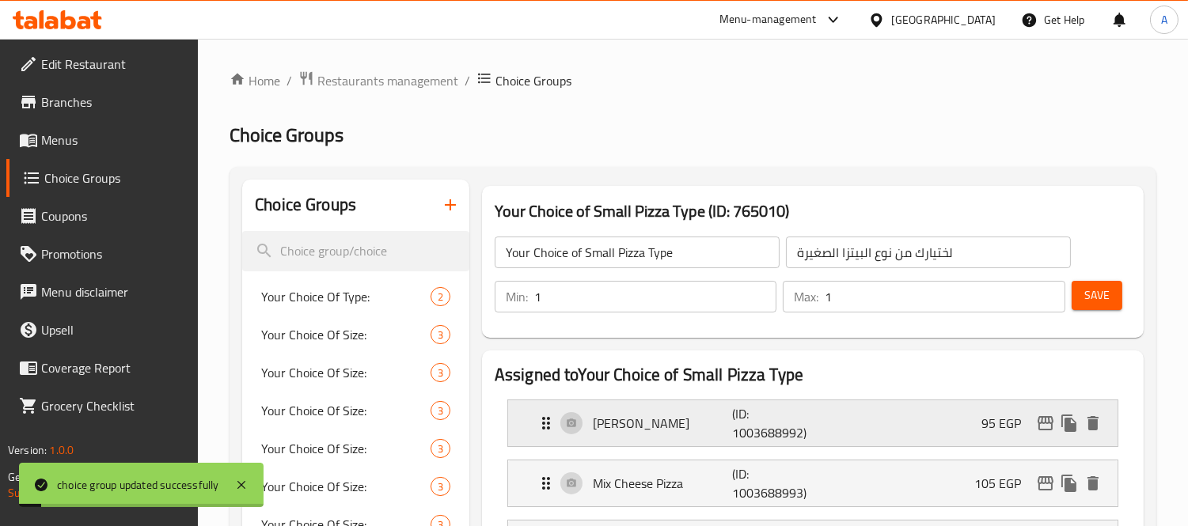
click at [1045, 428] on icon "edit" at bounding box center [1045, 423] width 19 height 19
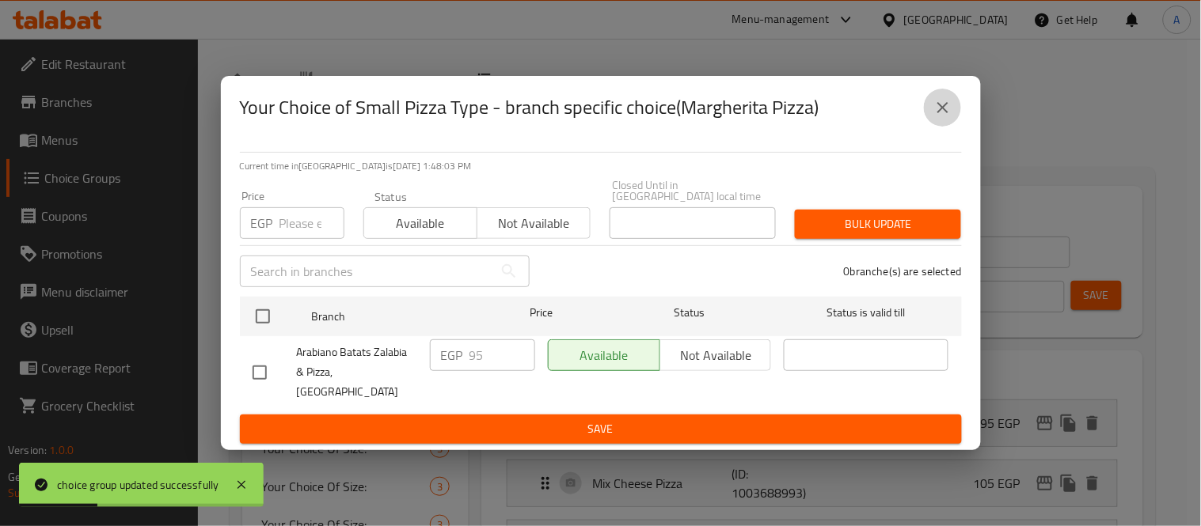
click at [933, 116] on icon "close" at bounding box center [942, 107] width 19 height 19
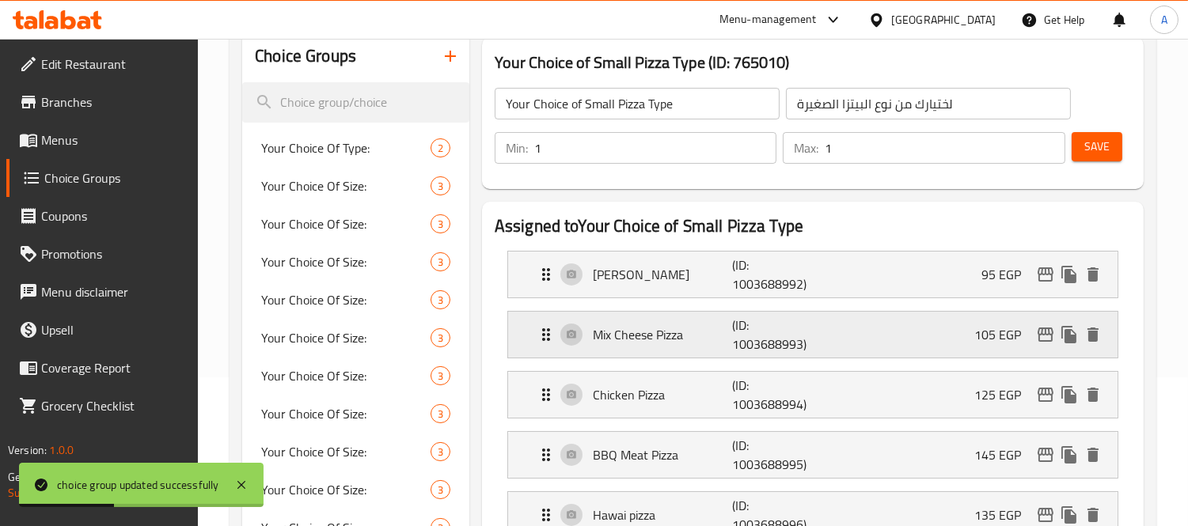
scroll to position [176, 0]
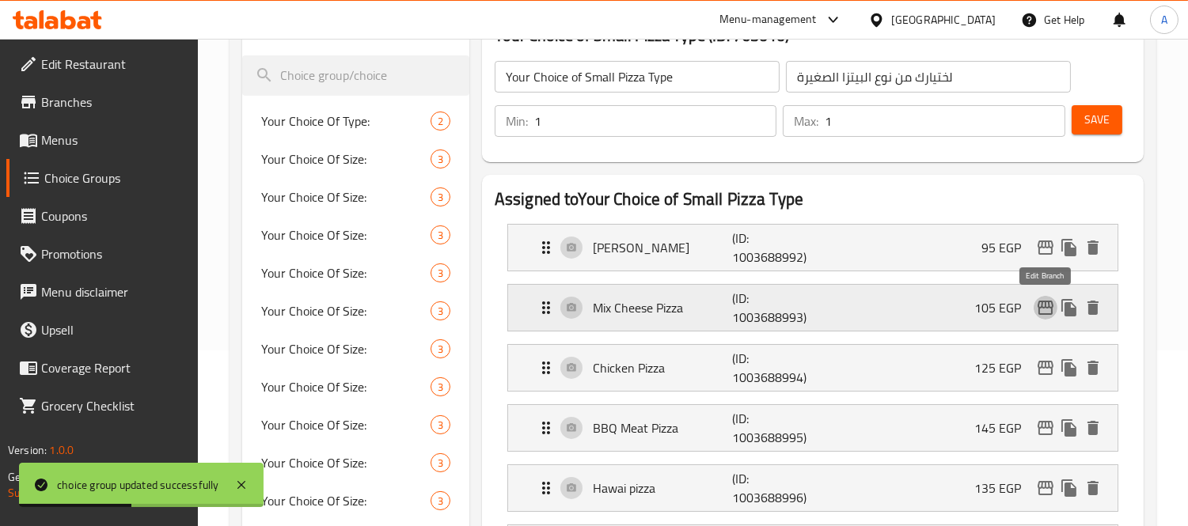
click at [1042, 304] on icon "edit" at bounding box center [1046, 308] width 16 height 14
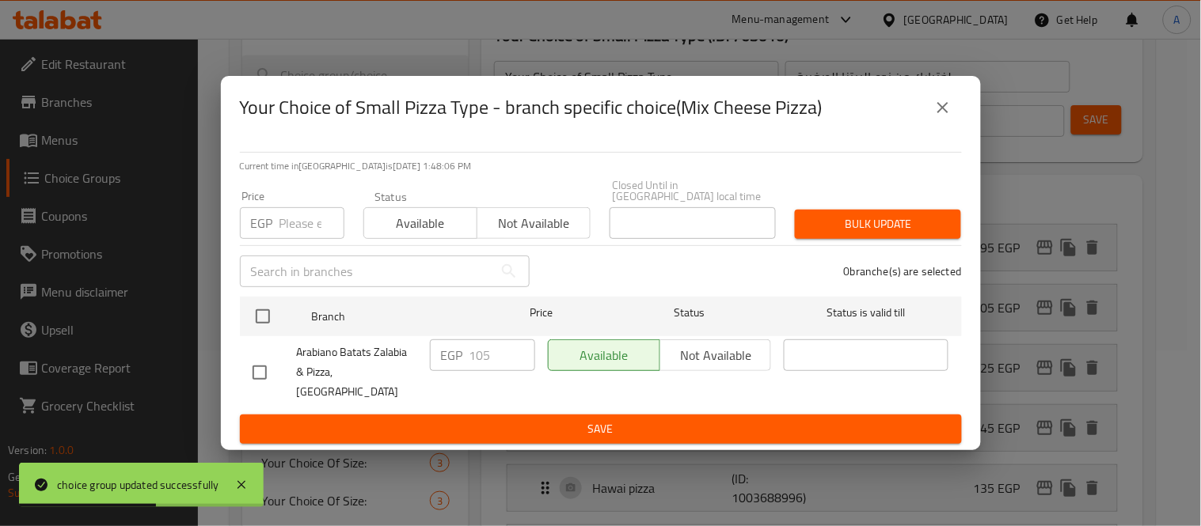
click at [939, 113] on icon "close" at bounding box center [942, 107] width 11 height 11
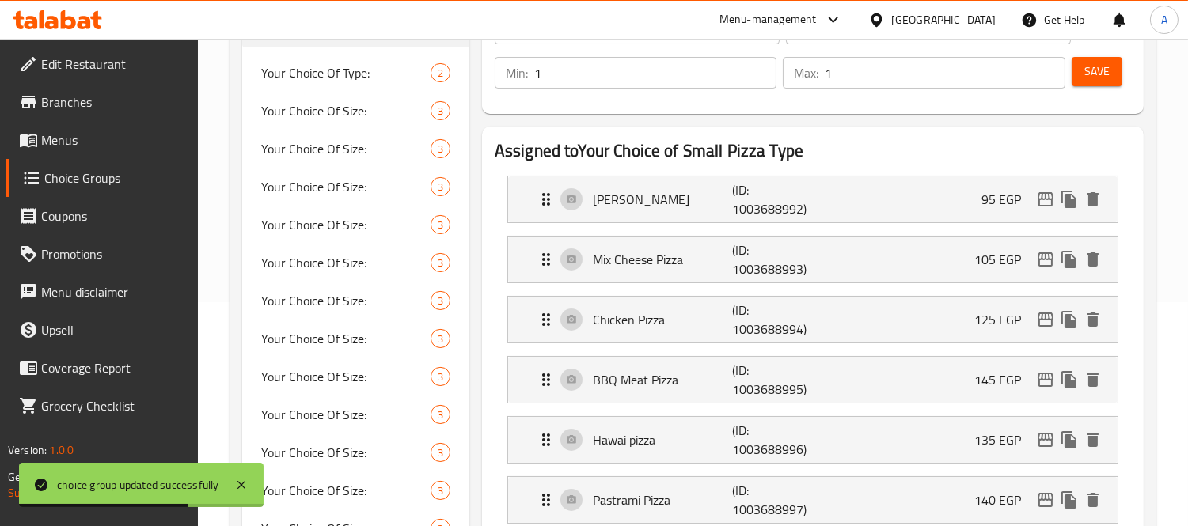
scroll to position [264, 0]
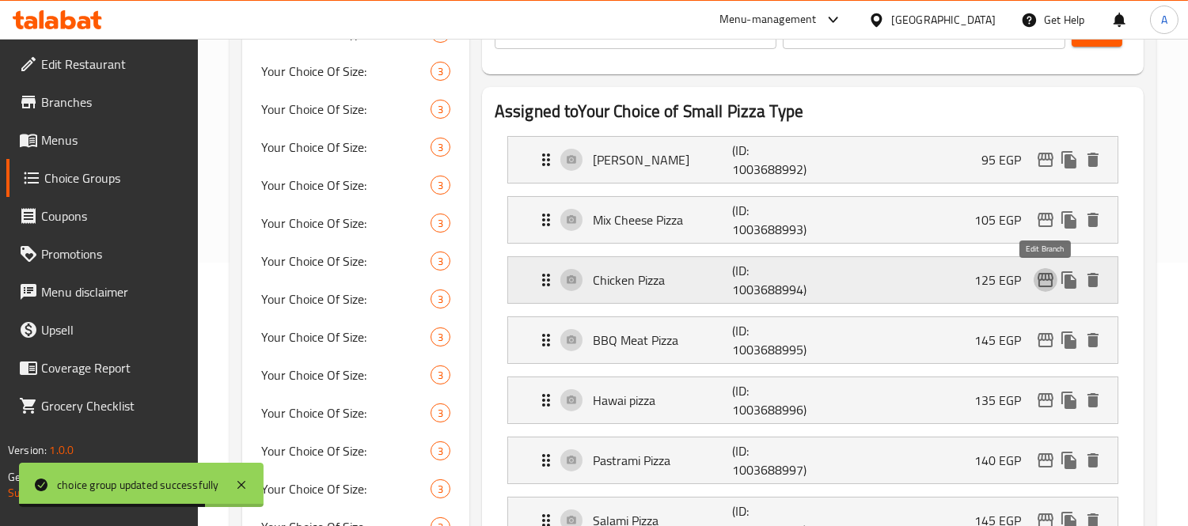
click at [1046, 278] on icon "edit" at bounding box center [1045, 280] width 19 height 19
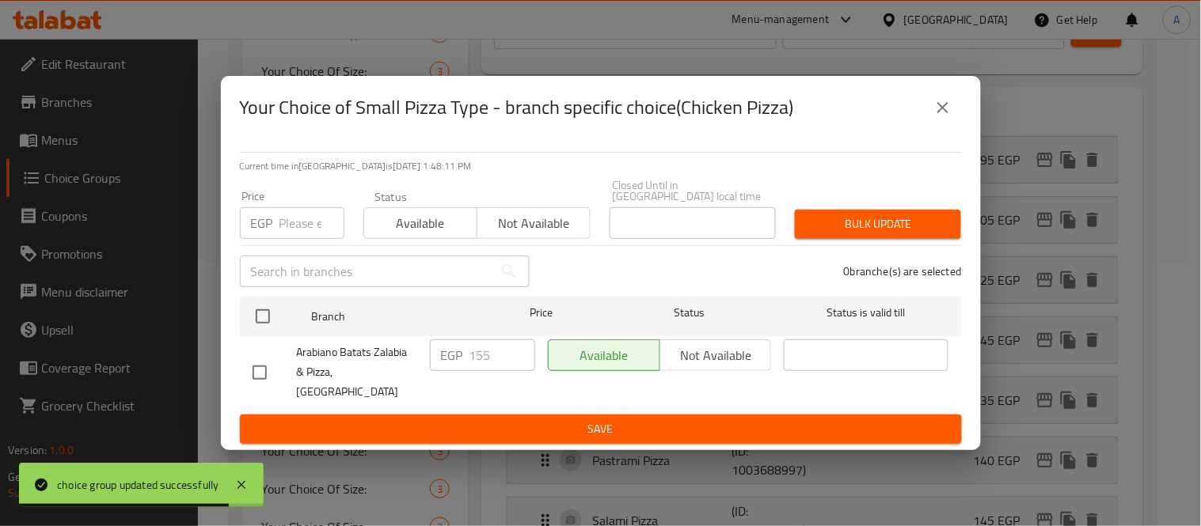
click at [947, 117] on icon "close" at bounding box center [942, 107] width 19 height 19
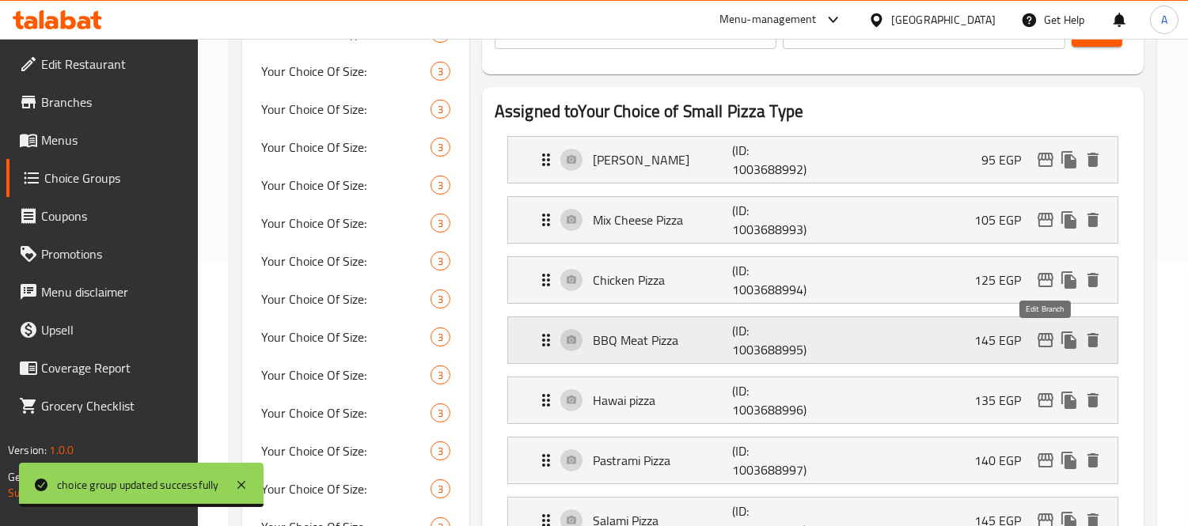
click at [1038, 340] on icon "edit" at bounding box center [1046, 340] width 16 height 14
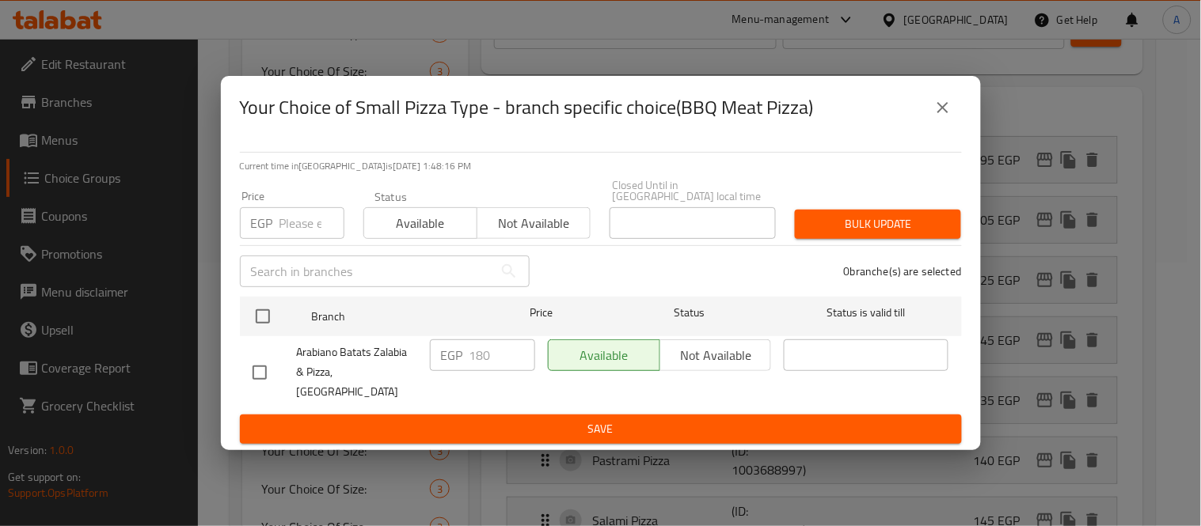
click at [942, 117] on icon "close" at bounding box center [942, 107] width 19 height 19
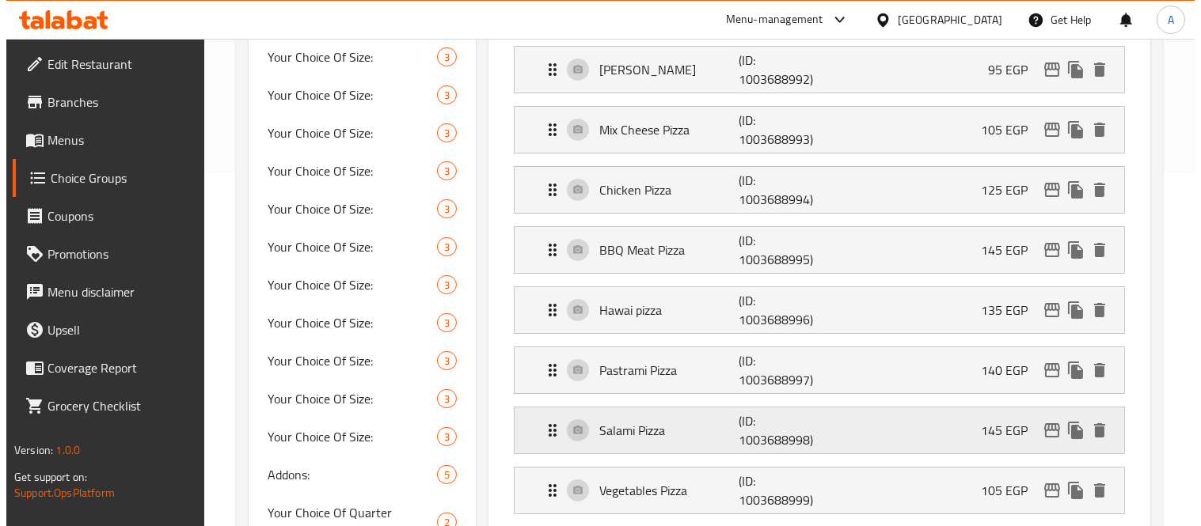
scroll to position [439, 0]
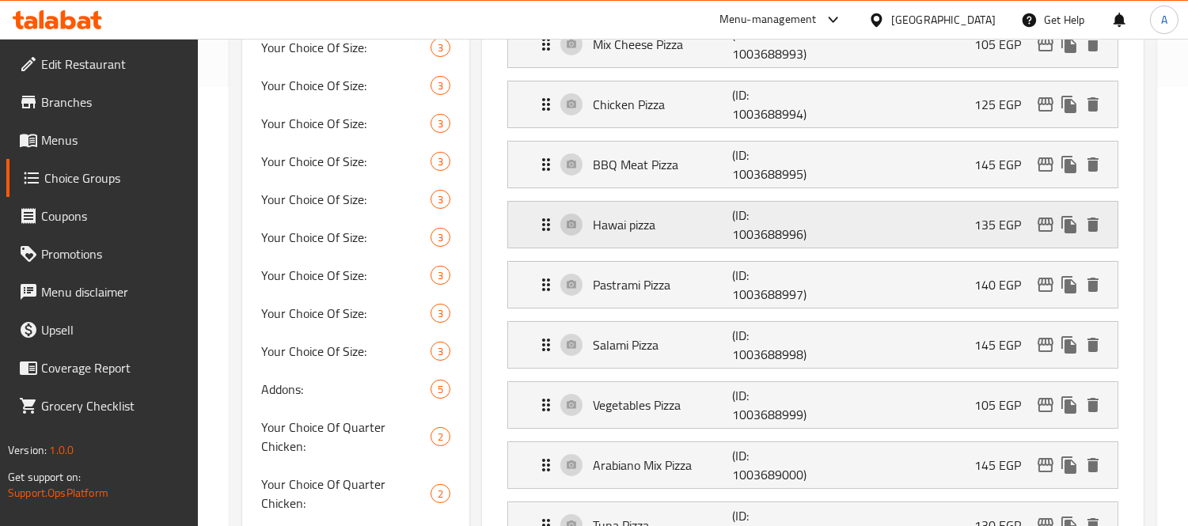
click at [1045, 230] on icon "edit" at bounding box center [1045, 224] width 19 height 19
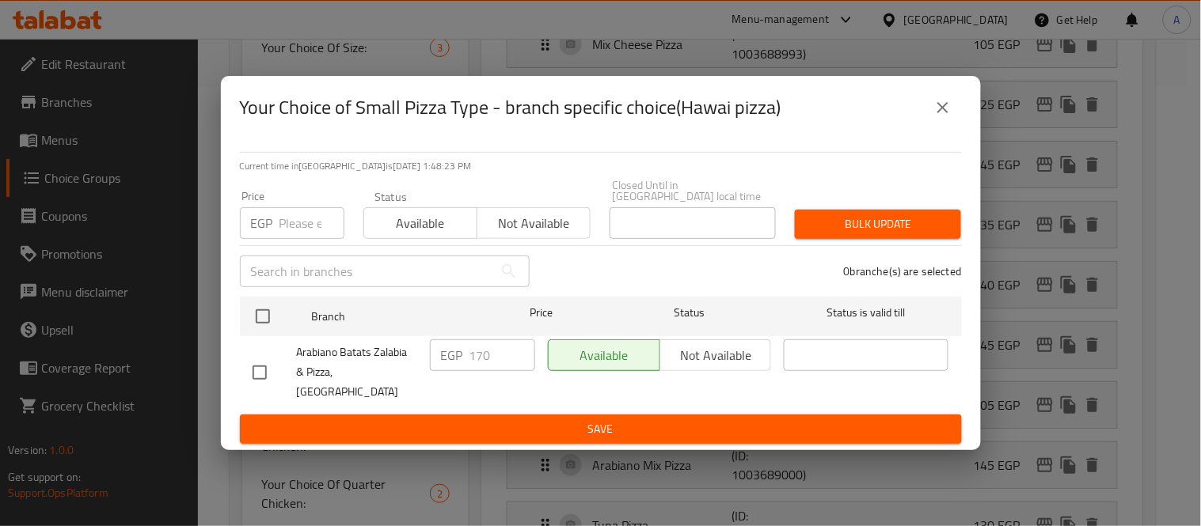
click at [943, 117] on icon "close" at bounding box center [942, 107] width 19 height 19
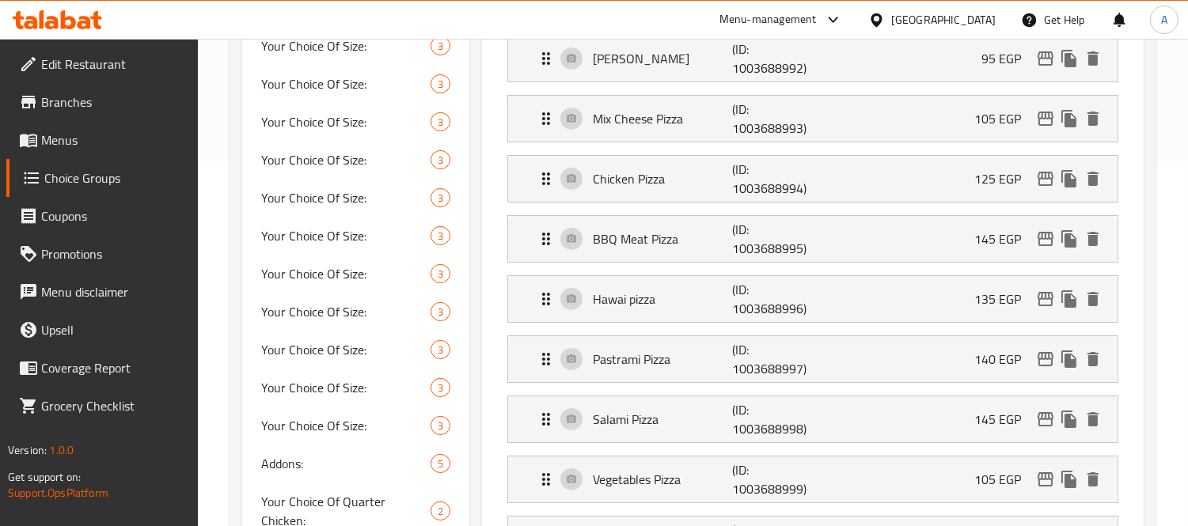
scroll to position [384, 0]
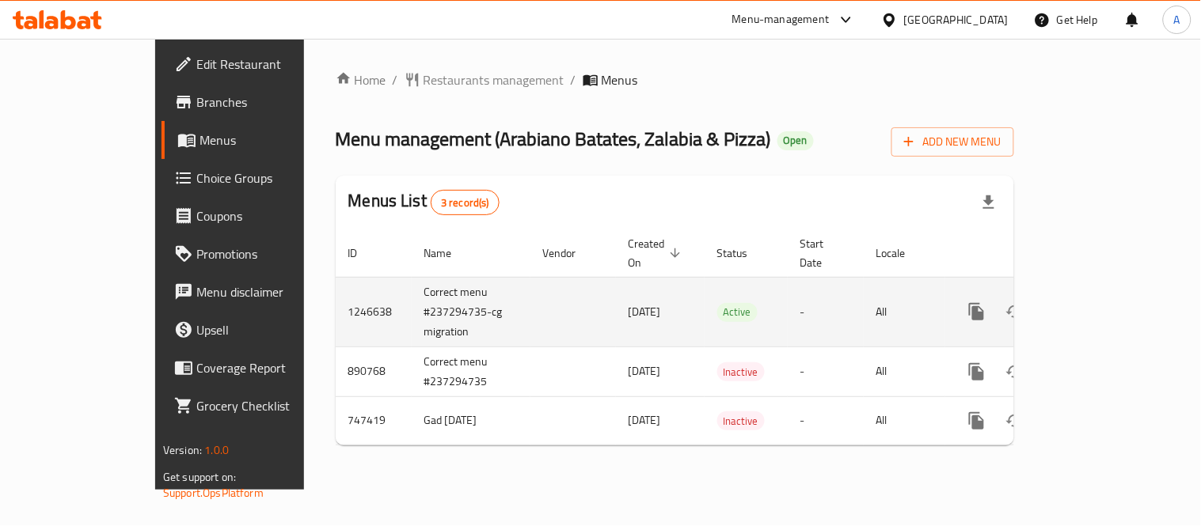
click at [1100, 302] on icon "enhanced table" at bounding box center [1090, 311] width 19 height 19
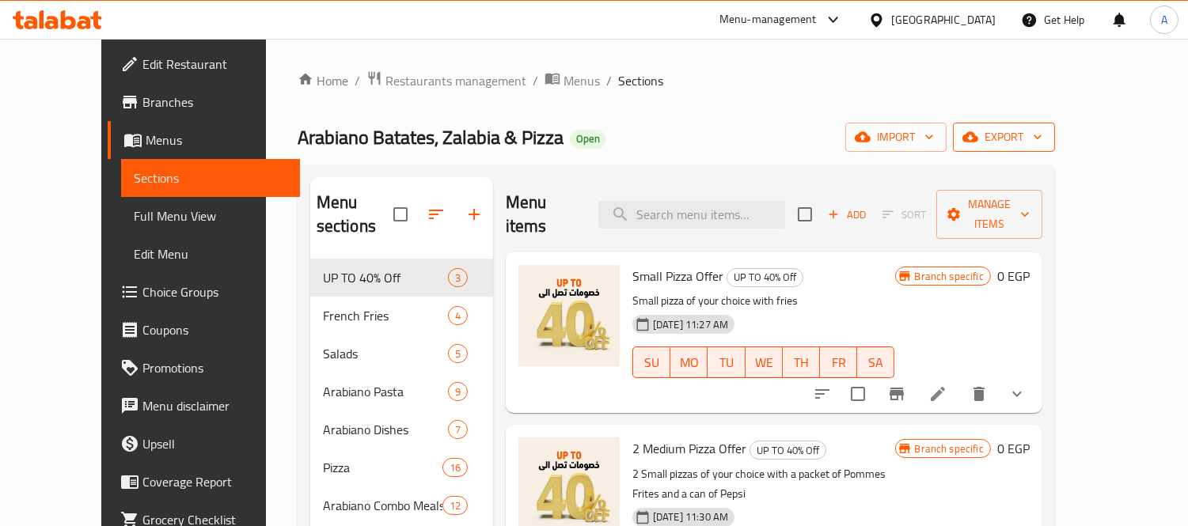
click at [1055, 124] on button "export" at bounding box center [1004, 137] width 102 height 29
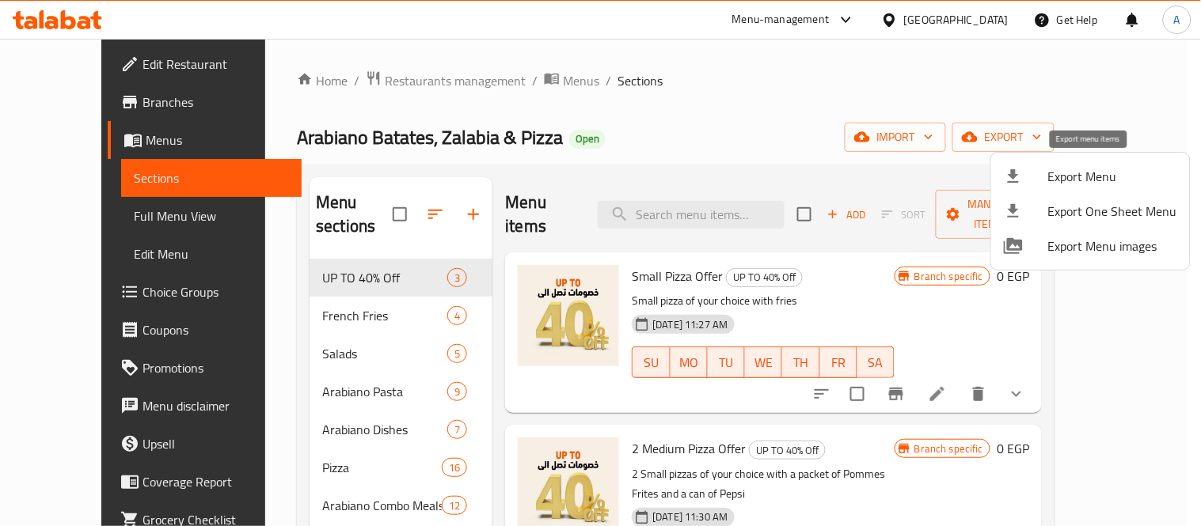
click at [1064, 171] on span "Export Menu" at bounding box center [1112, 176] width 129 height 19
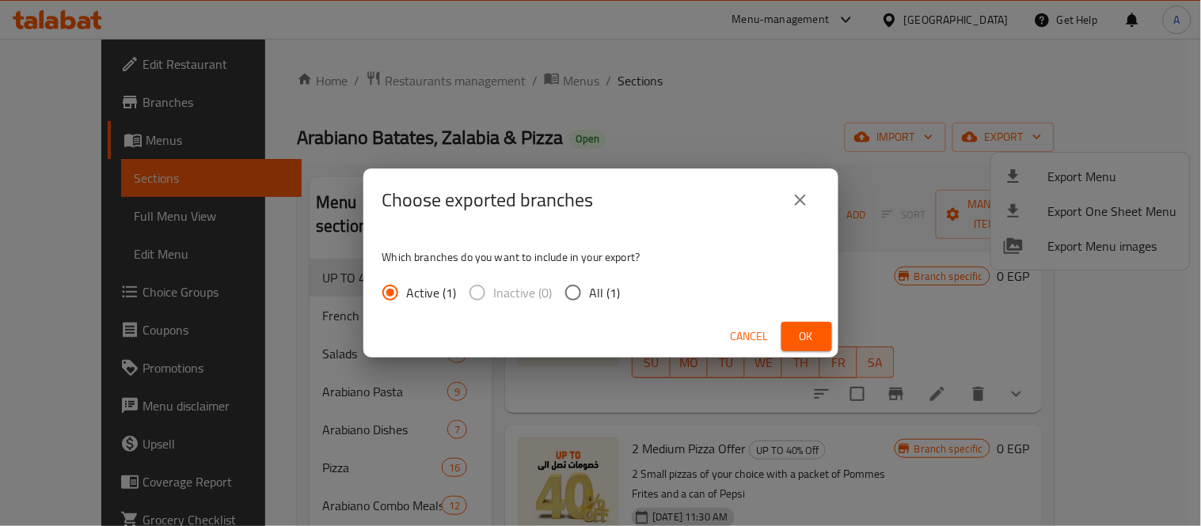
click at [571, 302] on input "All (1)" at bounding box center [572, 292] width 33 height 33
radio input "true"
click at [798, 341] on span "Ok" at bounding box center [806, 337] width 25 height 20
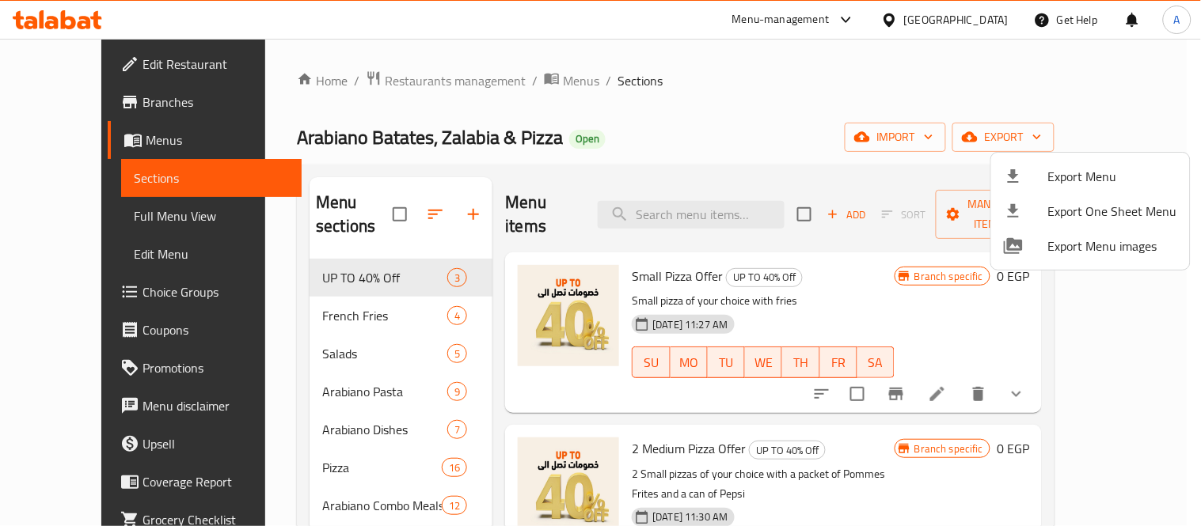
click at [1038, 370] on div at bounding box center [600, 263] width 1201 height 526
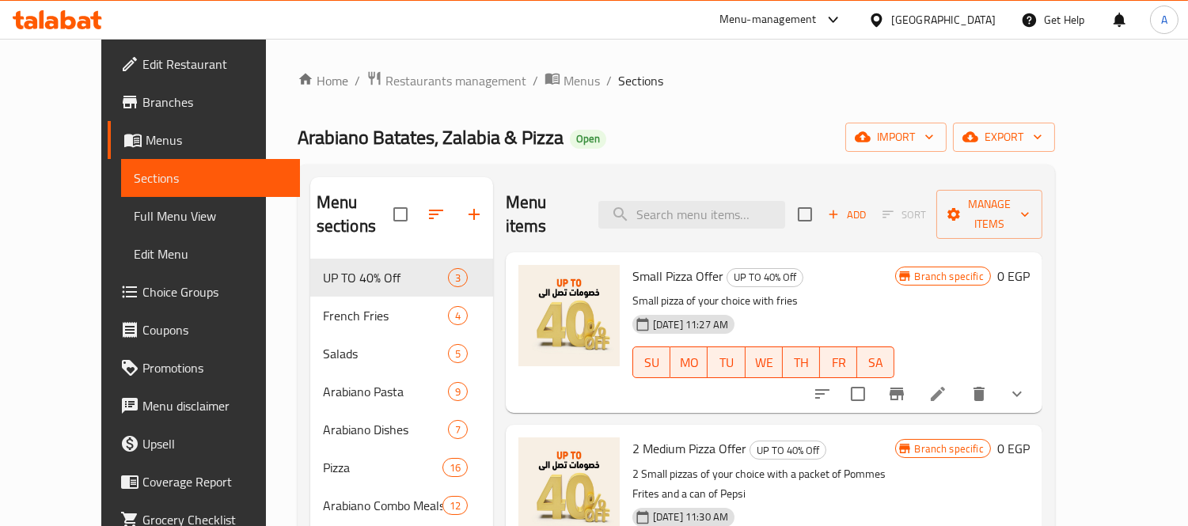
click at [947, 385] on icon at bounding box center [937, 394] width 19 height 19
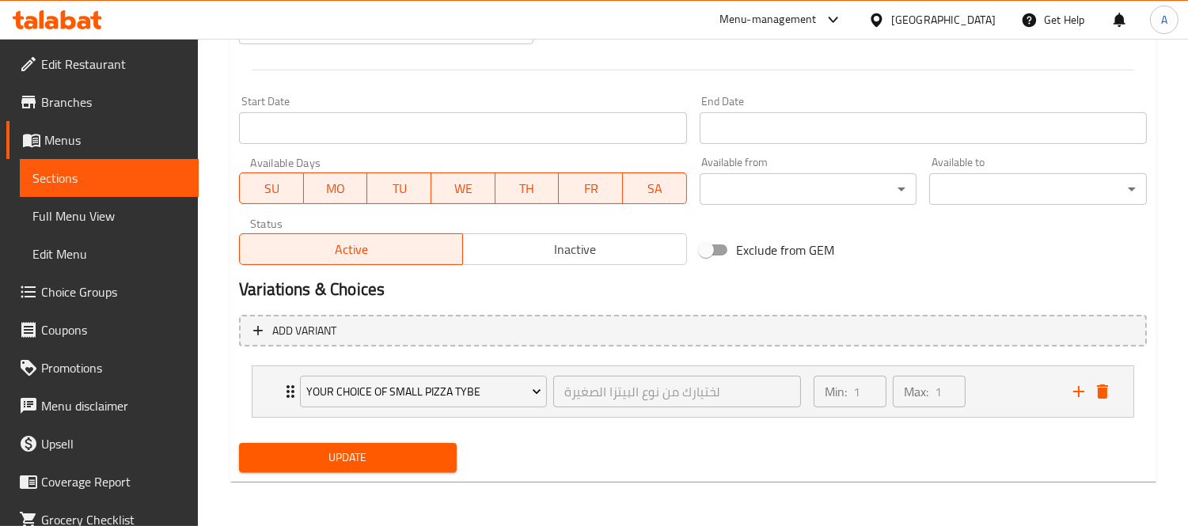
scroll to position [639, 0]
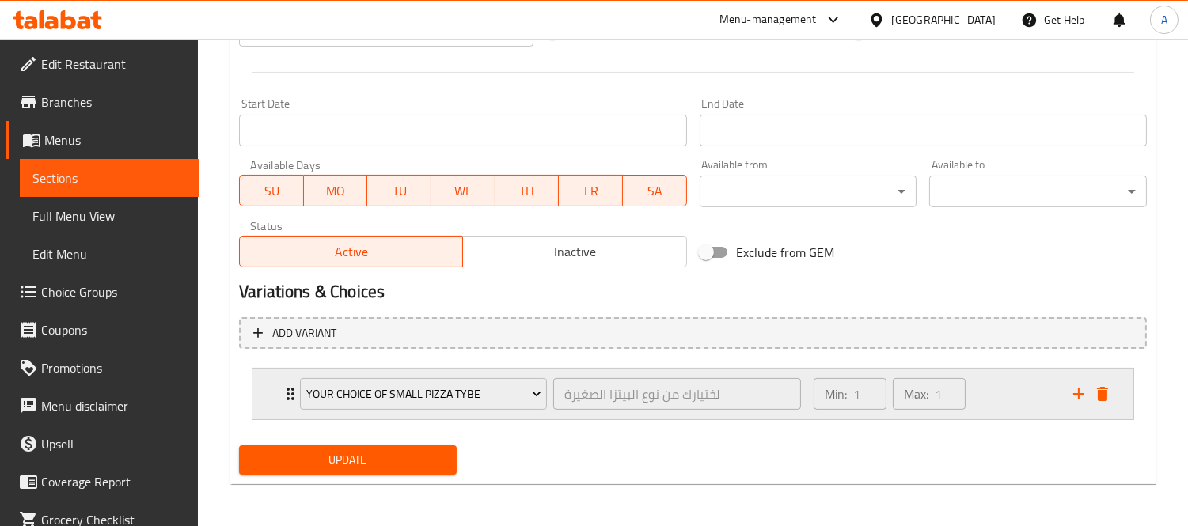
click at [1048, 396] on div "Min: 1 ​ Max: 1 ​" at bounding box center [934, 394] width 260 height 51
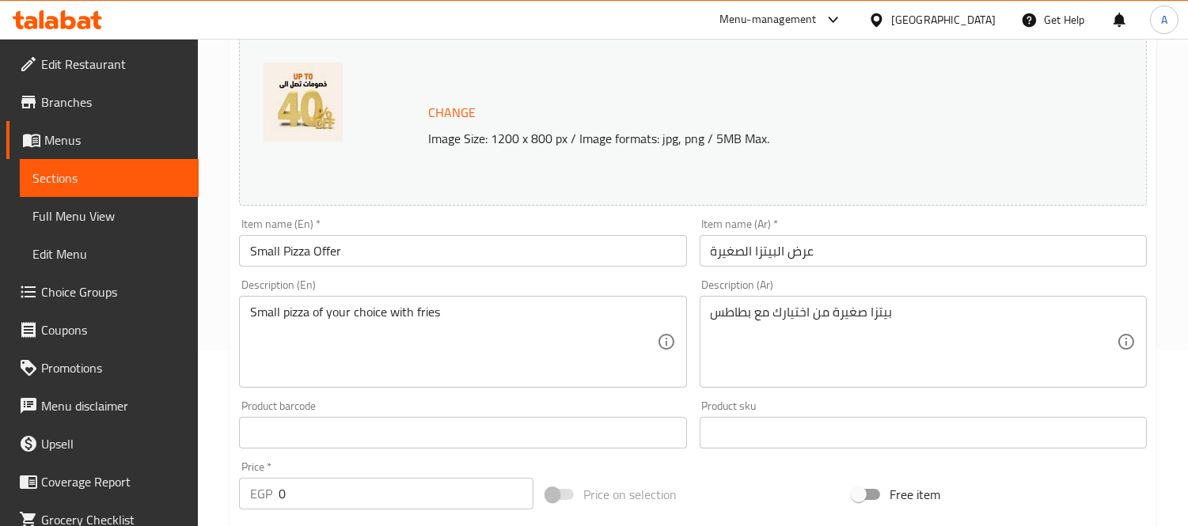
scroll to position [88, 0]
